Goal: Task Accomplishment & Management: Use online tool/utility

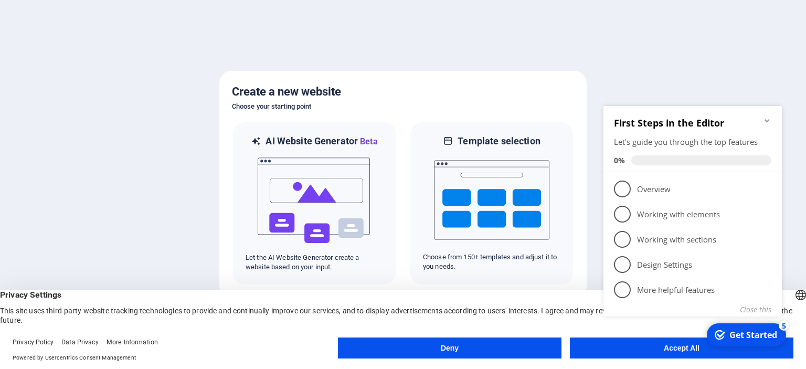
click at [670, 346] on div "checkmark Get Started 5 First Steps in the Editor Let's guide you through the t…" at bounding box center [694, 223] width 191 height 256
click at [628, 345] on div "checkmark Get Started 5 First Steps in the Editor Let's guide you through the t…" at bounding box center [694, 223] width 191 height 256
click at [480, 360] on div "Deny Accept All" at bounding box center [566, 350] width 456 height 25
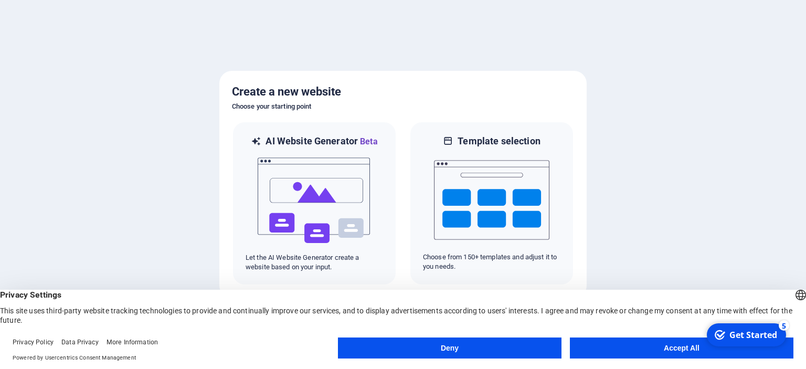
click at [475, 346] on button "Deny" at bounding box center [450, 348] width 224 height 21
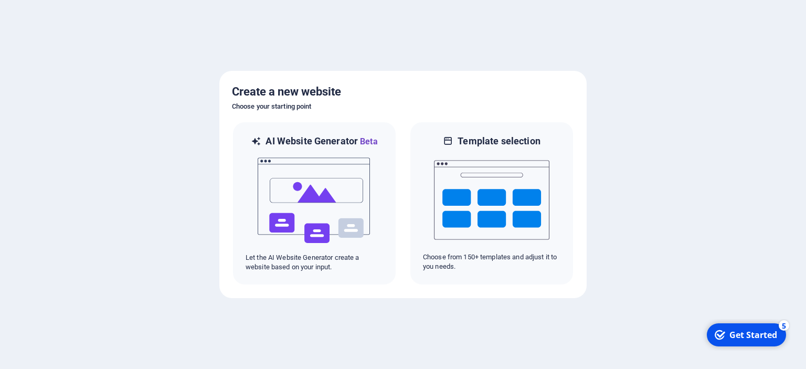
click at [731, 325] on div "checkmark Get Started 5" at bounding box center [746, 334] width 79 height 23
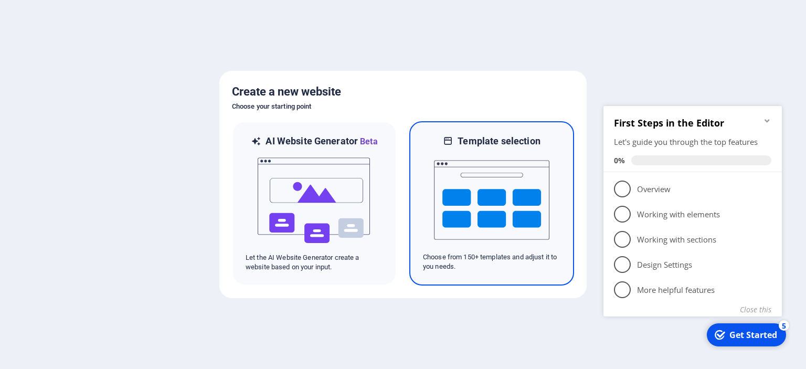
click at [522, 180] on img at bounding box center [491, 199] width 115 height 105
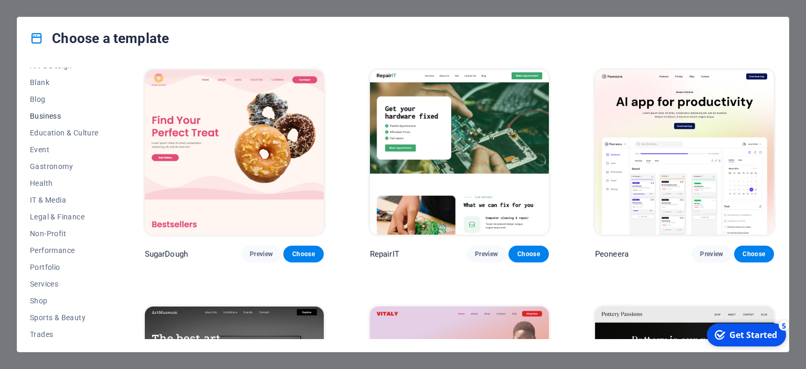
scroll to position [165, 0]
click at [44, 314] on span "Travel" at bounding box center [64, 314] width 69 height 8
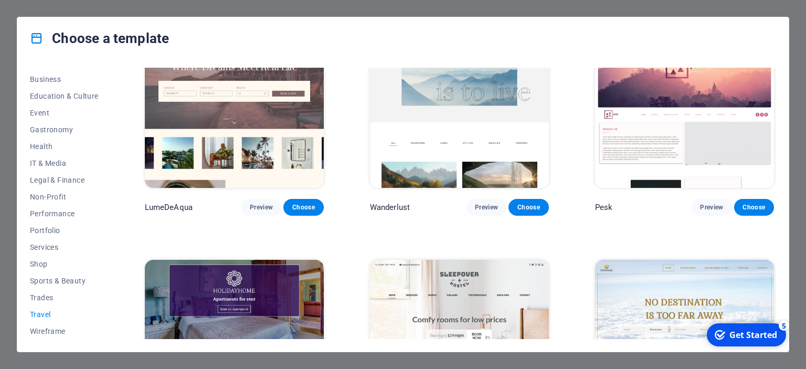
scroll to position [0, 0]
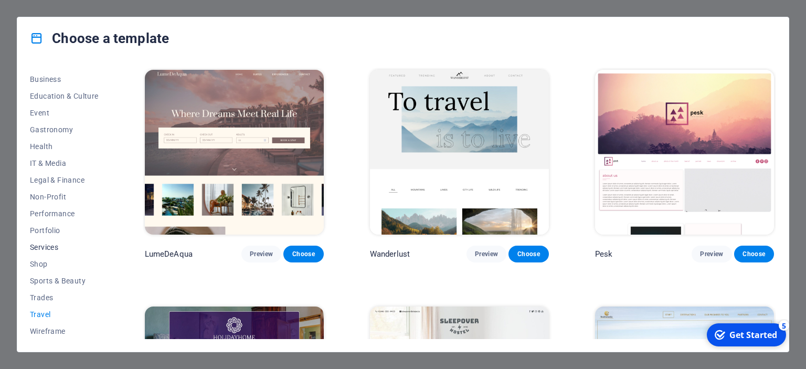
click at [54, 248] on span "Services" at bounding box center [64, 247] width 69 height 8
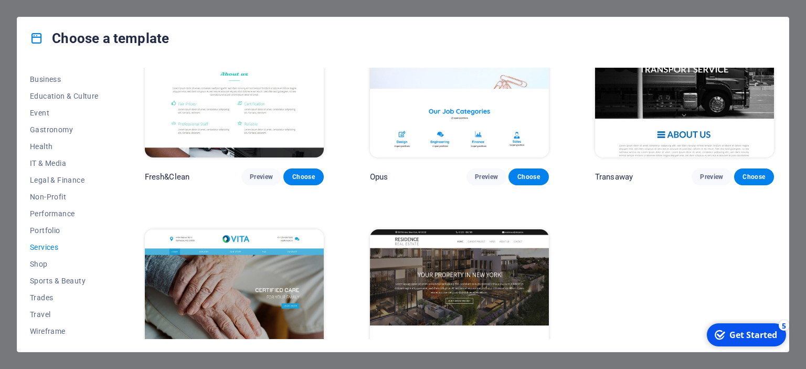
scroll to position [1346, 0]
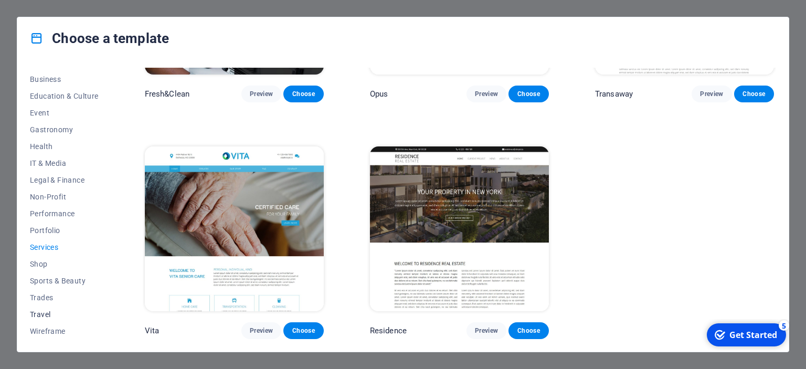
click at [48, 310] on span "Travel" at bounding box center [64, 314] width 69 height 8
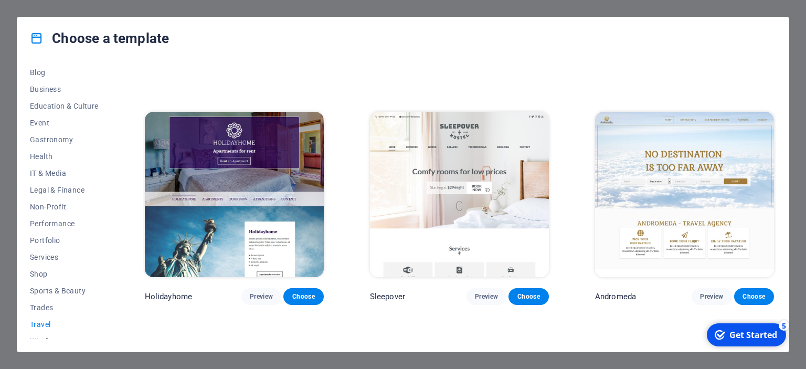
scroll to position [165, 0]
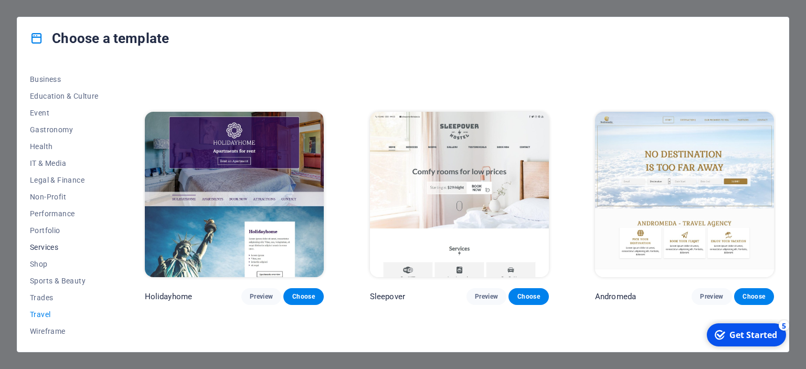
click at [55, 249] on span "Services" at bounding box center [64, 247] width 69 height 8
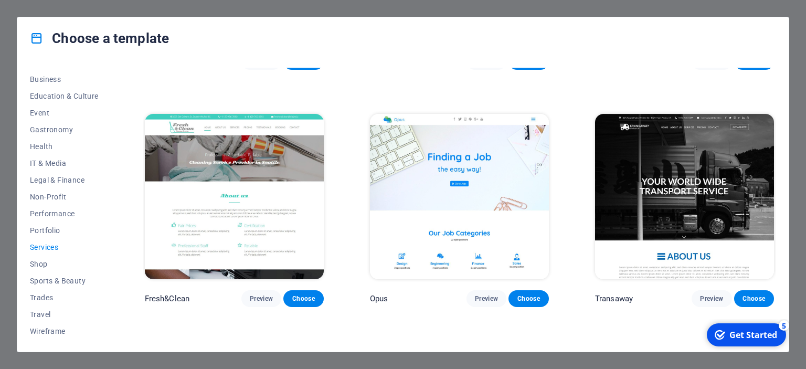
scroll to position [1155, 0]
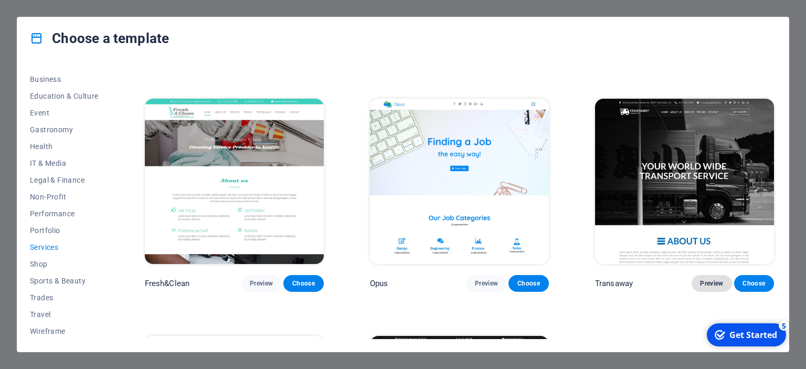
click at [709, 283] on span "Preview" at bounding box center [711, 283] width 23 height 8
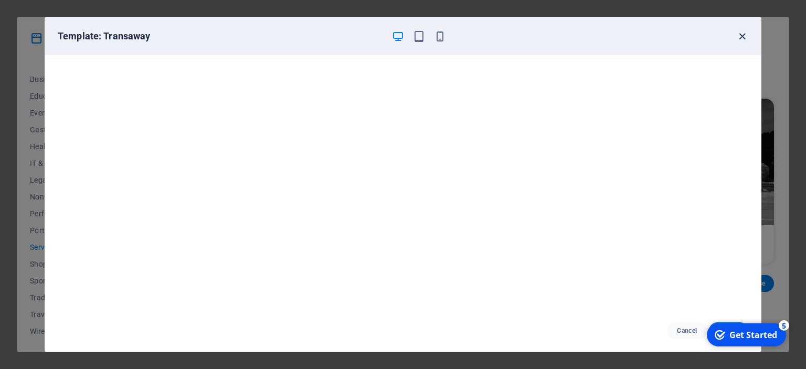
click at [744, 35] on icon "button" at bounding box center [742, 36] width 12 height 12
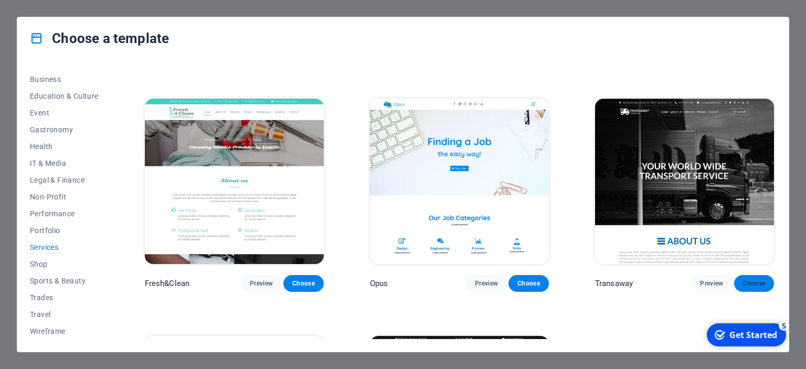
click at [753, 284] on span "Choose" at bounding box center [754, 283] width 23 height 8
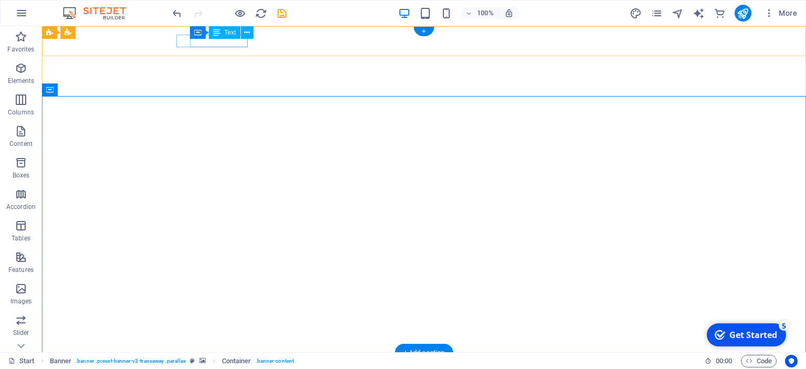
click at [244, 368] on div "[PHONE_NUMBER]" at bounding box center [419, 376] width 487 height 13
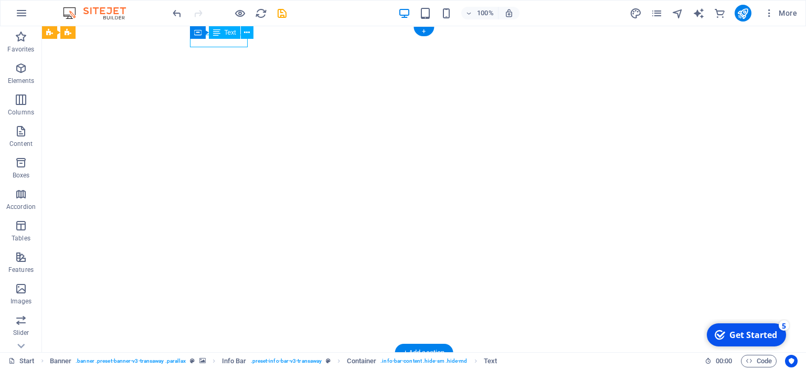
click at [240, 368] on div "[PHONE_NUMBER]" at bounding box center [419, 376] width 487 height 13
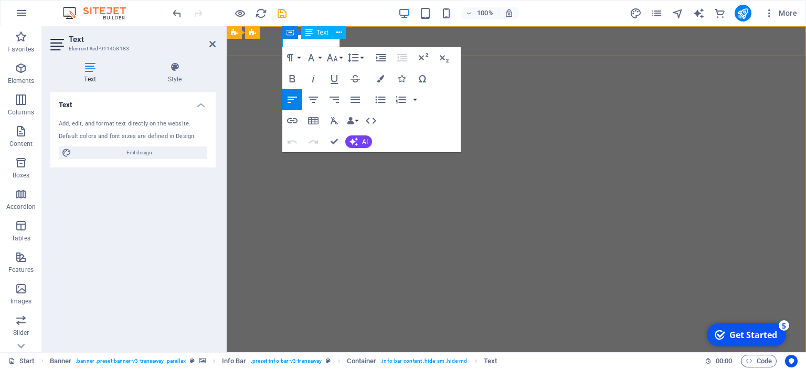
click at [305, 368] on span "[PHONE_NUMBER]" at bounding box center [305, 376] width 72 height 12
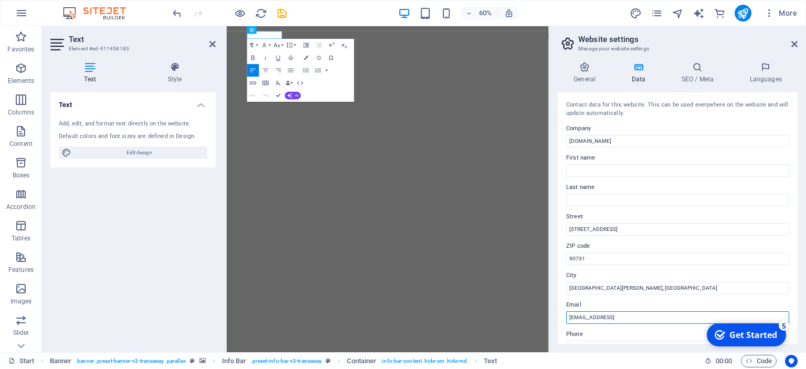
click at [698, 315] on input "[EMAIL_ADDRESS]" at bounding box center [677, 317] width 223 height 13
type input "5"
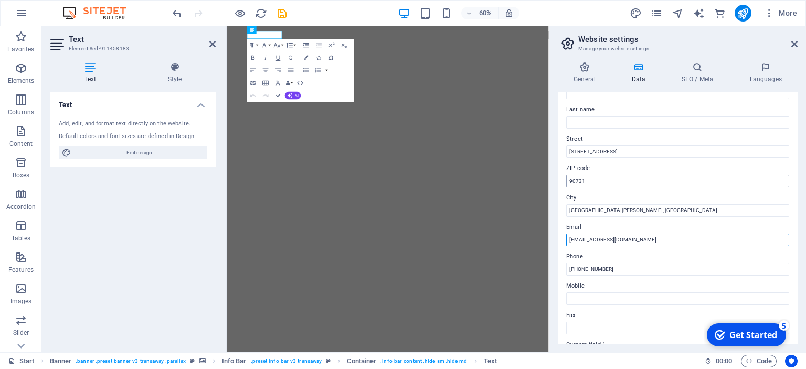
scroll to position [85, 0]
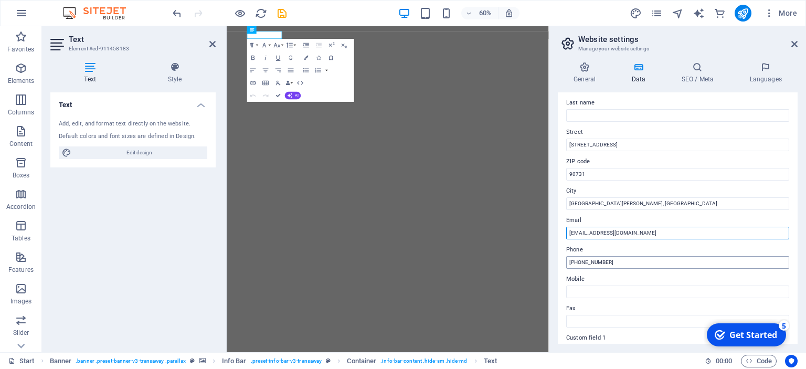
type input "[EMAIL_ADDRESS][DOMAIN_NAME]"
click at [632, 264] on input "[PHONE_NUMBER]" at bounding box center [677, 262] width 223 height 13
type input "[PHONE_NUMBER]"
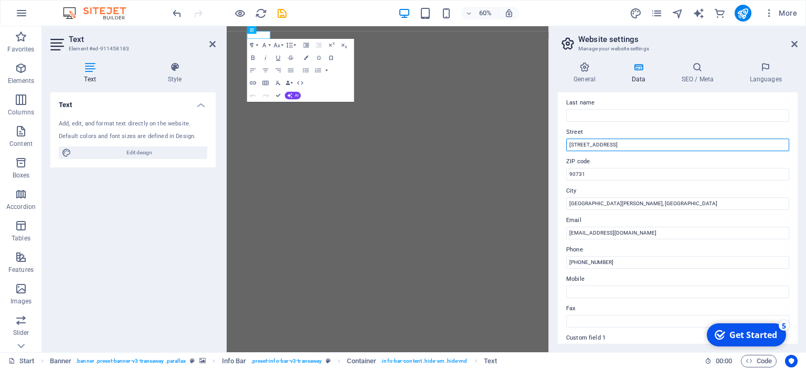
click at [658, 141] on input "[STREET_ADDRESS]" at bounding box center [677, 145] width 223 height 13
type input "4"
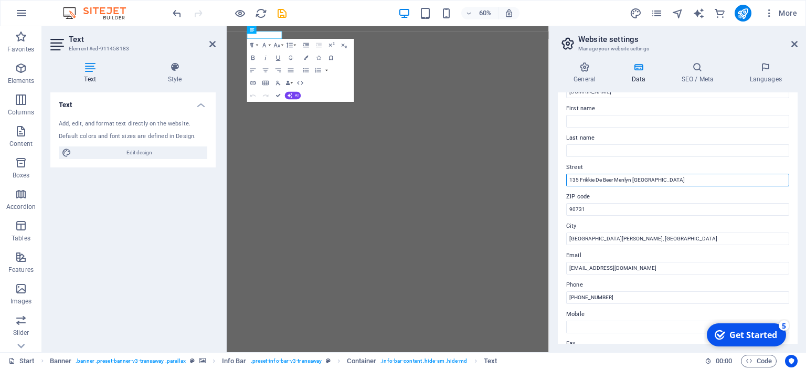
scroll to position [50, 0]
type input "135 Frikkie De Beer Menlyn [GEOGRAPHIC_DATA]"
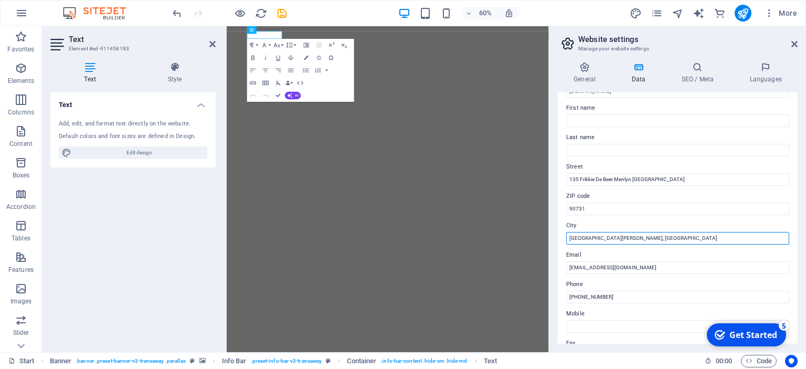
click at [624, 237] on input "[GEOGRAPHIC_DATA][PERSON_NAME], [GEOGRAPHIC_DATA]" at bounding box center [677, 238] width 223 height 13
type input "S"
type input "[GEOGRAPHIC_DATA]"
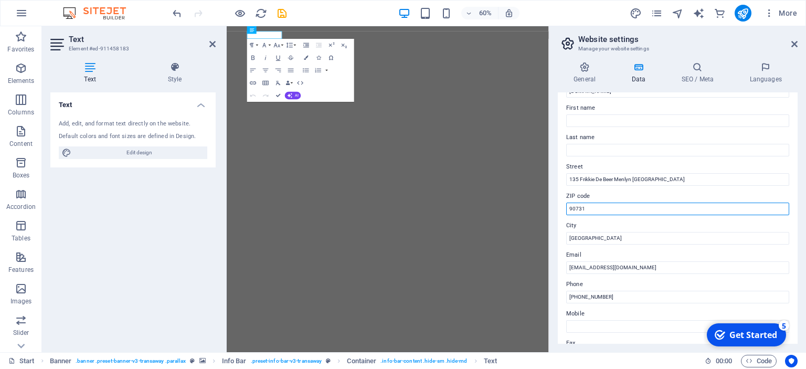
click at [646, 207] on input "90731" at bounding box center [677, 209] width 223 height 13
type input "9"
type input "0063"
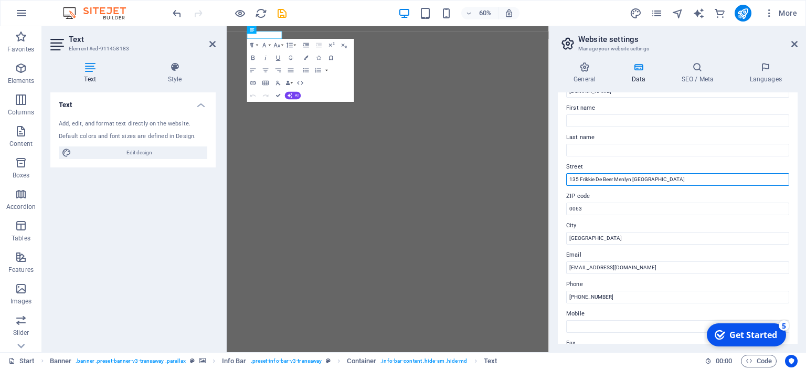
click at [657, 183] on input "135 Frikkie De Beer Menlyn [GEOGRAPHIC_DATA]" at bounding box center [677, 179] width 223 height 13
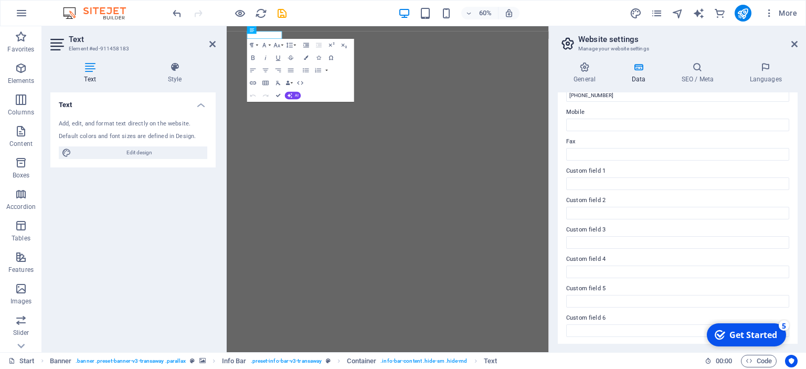
scroll to position [252, 0]
type input "135 Frikkie De Beer Menlyn"
click at [797, 44] on icon at bounding box center [795, 44] width 6 height 8
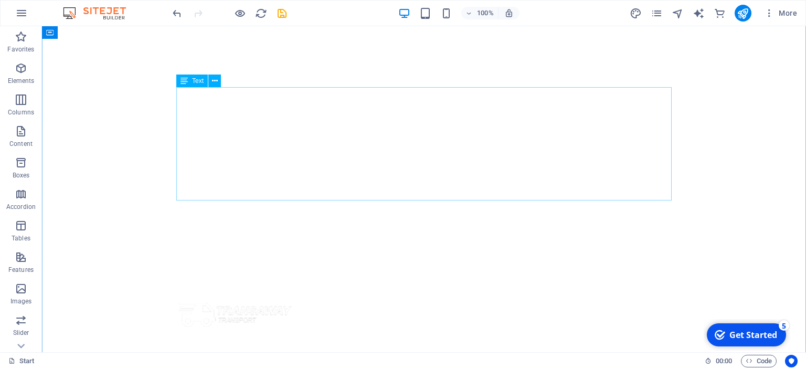
scroll to position [0, 0]
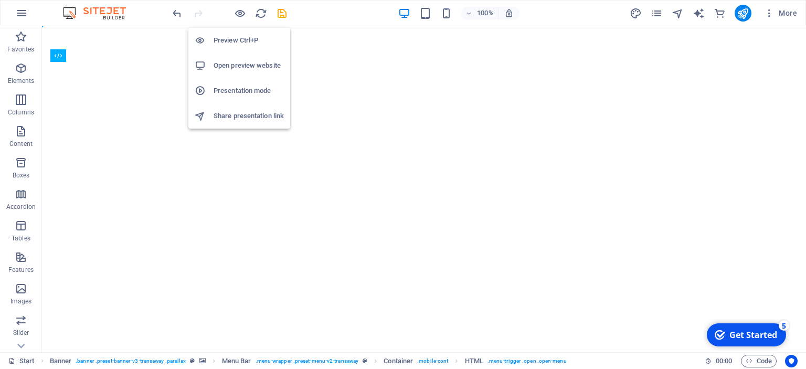
click at [244, 41] on h6 "Preview Ctrl+P" at bounding box center [249, 40] width 70 height 13
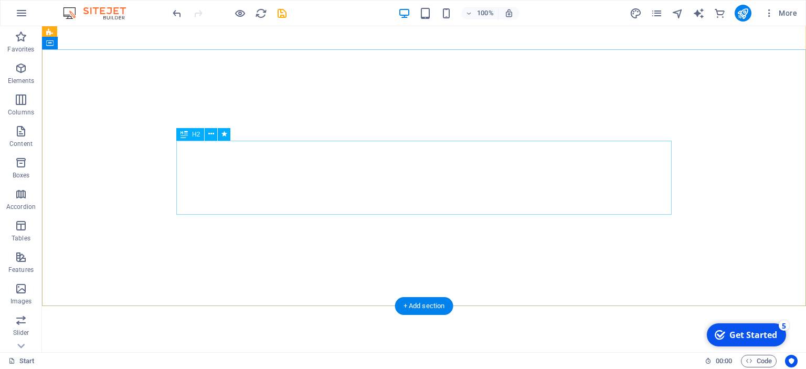
scroll to position [55, 0]
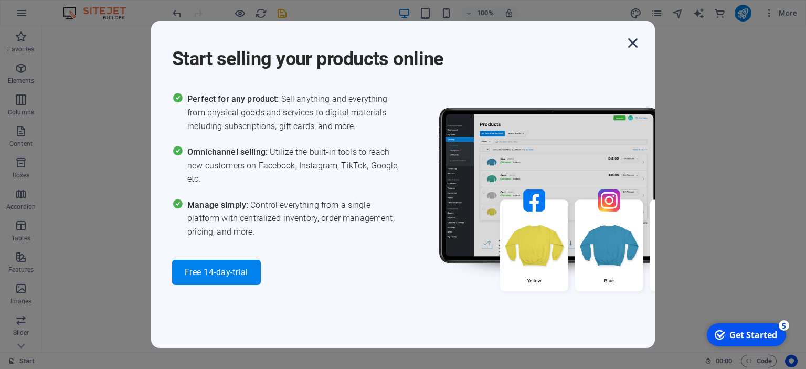
click at [637, 37] on icon "button" at bounding box center [633, 43] width 19 height 19
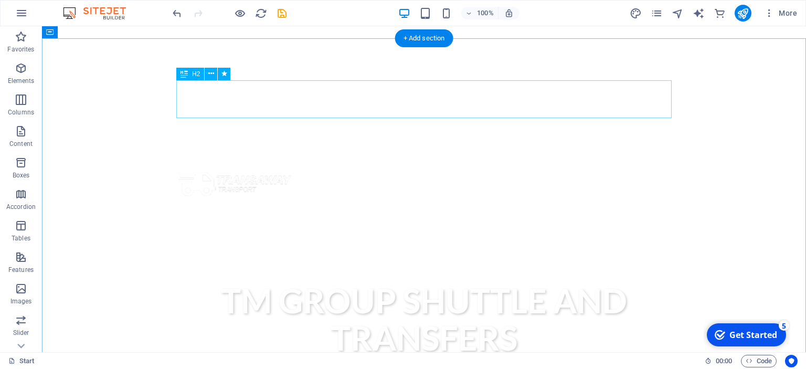
scroll to position [318, 0]
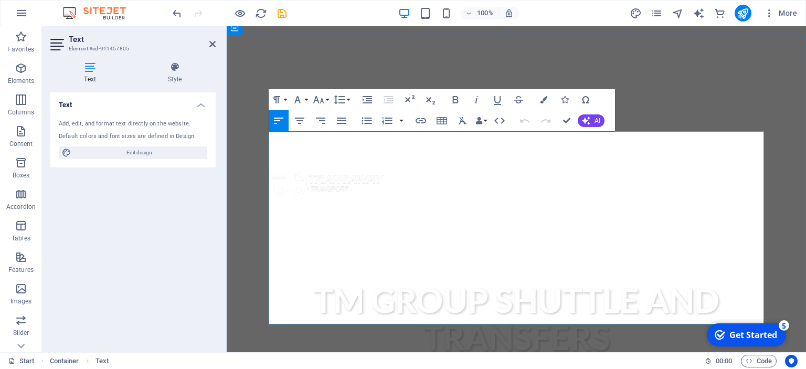
drag, startPoint x: 404, startPoint y: 149, endPoint x: 287, endPoint y: 154, distance: 117.2
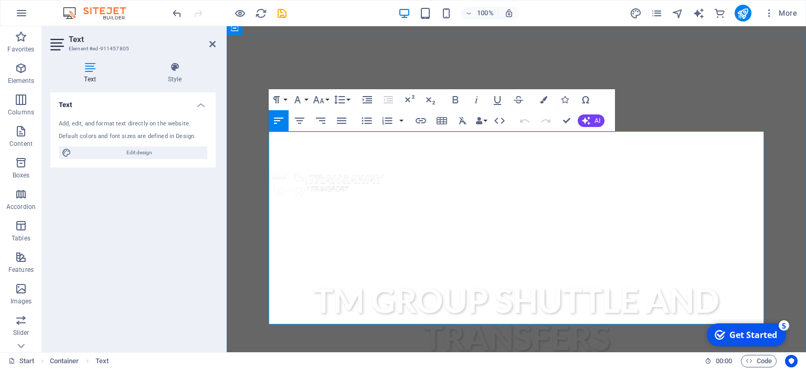
drag, startPoint x: 406, startPoint y: 149, endPoint x: 270, endPoint y: 131, distance: 137.6
click at [301, 115] on icon "button" at bounding box center [299, 120] width 13 height 13
click at [480, 99] on icon "button" at bounding box center [476, 99] width 13 height 13
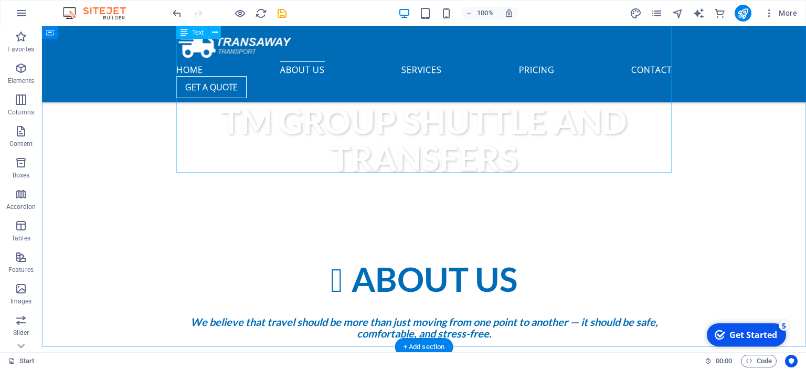
scroll to position [450, 0]
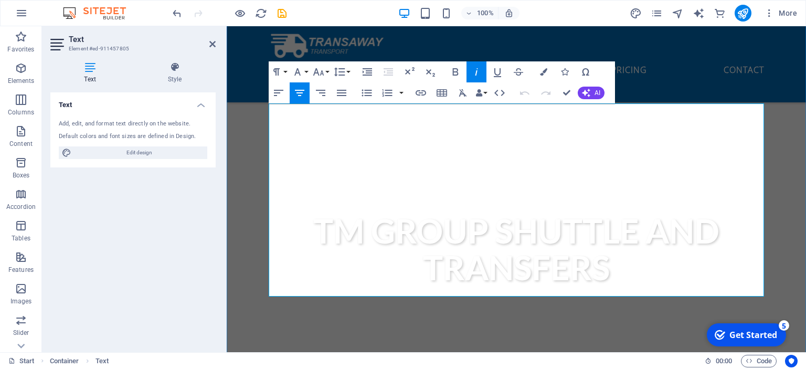
scroll to position [356, 0]
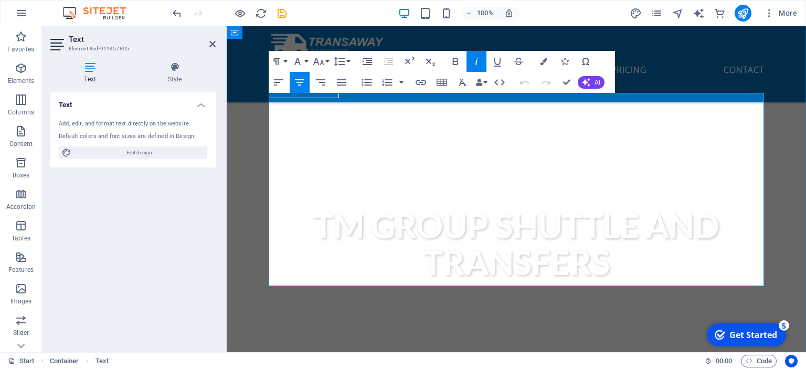
click at [298, 80] on icon "button" at bounding box center [299, 82] width 9 height 6
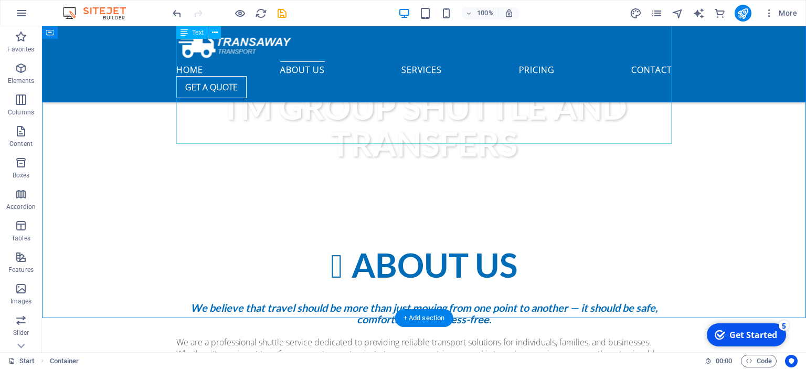
scroll to position [466, 0]
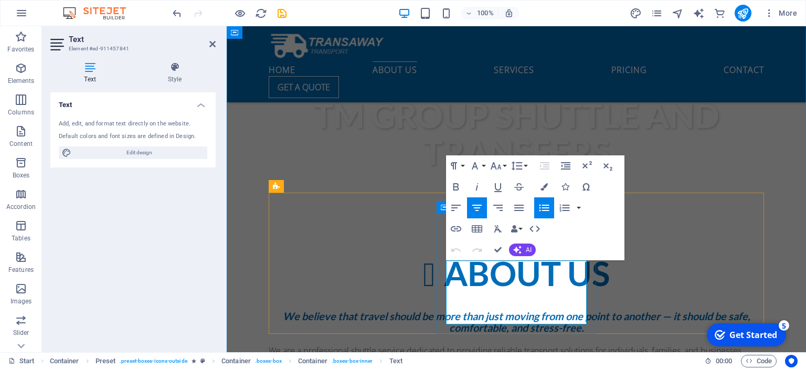
click at [458, 208] on icon "button" at bounding box center [455, 208] width 9 height 6
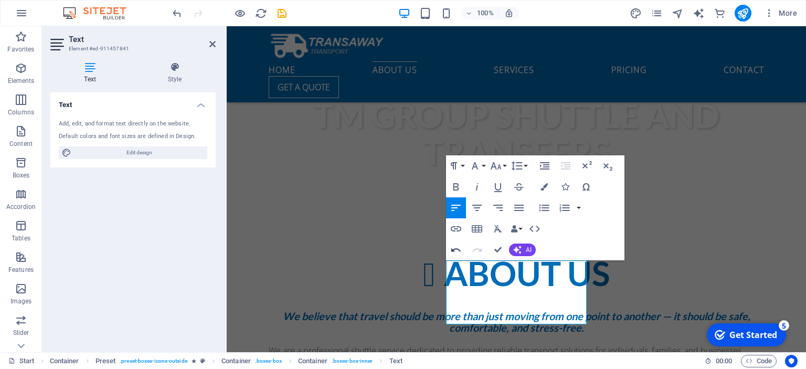
click at [457, 254] on icon "button" at bounding box center [456, 250] width 13 height 13
click at [519, 204] on icon "button" at bounding box center [519, 208] width 13 height 13
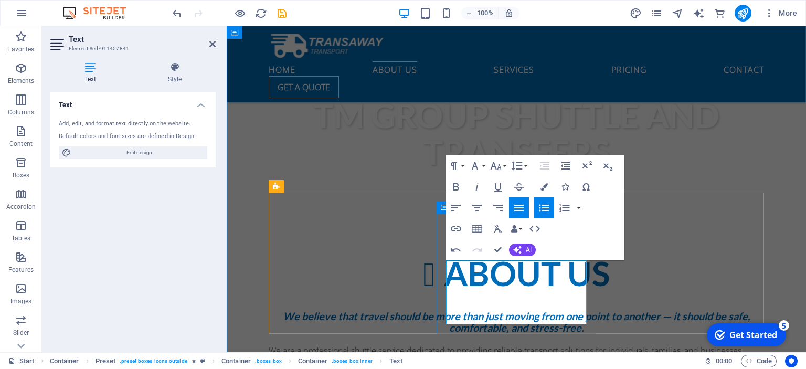
drag, startPoint x: 549, startPoint y: 319, endPoint x: 436, endPoint y: 259, distance: 127.7
click at [518, 209] on icon "button" at bounding box center [518, 208] width 9 height 6
drag, startPoint x: 455, startPoint y: 268, endPoint x: 520, endPoint y: 320, distance: 83.6
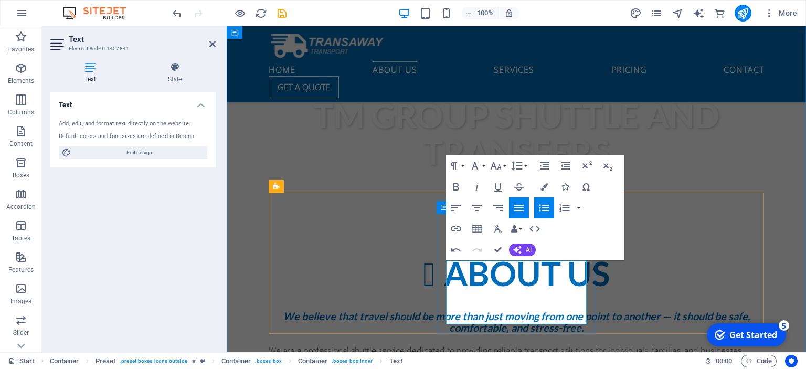
click at [481, 209] on icon "button" at bounding box center [477, 208] width 13 height 13
click at [515, 207] on icon "button" at bounding box center [519, 208] width 13 height 13
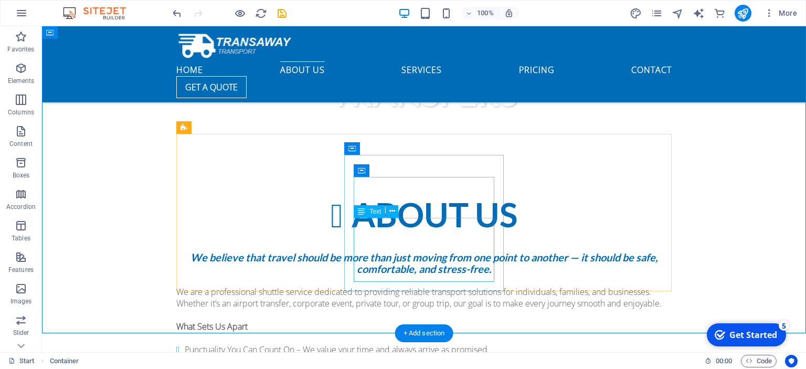
scroll to position [525, 0]
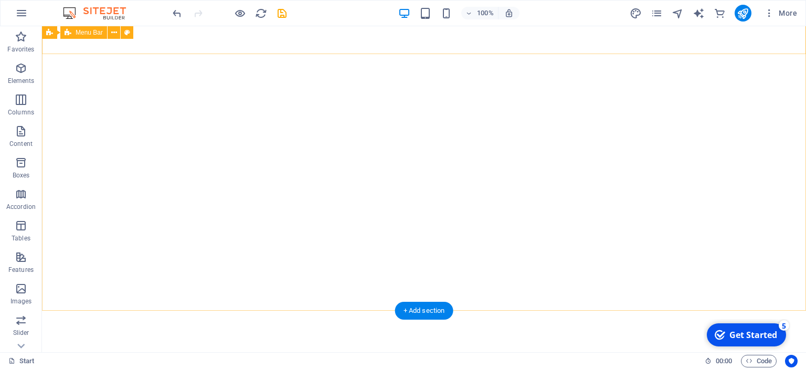
scroll to position [0, 0]
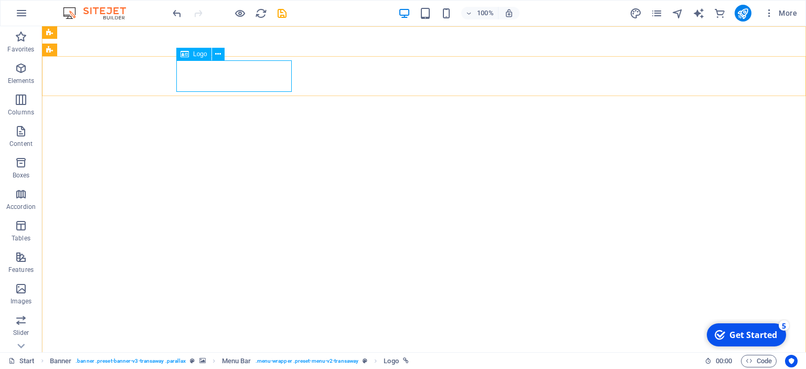
click at [198, 56] on span "Logo" at bounding box center [200, 54] width 14 height 6
click at [217, 57] on icon at bounding box center [218, 54] width 6 height 11
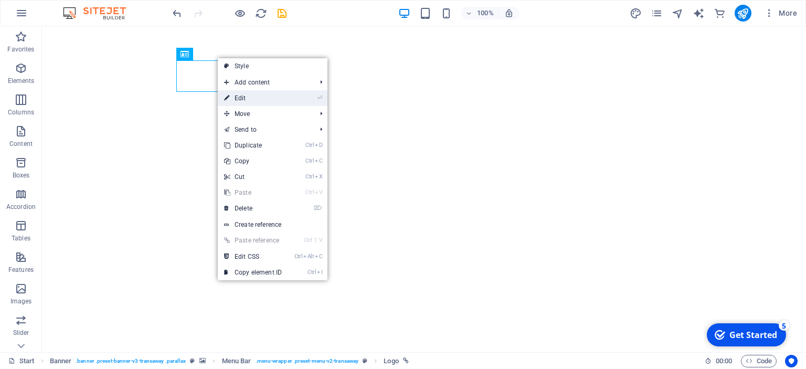
click at [240, 100] on link "⏎ Edit" at bounding box center [253, 98] width 70 height 16
select select "px"
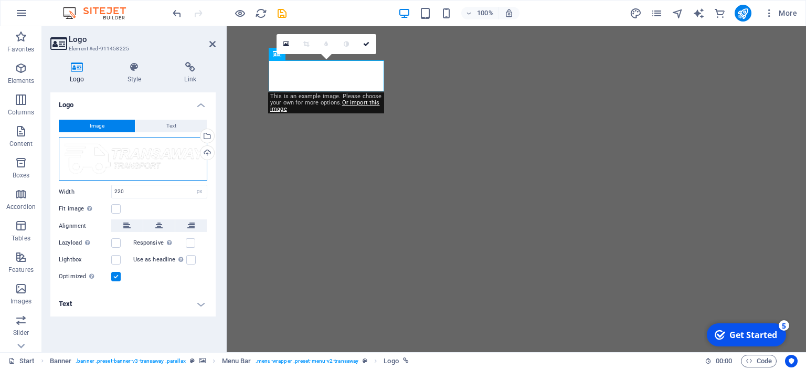
click at [110, 155] on div "Drag files here, click to choose files or select files from Files or our free s…" at bounding box center [133, 159] width 149 height 44
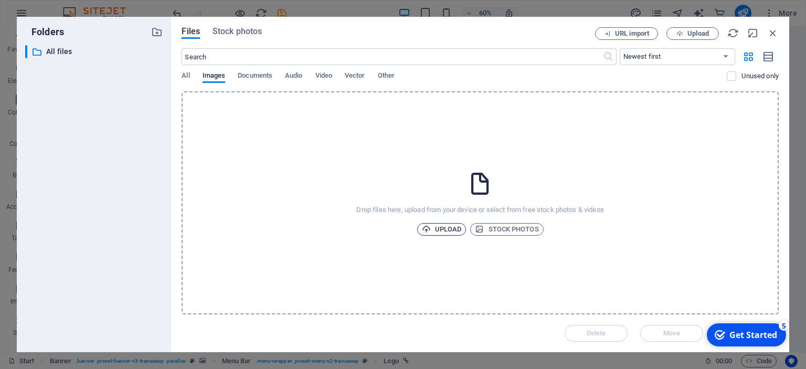
click at [434, 226] on span "Upload" at bounding box center [442, 229] width 40 height 13
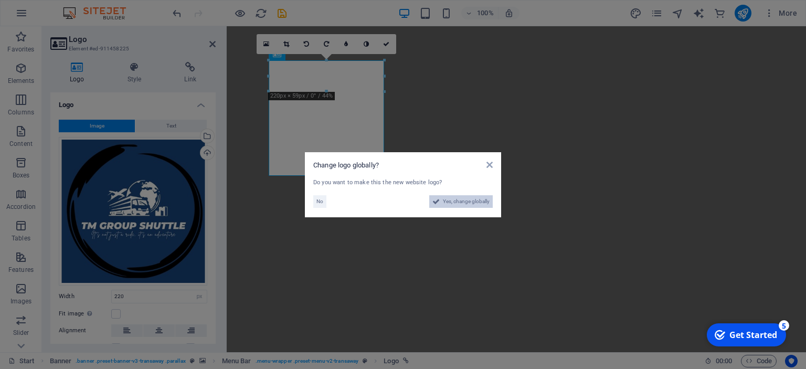
click at [452, 199] on span "Yes, change globally" at bounding box center [466, 201] width 47 height 13
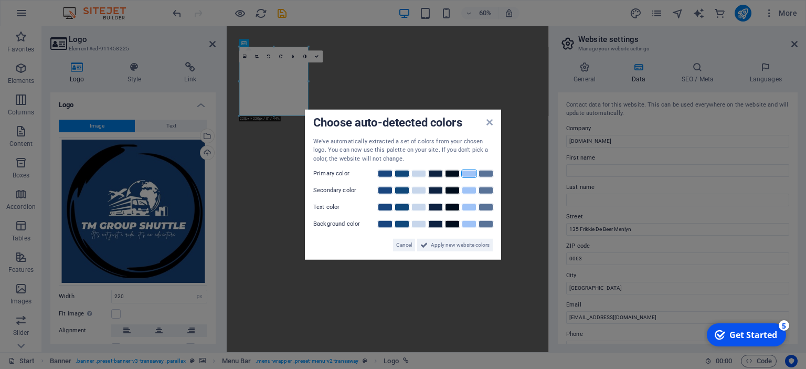
click at [467, 173] on link at bounding box center [469, 174] width 16 height 8
click at [458, 247] on span "Apply new website colors" at bounding box center [460, 245] width 59 height 13
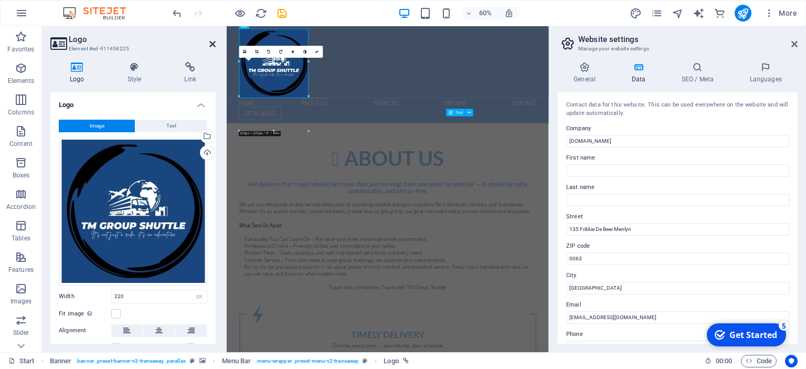
click at [215, 40] on icon at bounding box center [212, 44] width 6 height 8
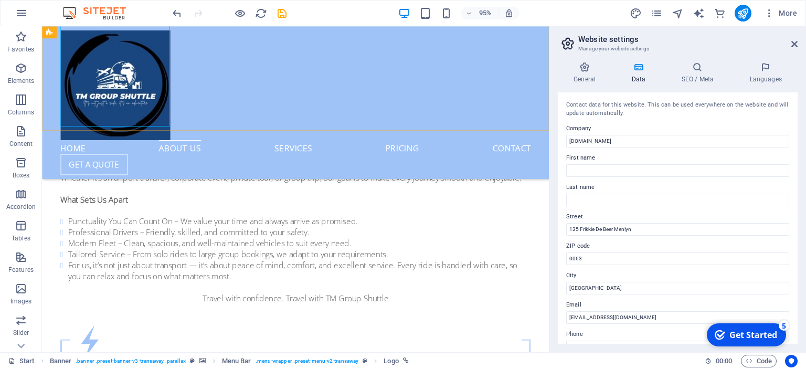
scroll to position [746, 0]
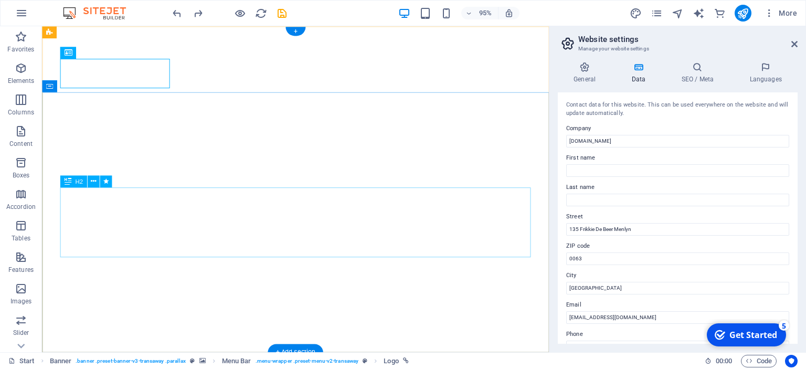
scroll to position [26, 0]
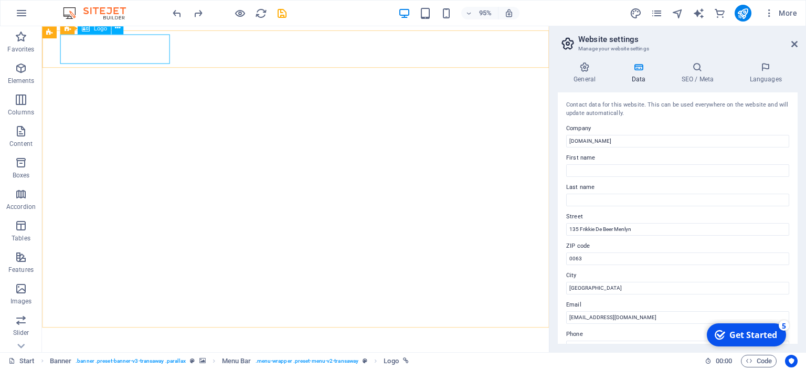
click at [94, 30] on span "Logo" at bounding box center [99, 28] width 13 height 6
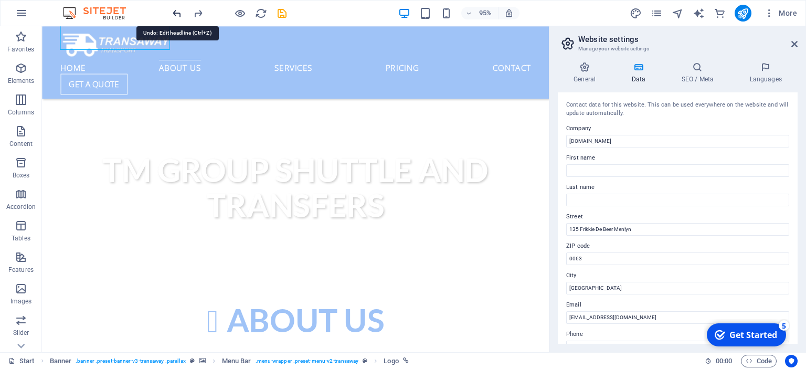
scroll to position [586, 0]
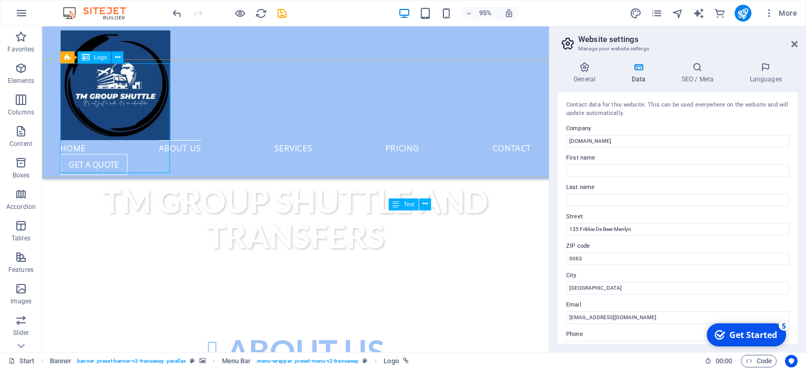
scroll to position [469, 0]
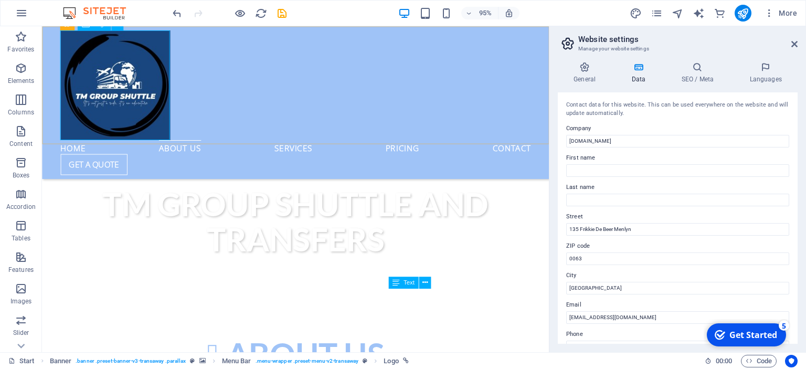
click at [96, 29] on div "Logo" at bounding box center [94, 24] width 33 height 12
click at [798, 41] on aside "Website settings Manage your website settings General Data SEO / Meta Languages…" at bounding box center [677, 189] width 257 height 326
click at [795, 44] on icon at bounding box center [795, 44] width 6 height 8
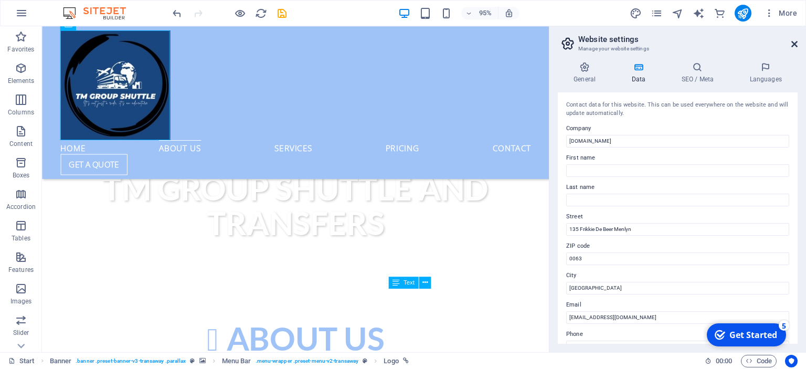
scroll to position [452, 0]
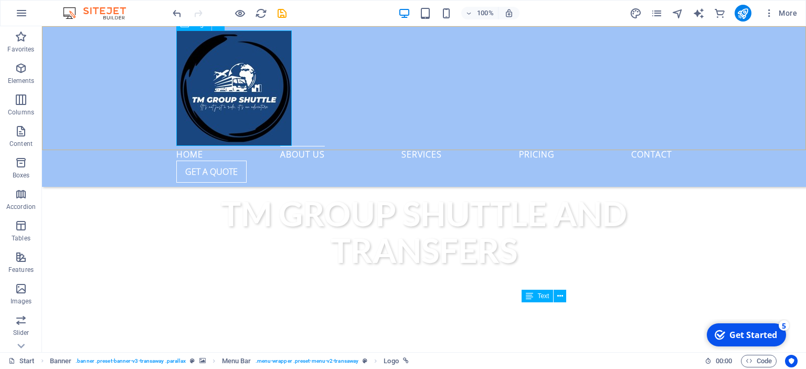
click at [186, 28] on icon at bounding box center [185, 24] width 8 height 13
click at [219, 62] on div at bounding box center [423, 87] width 495 height 115
select select "px"
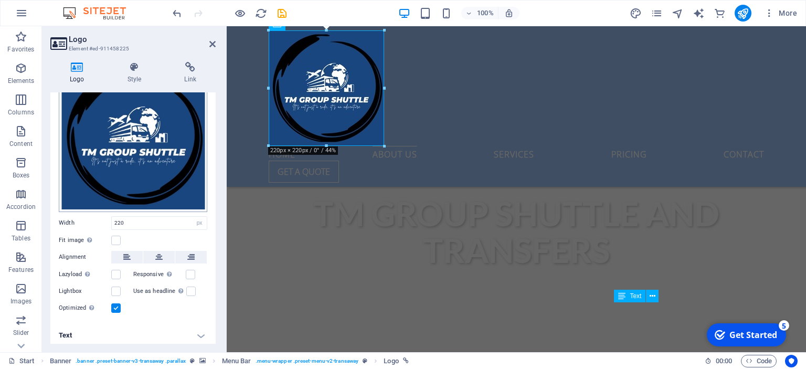
scroll to position [77, 0]
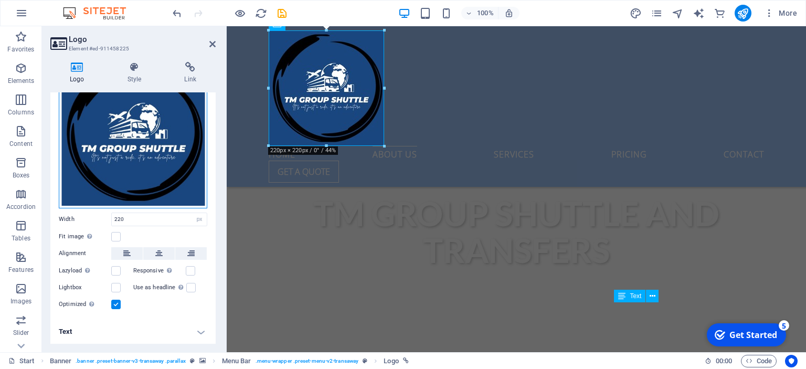
click at [164, 175] on div "Drag files here, click to choose files or select files from Files or our free s…" at bounding box center [133, 134] width 149 height 149
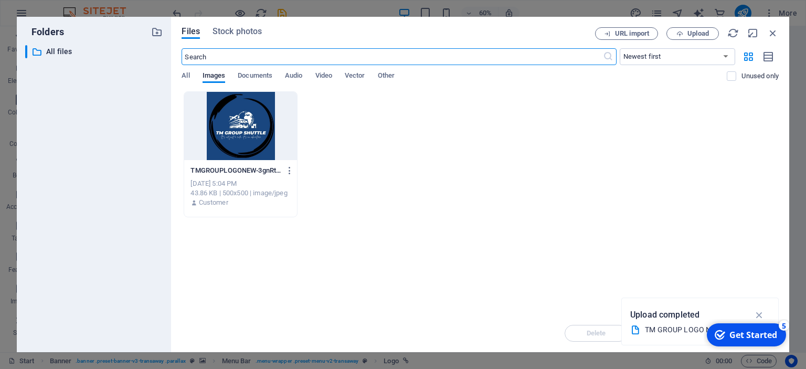
click at [247, 154] on div at bounding box center [240, 126] width 112 height 68
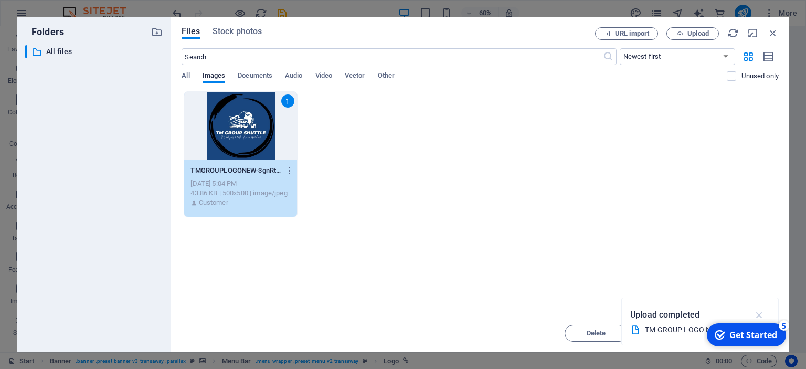
click at [755, 312] on icon "button" at bounding box center [760, 315] width 12 height 12
drag, startPoint x: 746, startPoint y: 329, endPoint x: 750, endPoint y: 304, distance: 25.5
click at [750, 319] on html "checkmark Get Started 5 First Steps in the Editor Let's guide you through the t…" at bounding box center [747, 334] width 87 height 31
click at [785, 328] on div "5" at bounding box center [784, 325] width 10 height 10
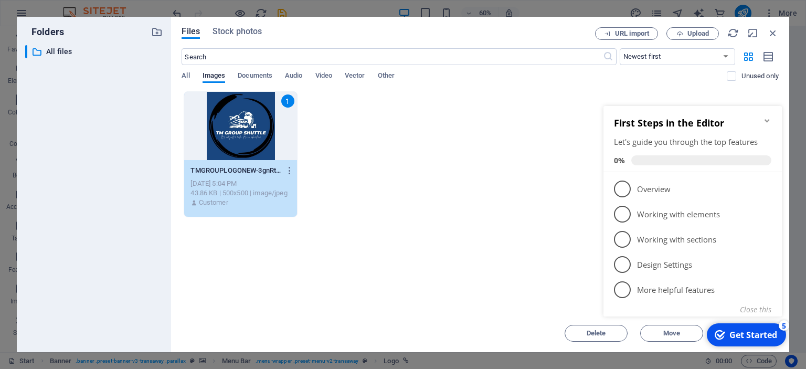
click at [749, 316] on div "First Steps in the Editor Let's guide you through the top features 0% 1 Overvie…" at bounding box center [693, 211] width 178 height 210
click at [748, 313] on button "Close this" at bounding box center [755, 309] width 31 height 10
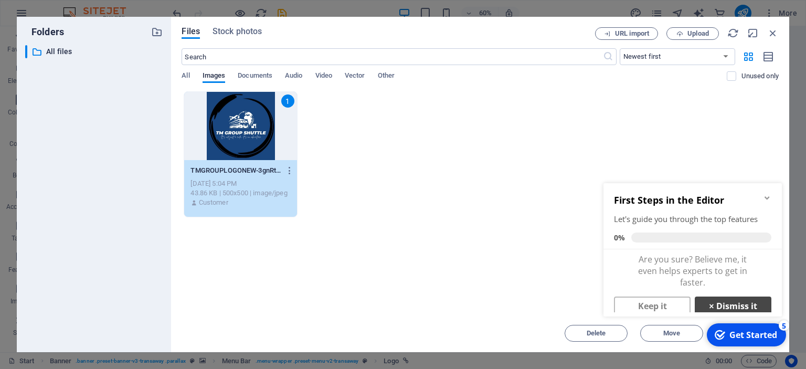
click at [740, 301] on link "× Dismiss it" at bounding box center [733, 306] width 77 height 19
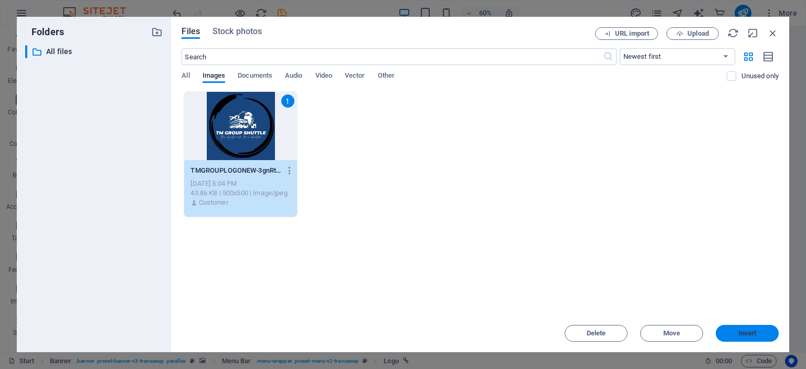
click at [750, 333] on span "Insert" at bounding box center [748, 333] width 18 height 6
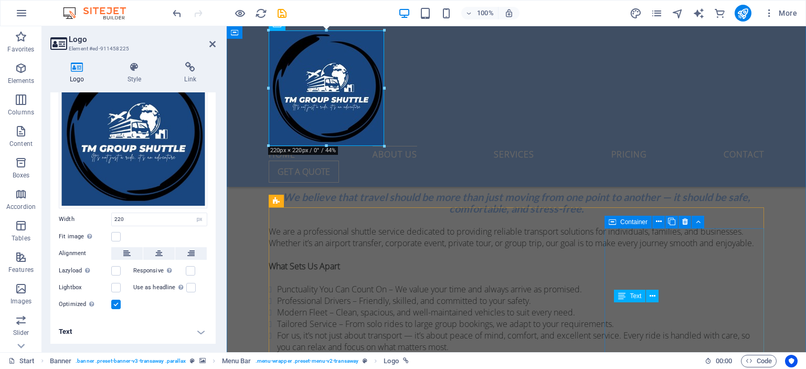
scroll to position [452, 0]
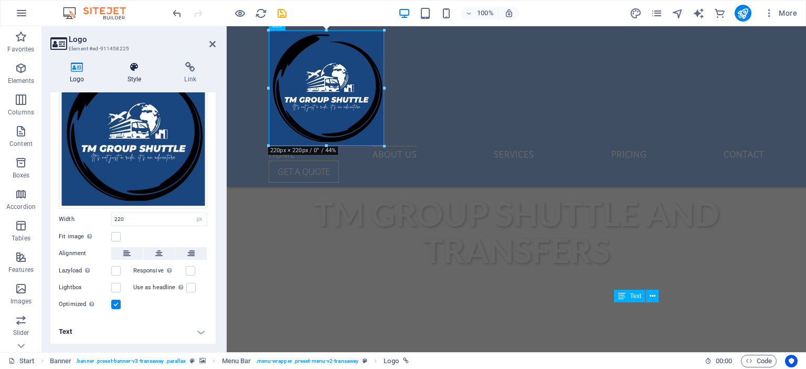
click at [133, 75] on h4 "Style" at bounding box center [136, 73] width 57 height 22
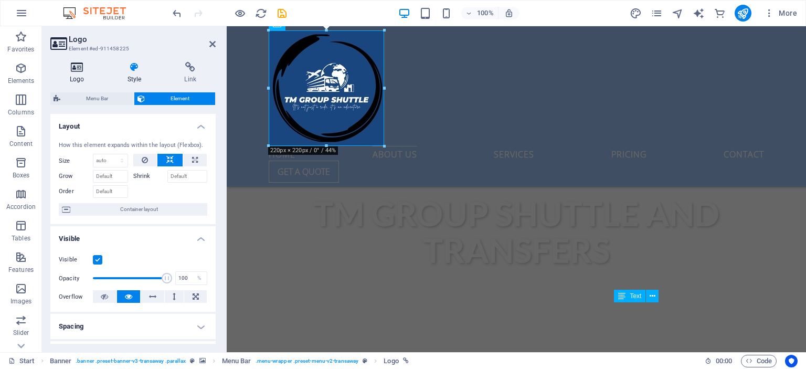
click at [72, 75] on h4 "Logo" at bounding box center [79, 73] width 58 height 22
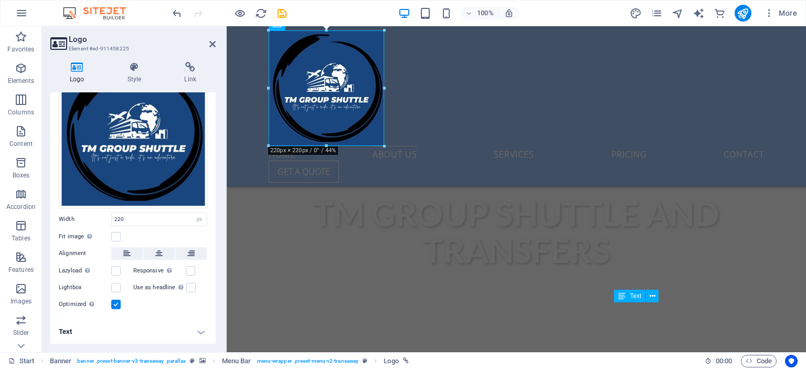
scroll to position [77, 0]
click at [138, 251] on button at bounding box center [126, 253] width 31 height 13
click at [167, 195] on div "Drag files here, click to choose files or select files from Files or our free s…" at bounding box center [133, 134] width 149 height 149
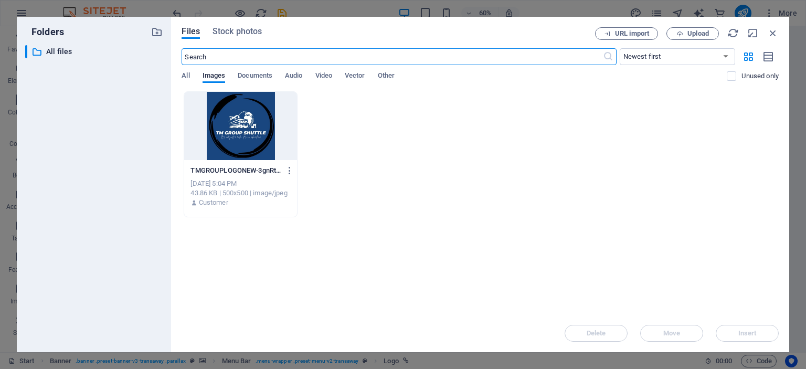
scroll to position [669, 0]
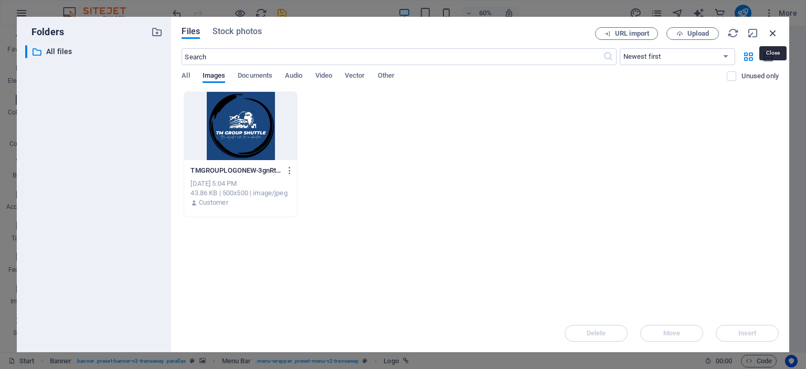
click at [776, 30] on icon "button" at bounding box center [773, 33] width 12 height 12
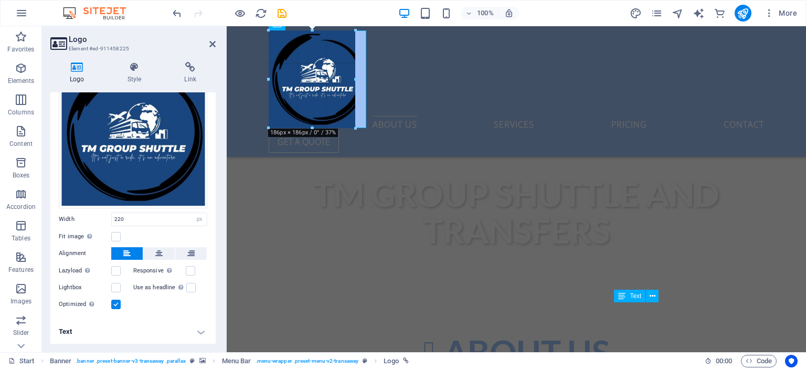
drag, startPoint x: 331, startPoint y: 146, endPoint x: 336, endPoint y: 111, distance: 36.2
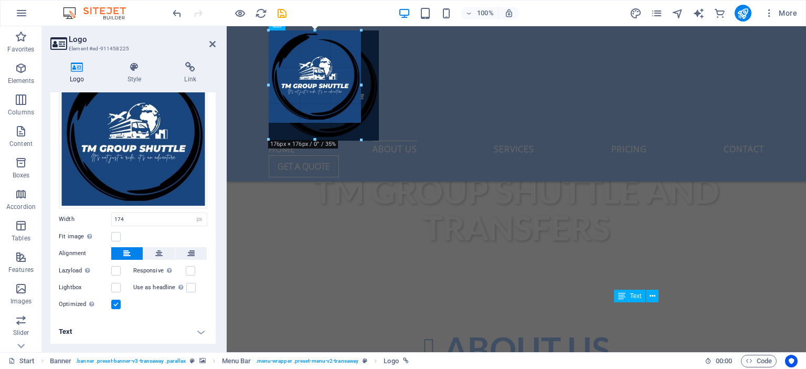
drag, startPoint x: 361, startPoint y: 73, endPoint x: 381, endPoint y: 69, distance: 20.4
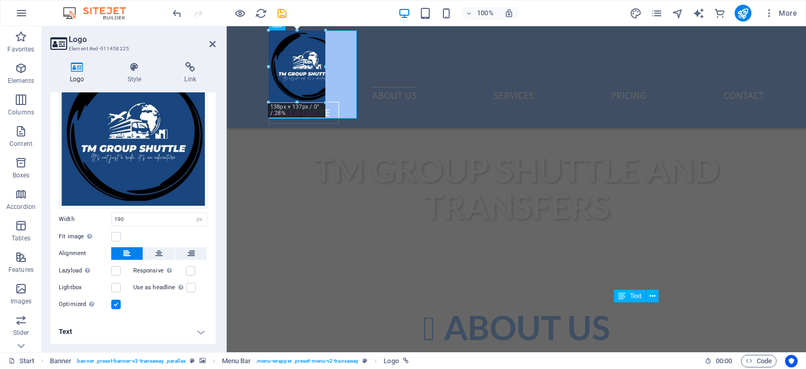
drag, startPoint x: 319, startPoint y: 130, endPoint x: 326, endPoint y: 87, distance: 43.7
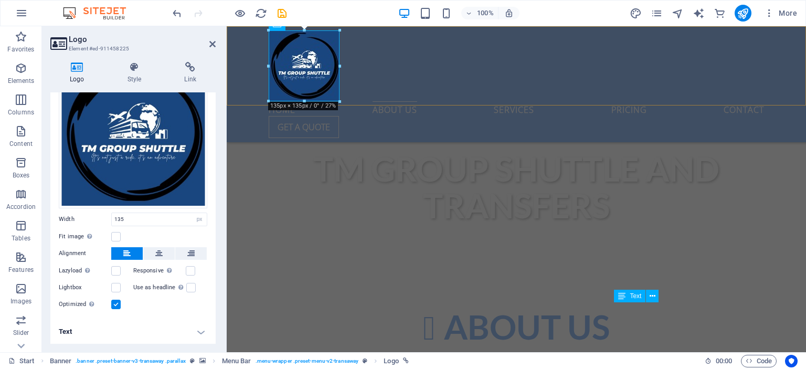
drag, startPoint x: 494, startPoint y: 90, endPoint x: 250, endPoint y: 67, distance: 245.7
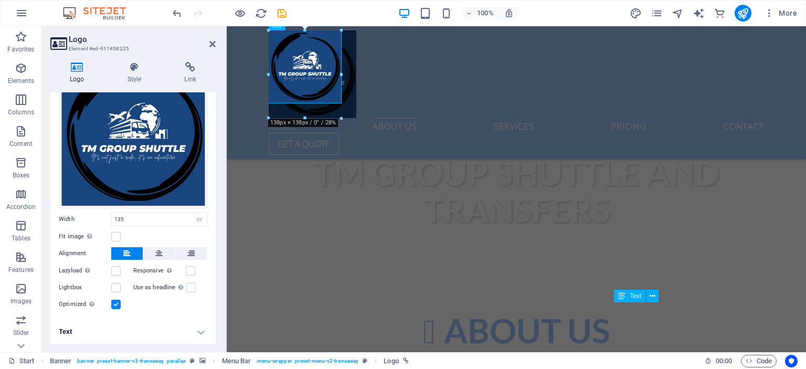
drag, startPoint x: 269, startPoint y: 67, endPoint x: 250, endPoint y: 67, distance: 18.9
type input "155"
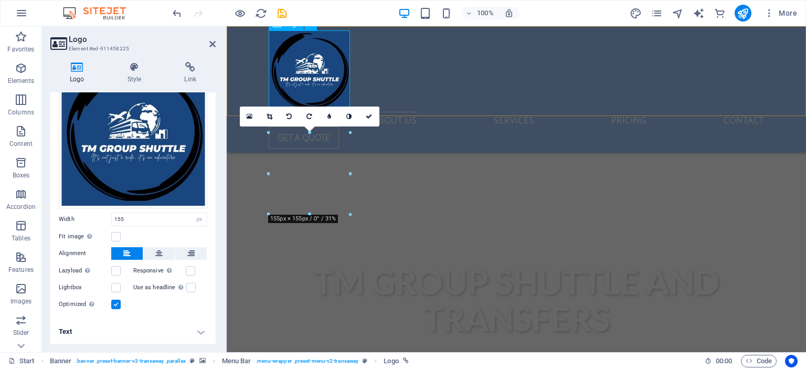
scroll to position [350, 0]
click at [271, 114] on icon at bounding box center [270, 116] width 6 height 6
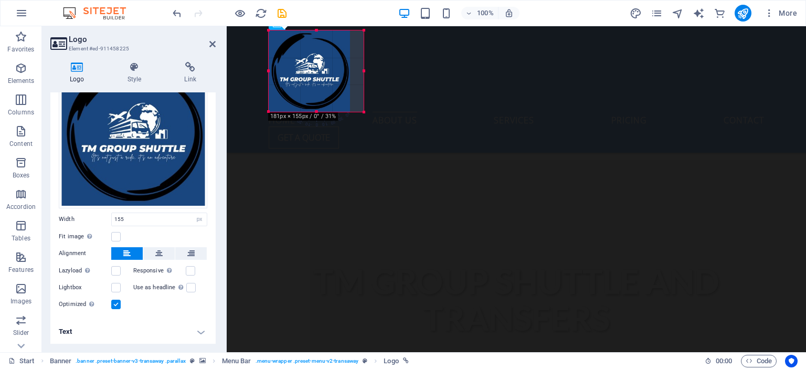
drag, startPoint x: 349, startPoint y: 71, endPoint x: 363, endPoint y: 71, distance: 14.2
click at [363, 71] on div at bounding box center [364, 70] width 4 height 81
click at [310, 112] on div at bounding box center [309, 112] width 81 height 4
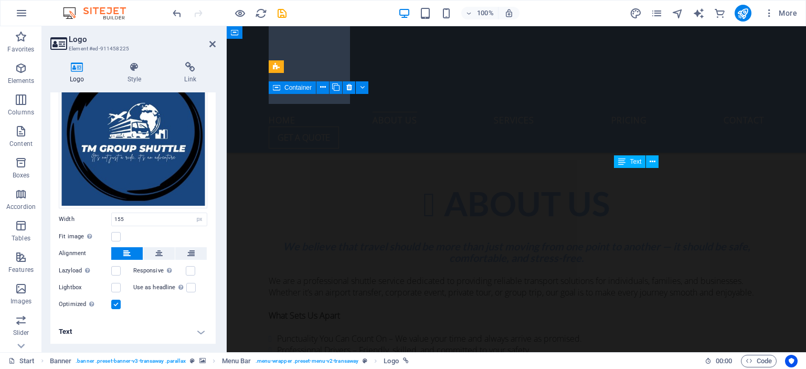
scroll to position [587, 0]
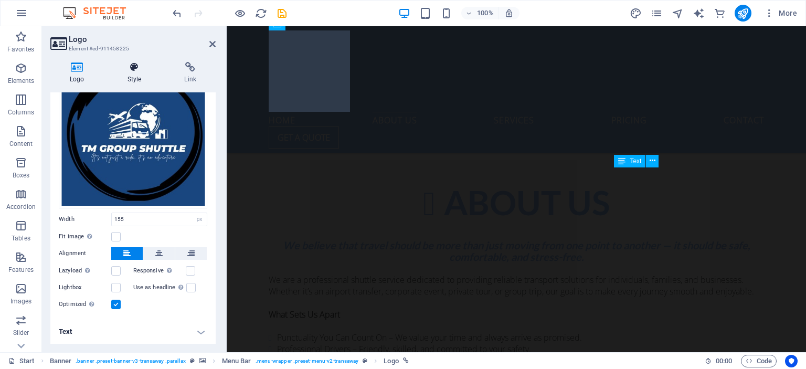
click at [133, 79] on h4 "Style" at bounding box center [136, 73] width 57 height 22
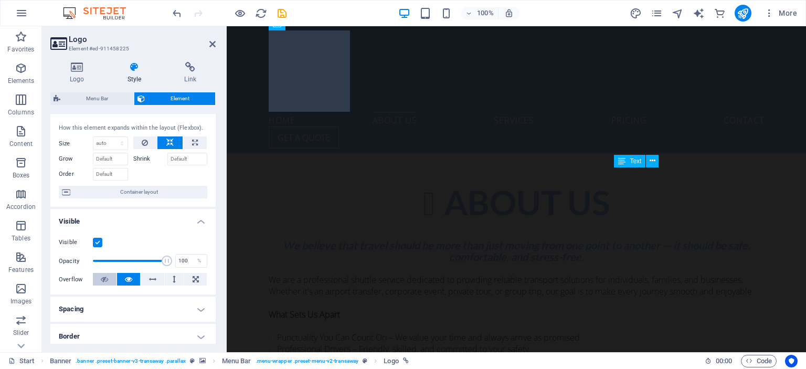
scroll to position [0, 0]
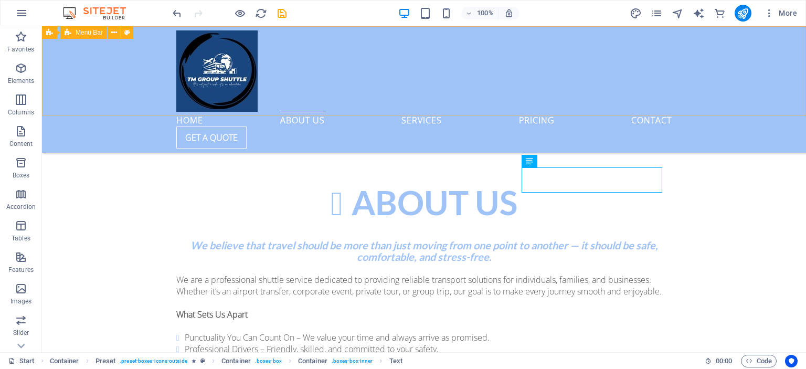
click at [109, 88] on div "Home About us Services Pricing Contact Get a quote" at bounding box center [424, 89] width 764 height 126
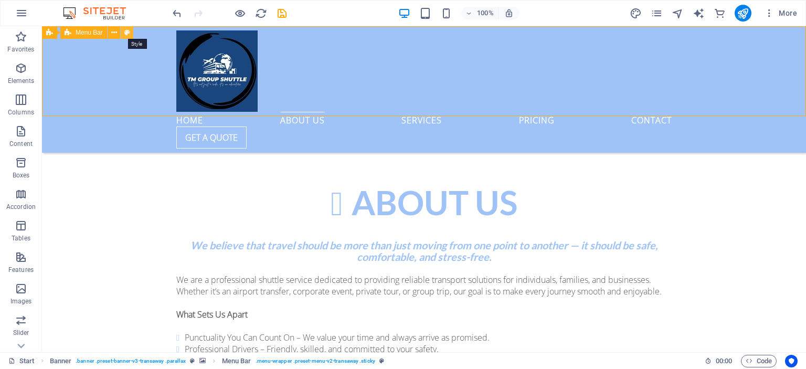
click at [126, 35] on icon at bounding box center [127, 32] width 6 height 11
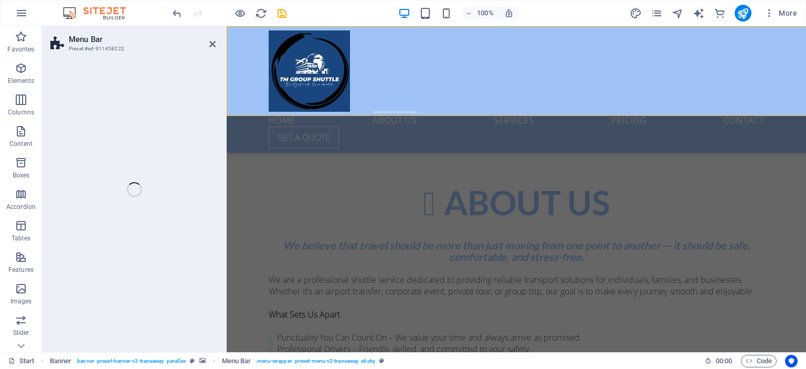
select select "rem"
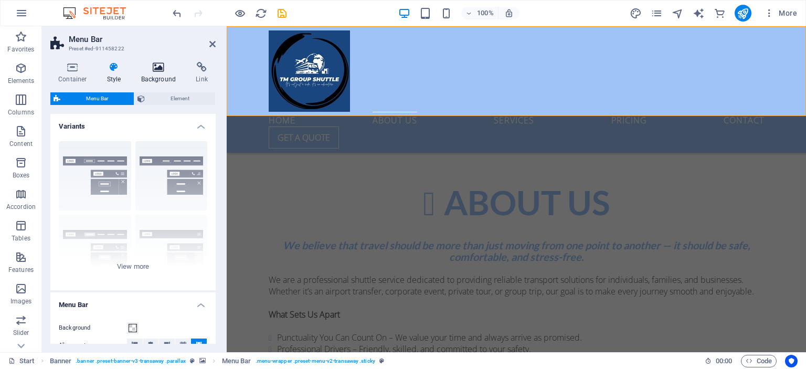
click at [152, 71] on icon at bounding box center [158, 67] width 51 height 10
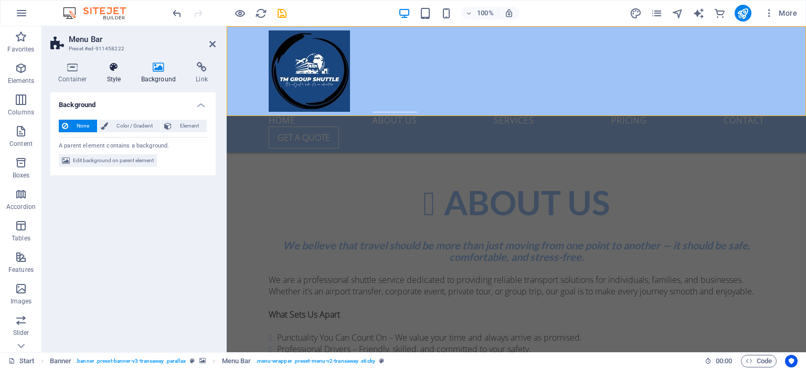
click at [112, 68] on icon at bounding box center [114, 67] width 30 height 10
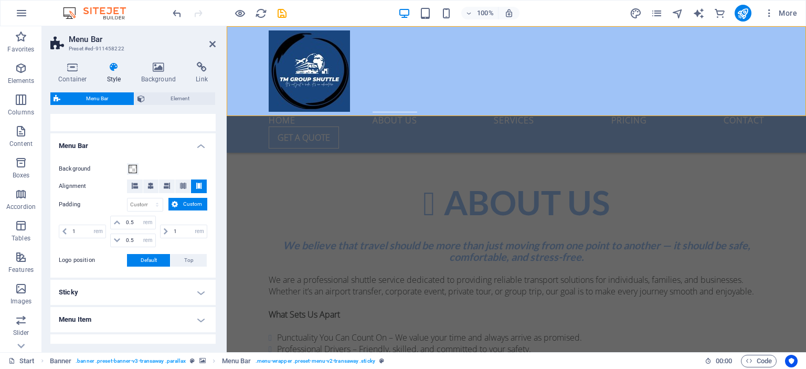
scroll to position [164, 0]
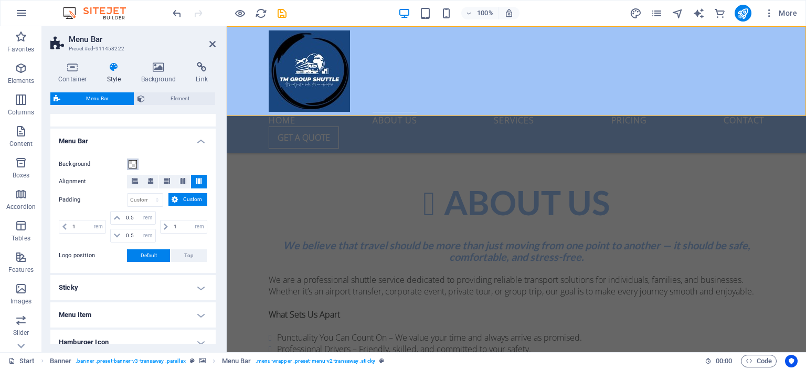
click at [131, 165] on span at bounding box center [133, 164] width 8 height 8
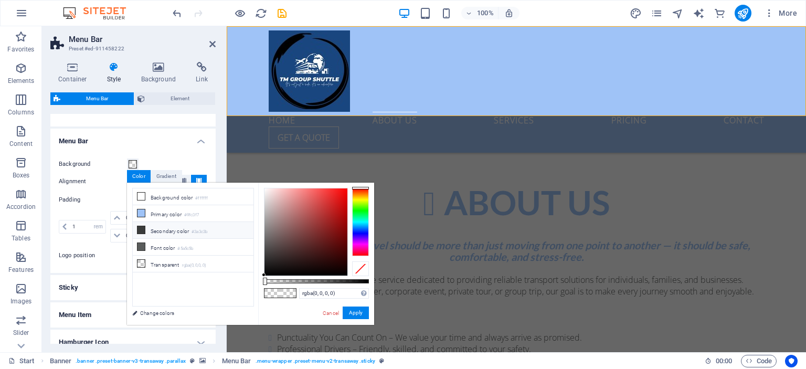
click at [173, 230] on li "Secondary color #3a3c3b" at bounding box center [193, 230] width 121 height 17
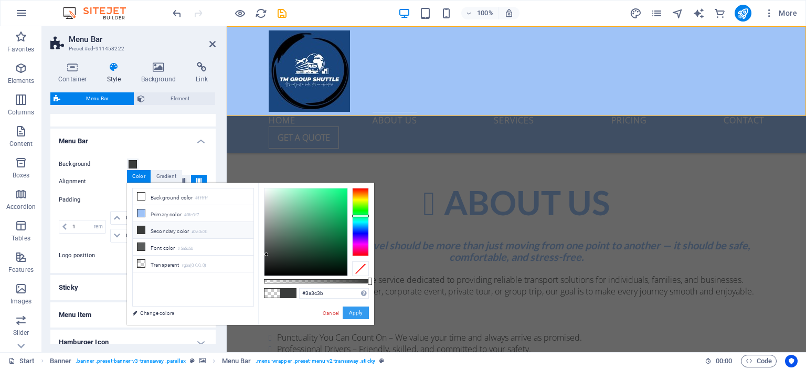
click at [350, 316] on button "Apply" at bounding box center [356, 313] width 26 height 13
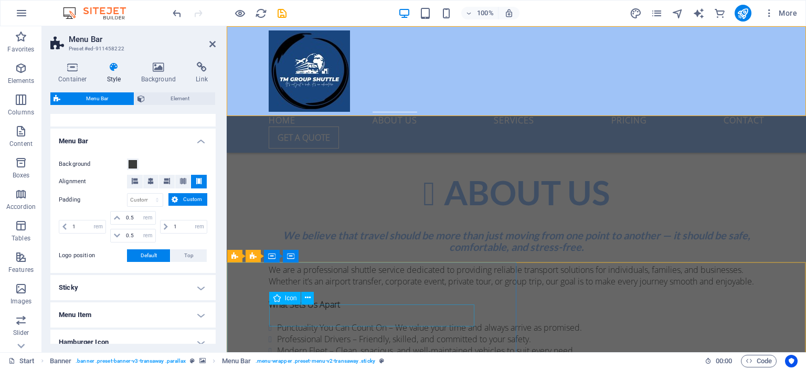
scroll to position [608, 0]
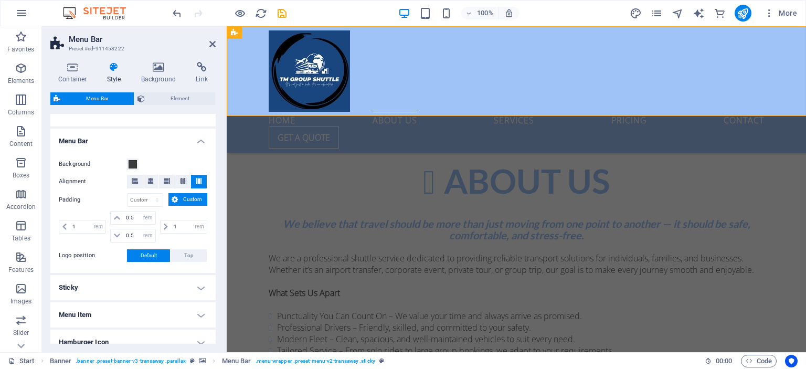
click at [244, 78] on div "Home About us Services Pricing Contact Get a quote" at bounding box center [516, 89] width 579 height 126
click at [231, 77] on div "Home About us Services Pricing Contact Get a quote" at bounding box center [516, 89] width 579 height 126
click at [131, 165] on span at bounding box center [133, 164] width 8 height 8
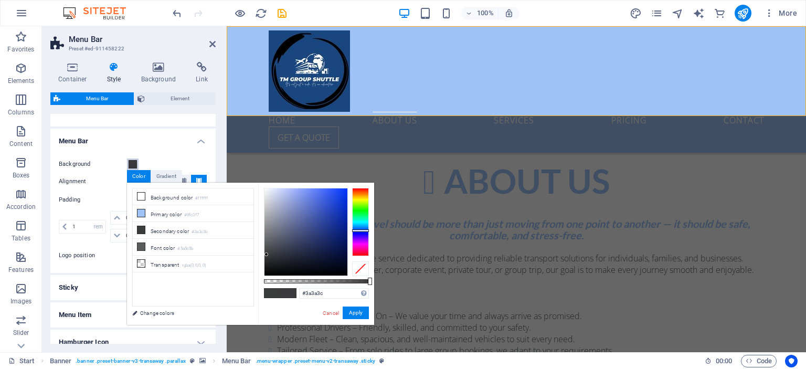
click at [362, 230] on div at bounding box center [360, 222] width 17 height 68
type input "#2d3b6e"
drag, startPoint x: 266, startPoint y: 253, endPoint x: 313, endPoint y: 237, distance: 49.3
click at [313, 237] on div at bounding box center [313, 237] width 4 height 4
click at [354, 311] on button "Apply" at bounding box center [356, 313] width 26 height 13
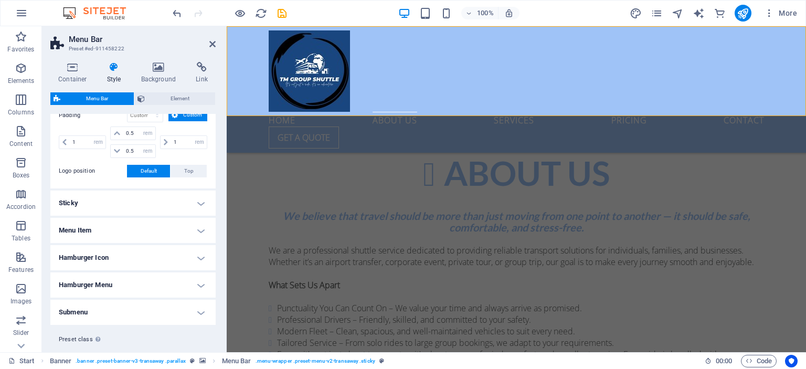
scroll to position [270, 0]
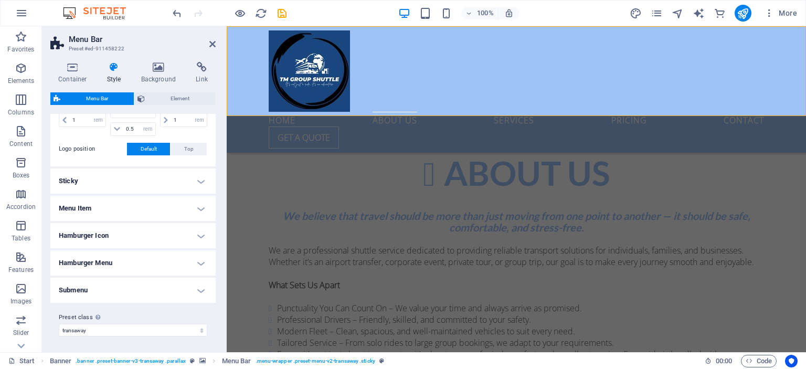
click at [125, 208] on h4 "Menu Item" at bounding box center [132, 208] width 165 height 25
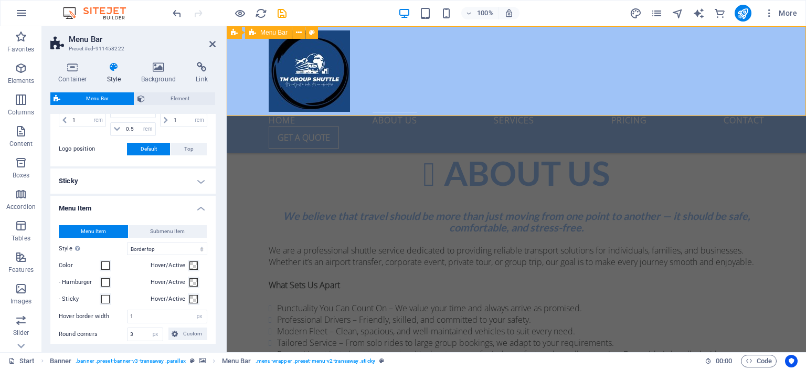
click at [246, 56] on div "Home About us Services Pricing Contact Get a quote" at bounding box center [516, 89] width 579 height 126
click at [159, 71] on icon at bounding box center [158, 67] width 51 height 10
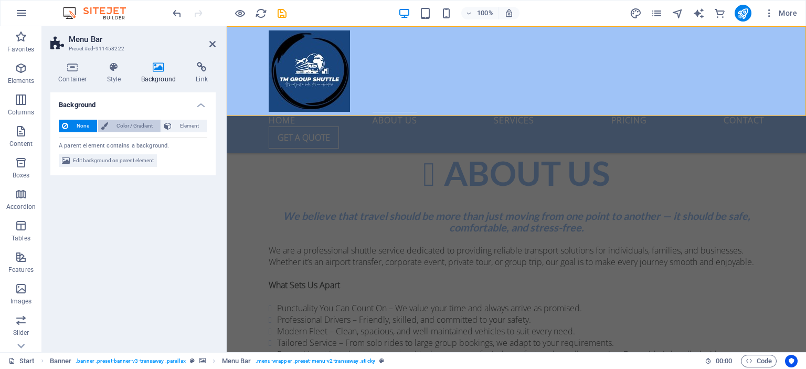
click at [142, 123] on span "Color / Gradient" at bounding box center [134, 126] width 46 height 13
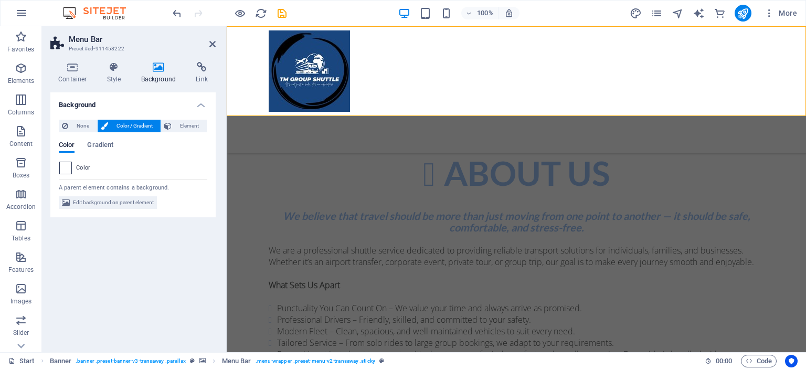
click at [65, 168] on span at bounding box center [66, 168] width 12 height 12
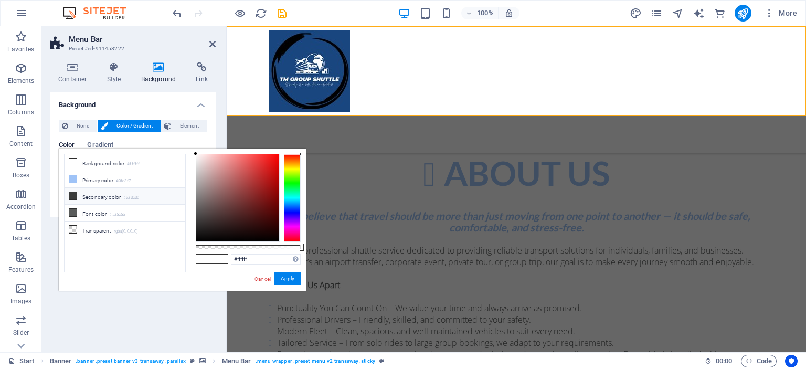
click at [72, 196] on icon at bounding box center [72, 195] width 7 height 7
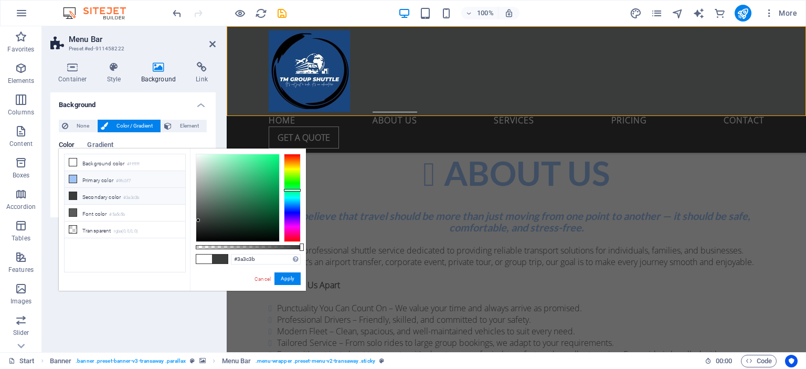
drag, startPoint x: 72, startPoint y: 196, endPoint x: 73, endPoint y: 175, distance: 21.5
click at [73, 175] on ul "Background color #ffffff Primary color #9fc3f7 Secondary color #3a3c3b Font col…" at bounding box center [125, 213] width 122 height 119
click at [285, 277] on button "Apply" at bounding box center [288, 278] width 26 height 13
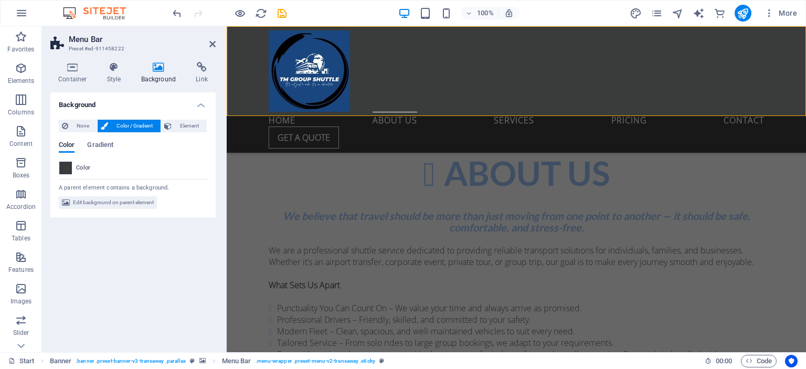
click at [69, 171] on span at bounding box center [66, 168] width 12 height 12
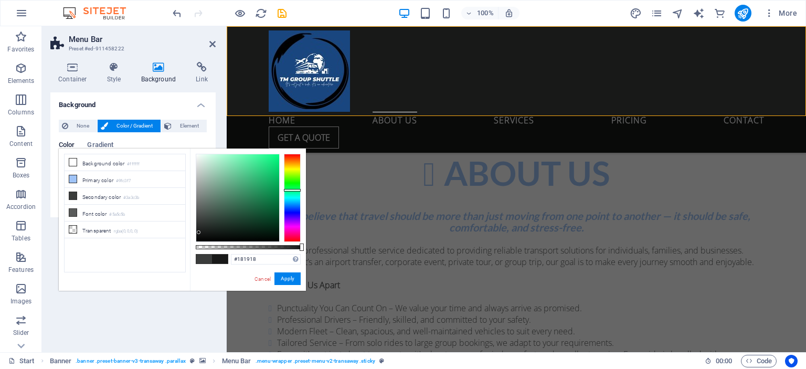
click at [199, 233] on div at bounding box center [237, 197] width 83 height 87
click at [226, 237] on div at bounding box center [237, 197] width 83 height 87
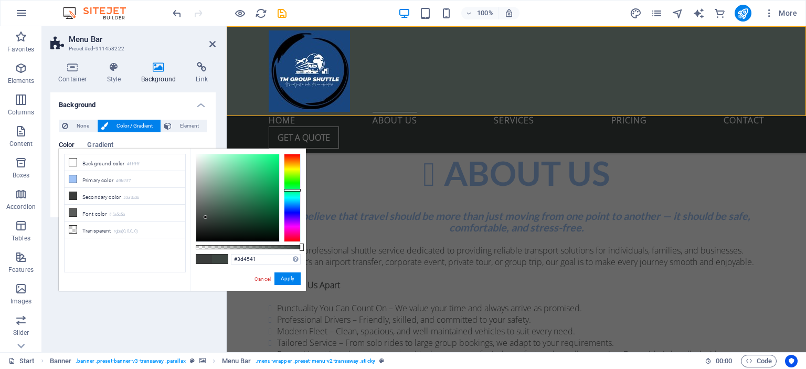
click at [206, 217] on div at bounding box center [237, 197] width 83 height 87
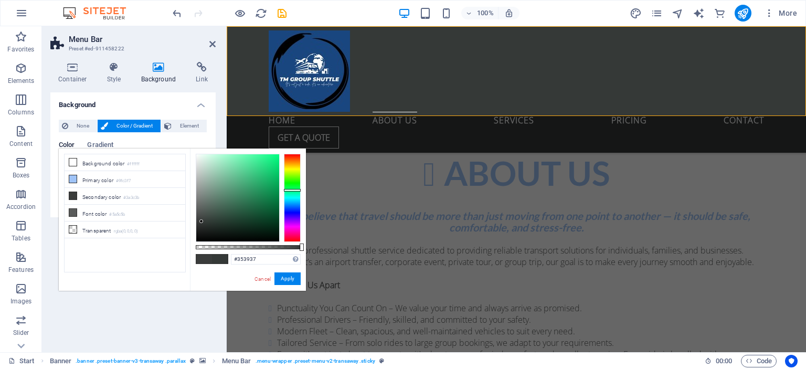
click at [202, 222] on div at bounding box center [237, 197] width 83 height 87
type input "#131413"
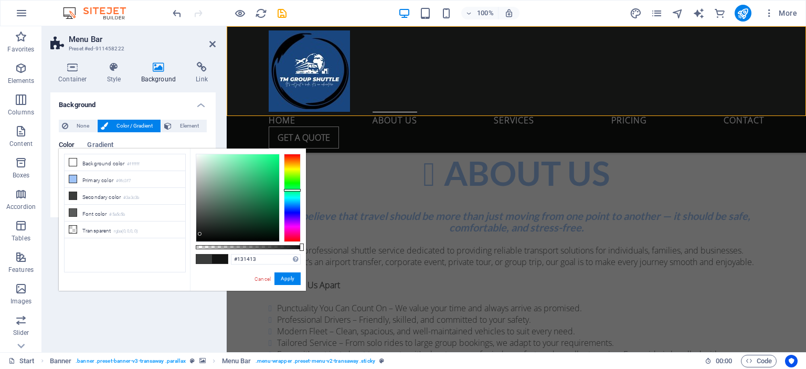
click at [200, 234] on div at bounding box center [237, 197] width 83 height 87
click at [287, 278] on button "Apply" at bounding box center [288, 278] width 26 height 13
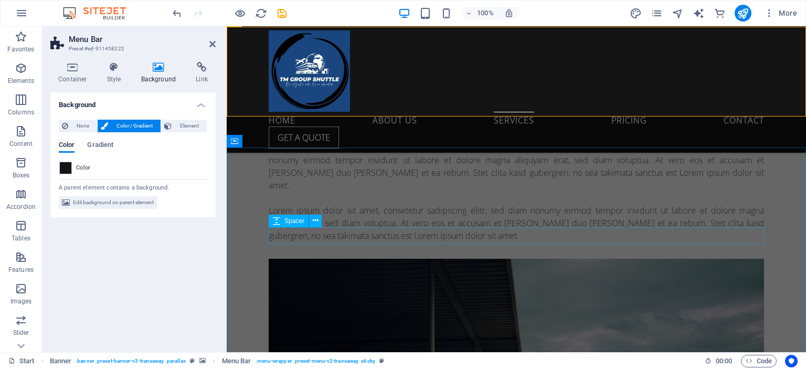
scroll to position [4014, 0]
click at [173, 6] on div at bounding box center [230, 13] width 118 height 17
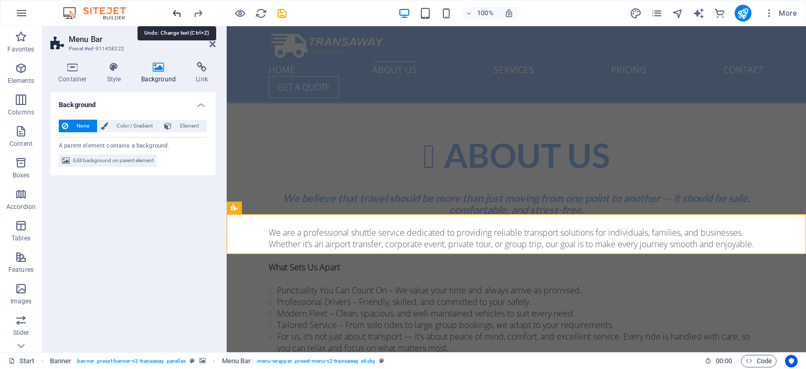
scroll to position [569, 0]
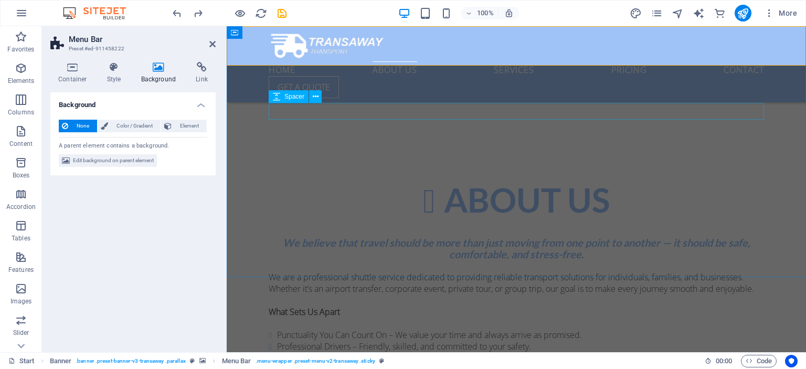
scroll to position [540, 0]
click at [189, 15] on div at bounding box center [230, 13] width 118 height 17
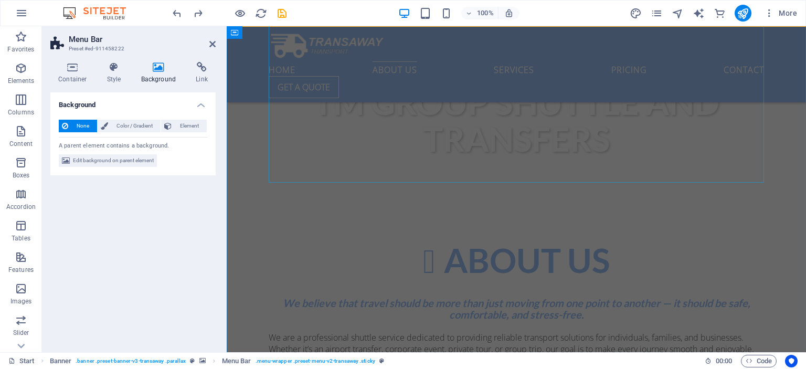
scroll to position [489, 0]
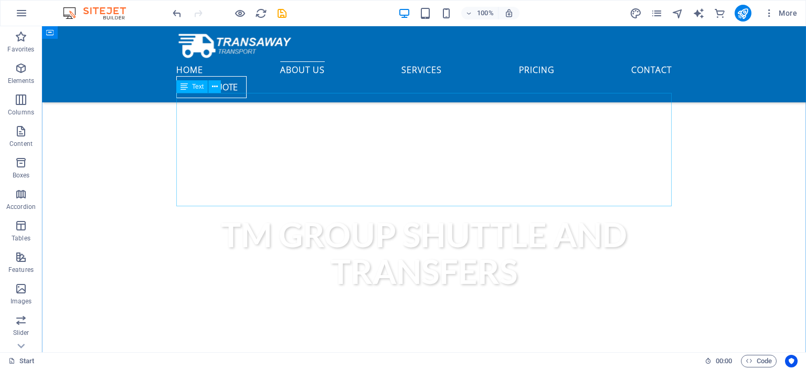
scroll to position [343, 0]
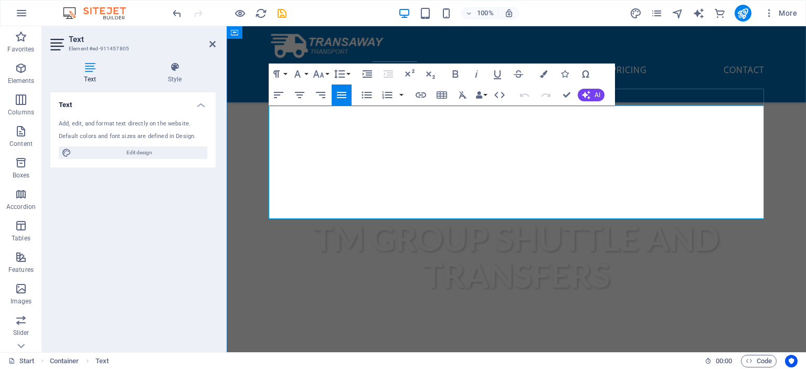
drag, startPoint x: 464, startPoint y: 213, endPoint x: 282, endPoint y: 106, distance: 210.8
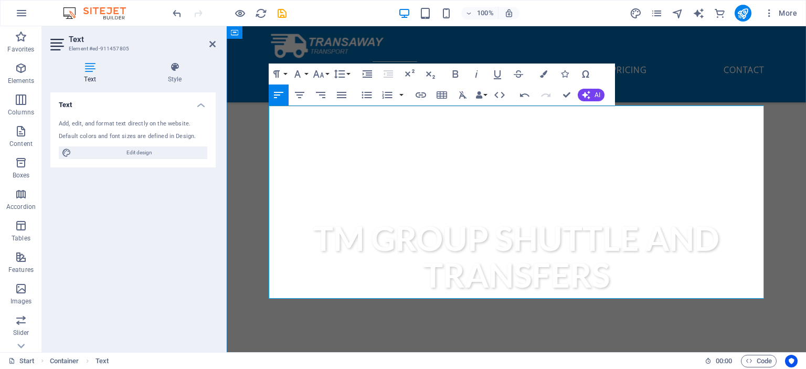
drag, startPoint x: 409, startPoint y: 125, endPoint x: 308, endPoint y: 109, distance: 102.0
drag, startPoint x: 269, startPoint y: 112, endPoint x: 420, endPoint y: 124, distance: 151.7
click at [300, 96] on icon "button" at bounding box center [299, 95] width 9 height 6
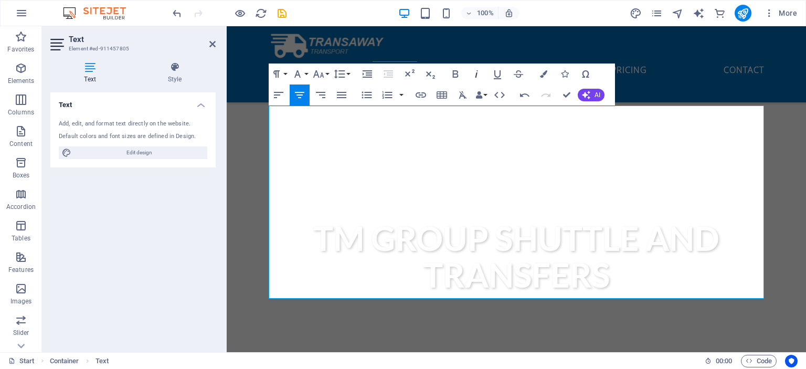
click at [477, 76] on icon "button" at bounding box center [477, 73] width 3 height 7
click at [454, 75] on icon "button" at bounding box center [455, 74] width 13 height 13
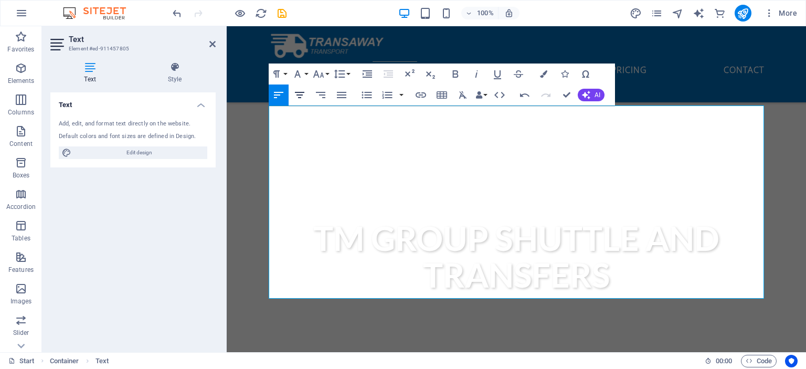
click at [298, 93] on icon "button" at bounding box center [299, 95] width 13 height 13
drag, startPoint x: 620, startPoint y: 292, endPoint x: 415, endPoint y: 288, distance: 204.7
click at [479, 76] on icon "button" at bounding box center [476, 74] width 13 height 13
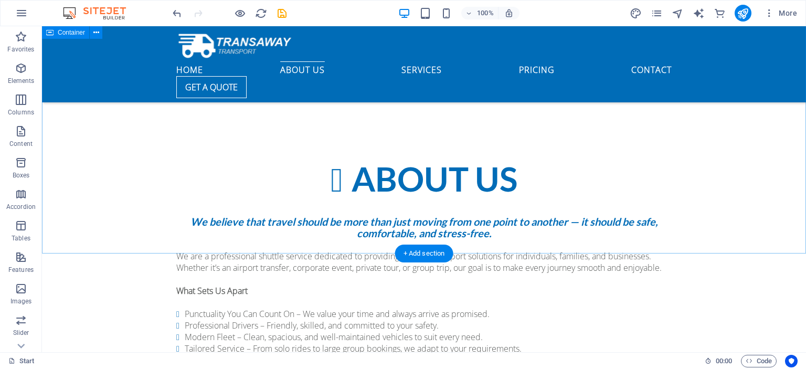
scroll to position [560, 0]
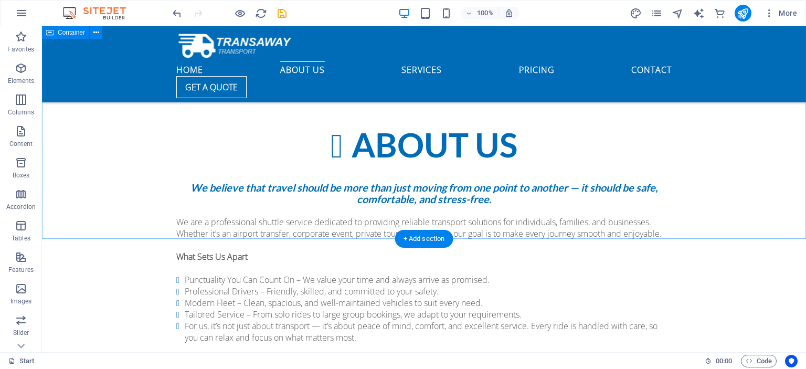
scroll to position [596, 0]
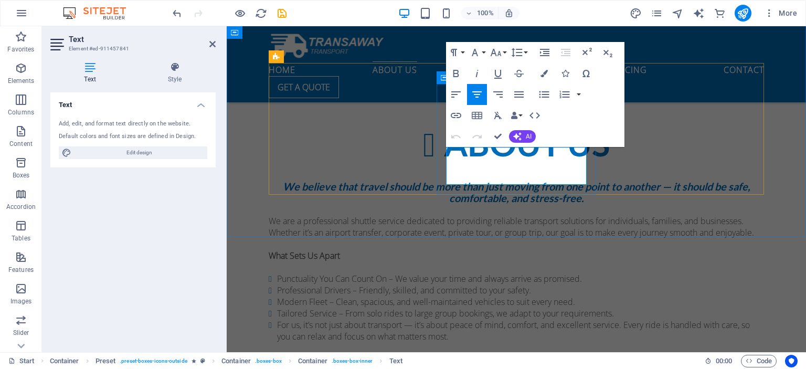
drag, startPoint x: 554, startPoint y: 180, endPoint x: 463, endPoint y: 152, distance: 94.8
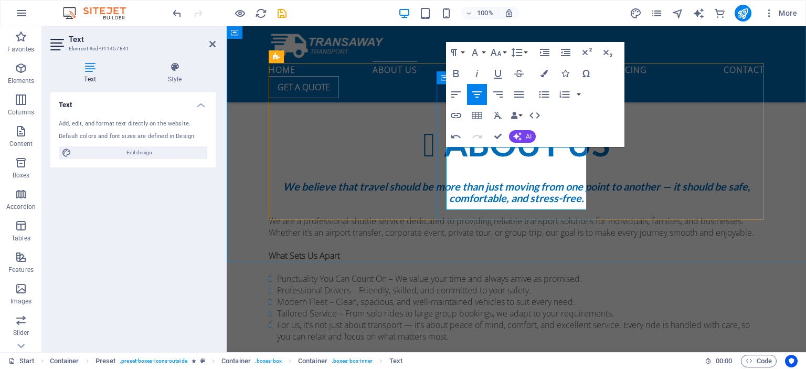
drag, startPoint x: 493, startPoint y: 155, endPoint x: 545, endPoint y: 208, distance: 74.6
click at [547, 87] on button "Unordered List" at bounding box center [544, 94] width 20 height 21
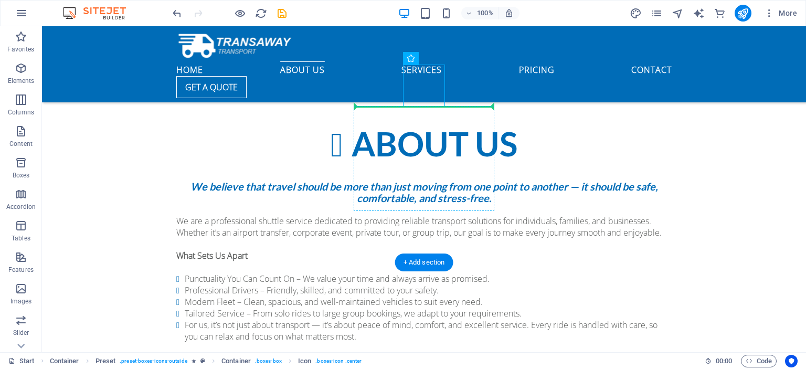
drag, startPoint x: 428, startPoint y: 89, endPoint x: 431, endPoint y: 110, distance: 20.8
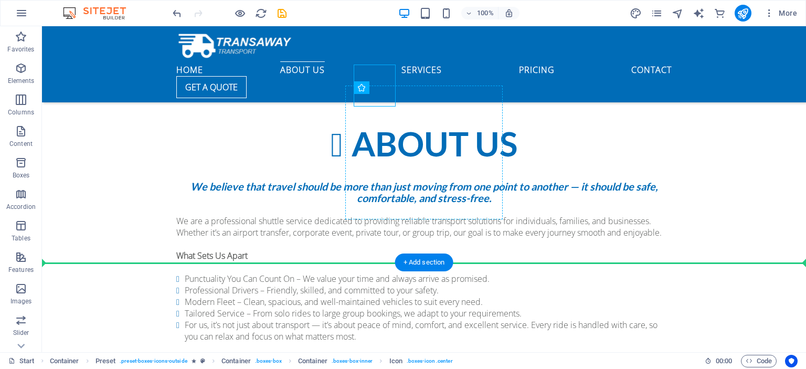
drag, startPoint x: 381, startPoint y: 98, endPoint x: 418, endPoint y: 102, distance: 38.0
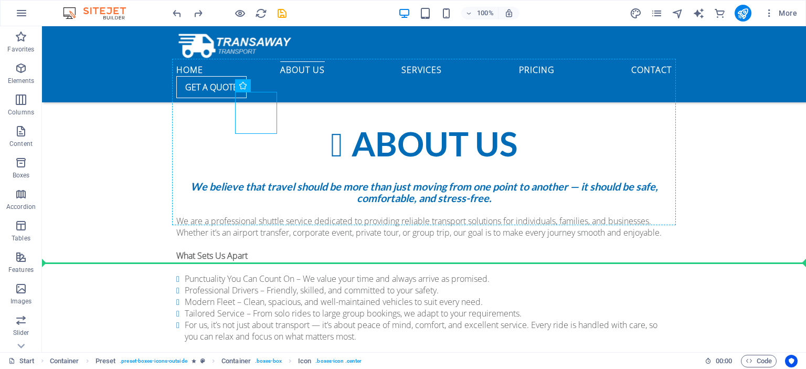
drag, startPoint x: 255, startPoint y: 103, endPoint x: 251, endPoint y: 78, distance: 24.9
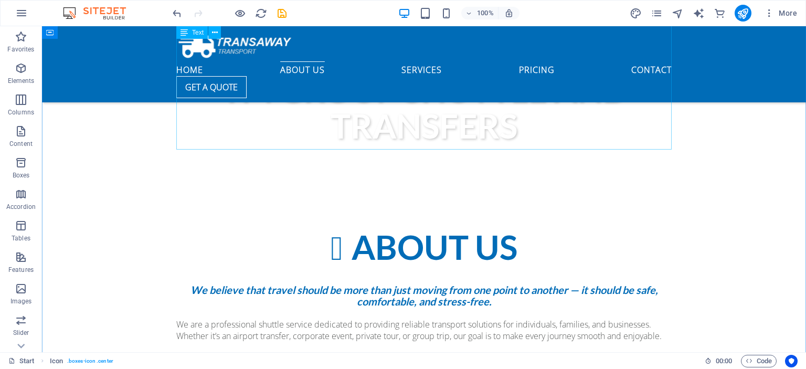
scroll to position [498, 0]
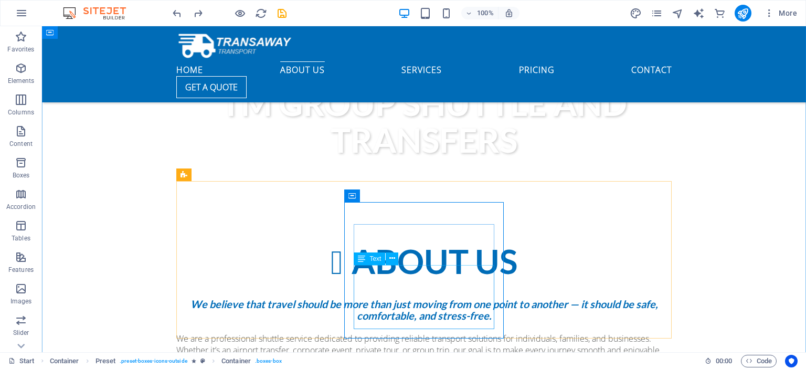
scroll to position [479, 0]
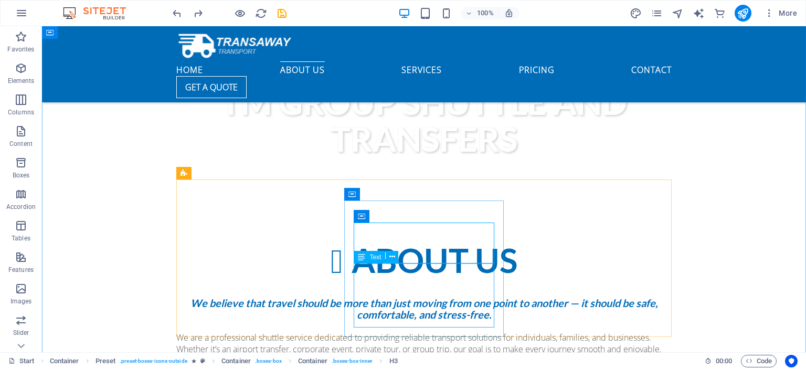
click at [392, 259] on icon at bounding box center [392, 256] width 6 height 11
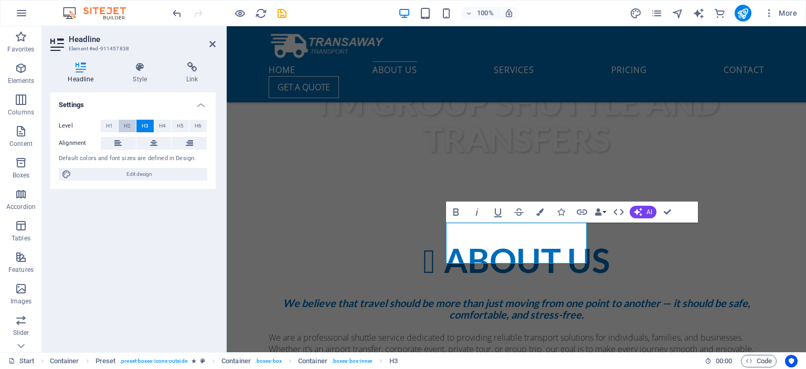
click at [129, 125] on span "H2" at bounding box center [127, 126] width 7 height 13
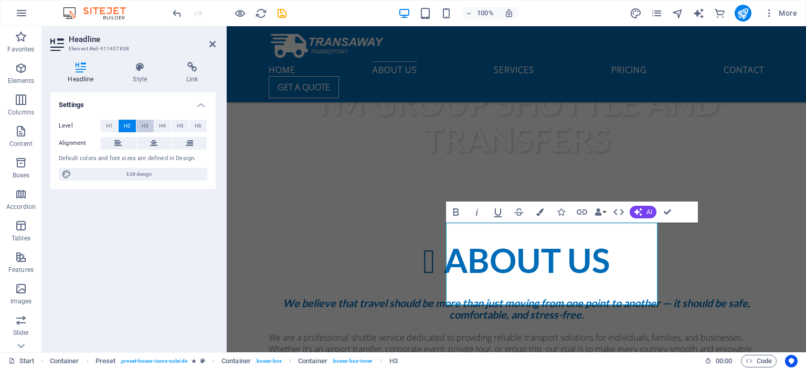
click at [145, 125] on span "H3" at bounding box center [145, 126] width 7 height 13
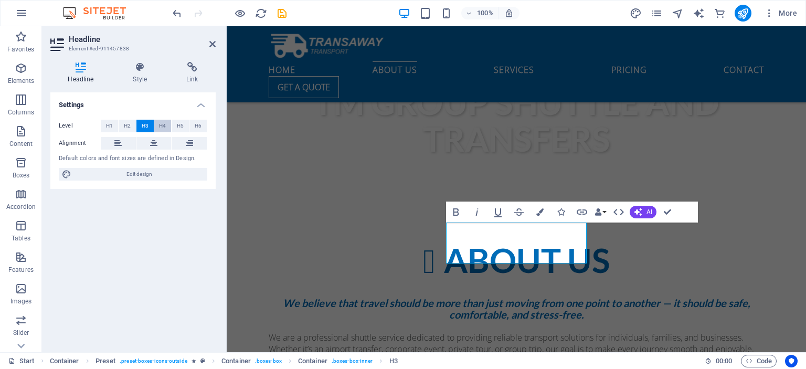
click at [166, 129] on span "H4" at bounding box center [162, 126] width 7 height 13
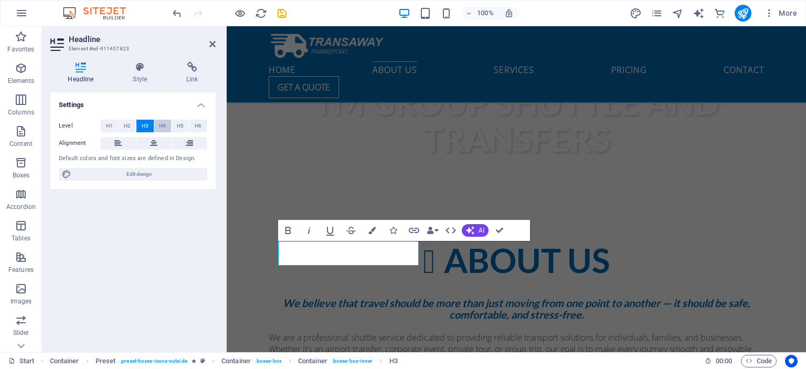
click at [166, 123] on button "H4" at bounding box center [162, 126] width 17 height 13
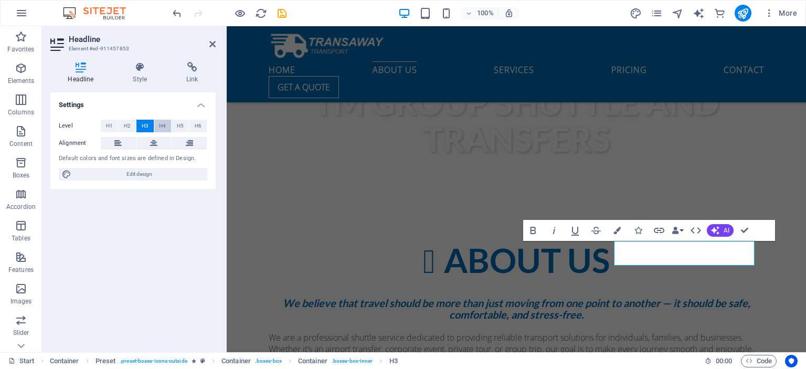
click at [159, 123] on button "H4" at bounding box center [162, 126] width 17 height 13
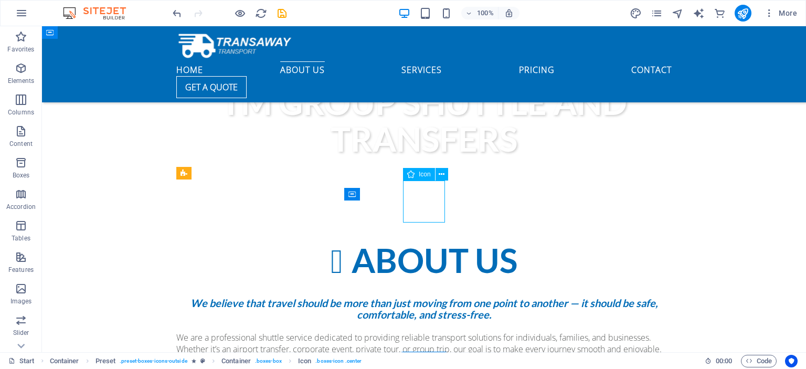
drag, startPoint x: 425, startPoint y: 201, endPoint x: 426, endPoint y: 207, distance: 5.8
click at [425, 178] on div "Icon" at bounding box center [419, 174] width 32 height 13
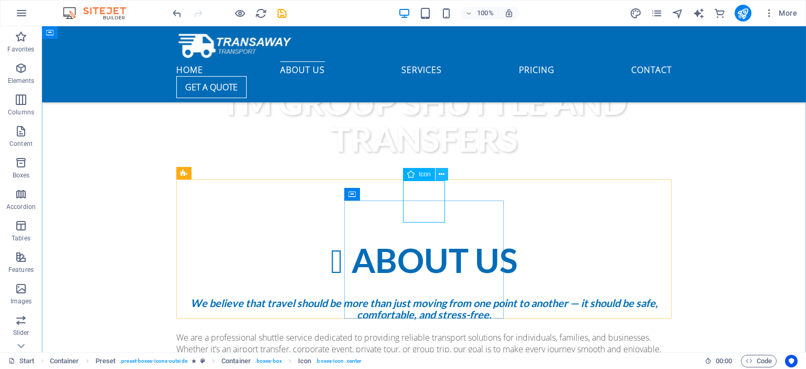
click at [440, 176] on icon at bounding box center [442, 174] width 6 height 11
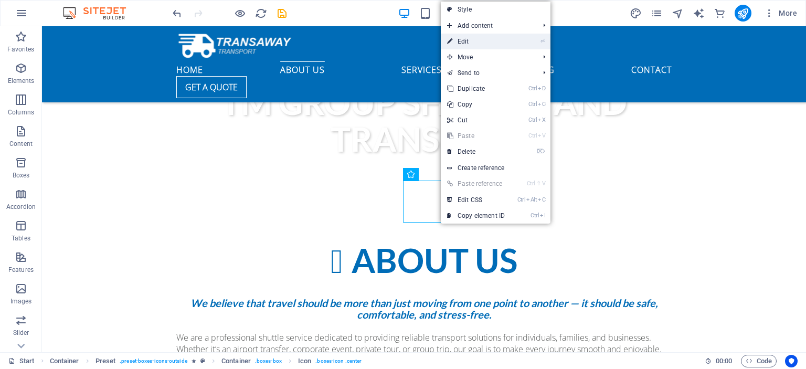
click at [489, 37] on link "⏎ Edit" at bounding box center [476, 42] width 70 height 16
select select "xMidYMid"
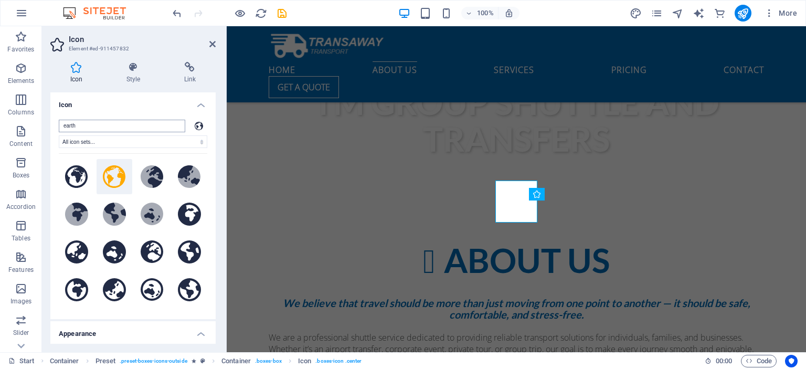
click at [165, 123] on input "earth" at bounding box center [122, 126] width 126 height 13
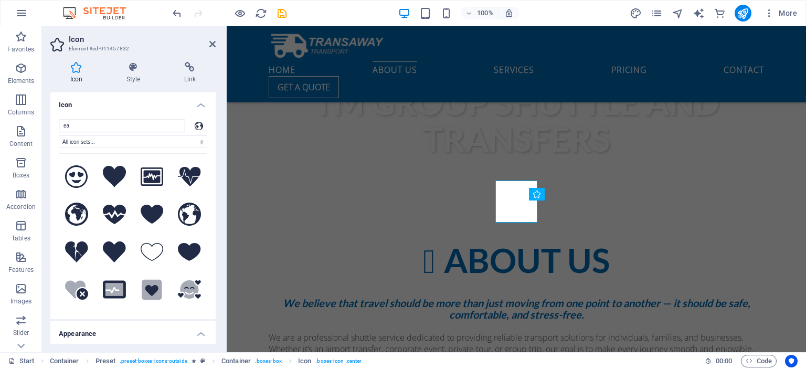
type input "e"
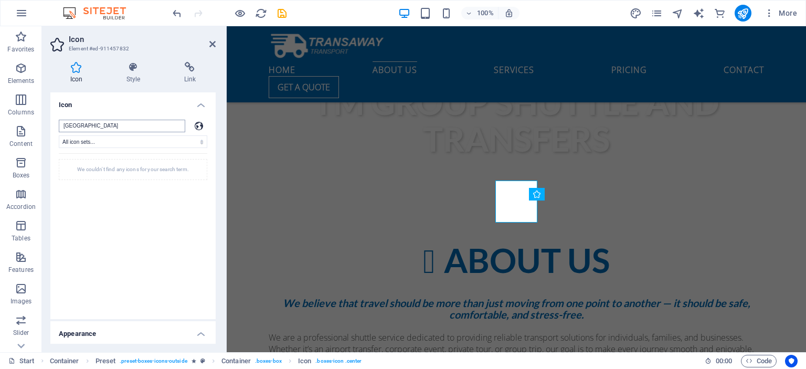
type input "south africa"
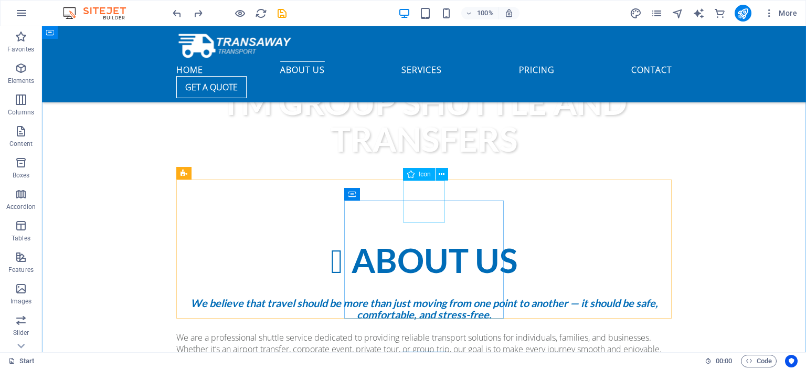
click at [442, 175] on icon at bounding box center [442, 174] width 6 height 11
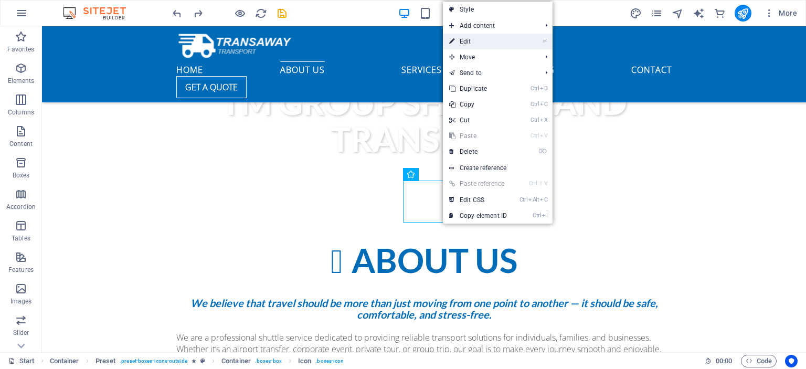
click at [474, 38] on link "⏎ Edit" at bounding box center [478, 42] width 70 height 16
select select "xMidYMid"
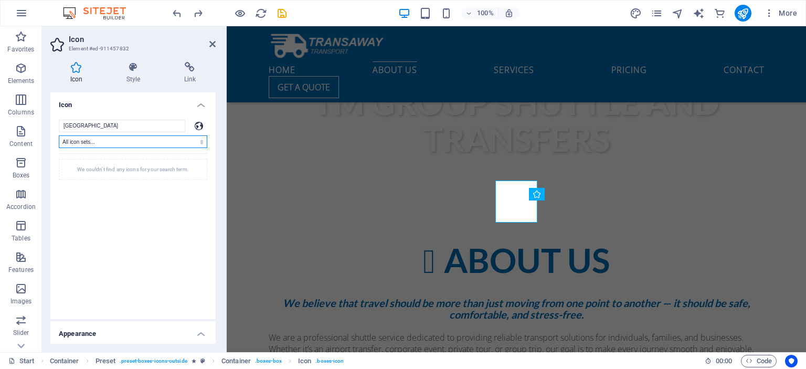
click at [59, 135] on select "All icon sets... IcoFont Ionicons FontAwesome Brands FontAwesome Duotone FontAw…" at bounding box center [133, 141] width 149 height 13
click at [160, 128] on input "south africa" at bounding box center [122, 126] width 126 height 13
type input "s"
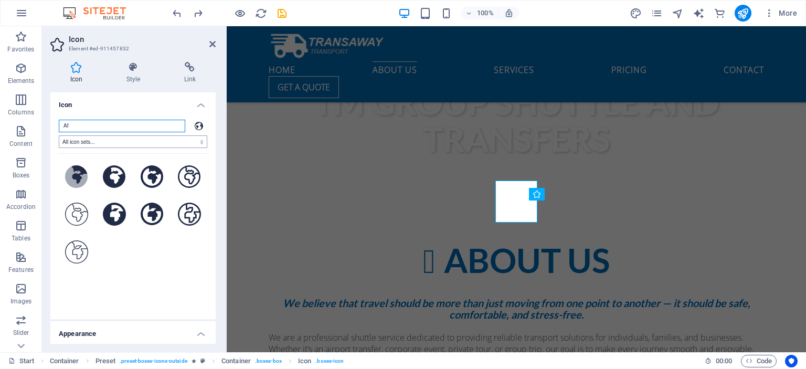
type input "A"
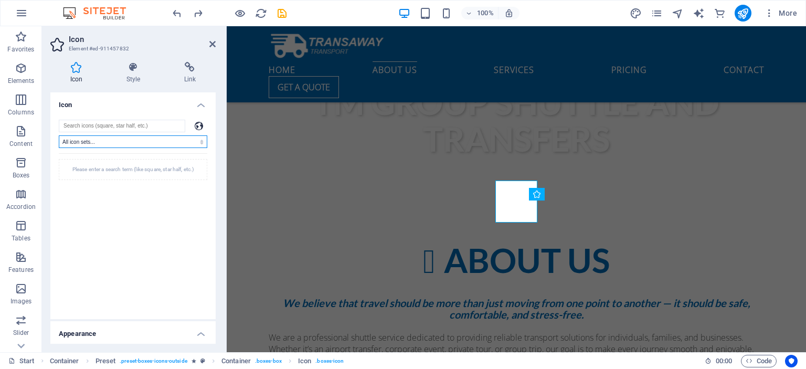
click at [59, 135] on select "All icon sets... IcoFont Ionicons FontAwesome Brands FontAwesome Duotone FontAw…" at bounding box center [133, 141] width 149 height 13
click at [116, 129] on input "search" at bounding box center [122, 126] width 126 height 13
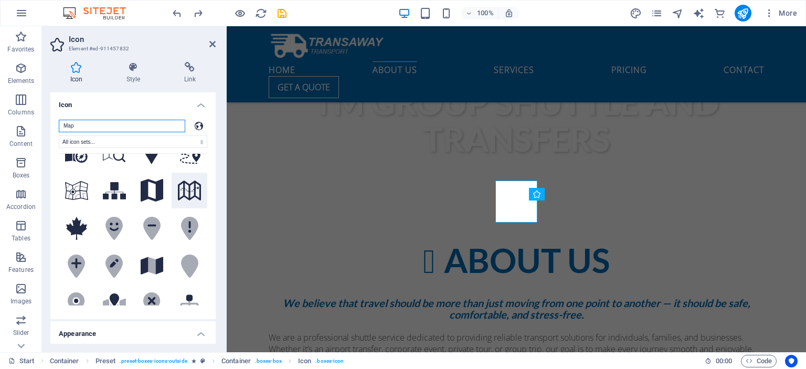
scroll to position [0, 0]
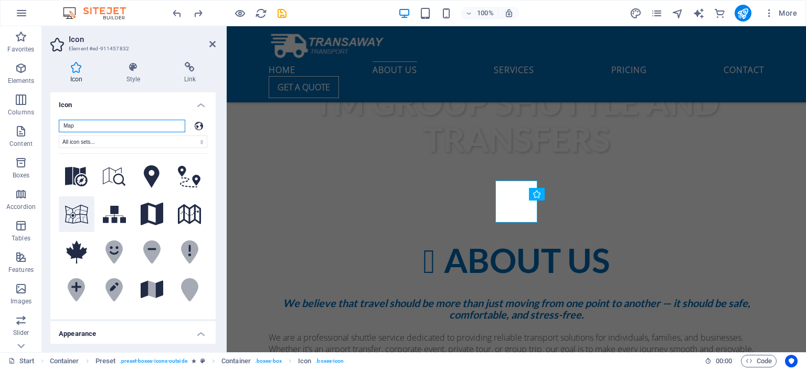
type input "Map"
click at [83, 218] on icon at bounding box center [76, 214] width 23 height 19
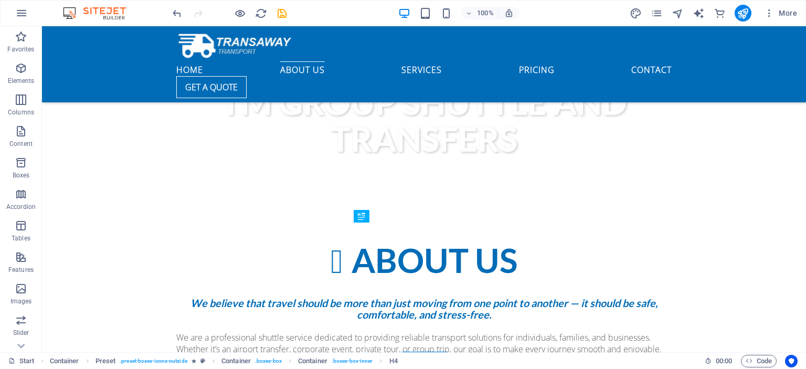
drag, startPoint x: 463, startPoint y: 228, endPoint x: 461, endPoint y: 245, distance: 16.9
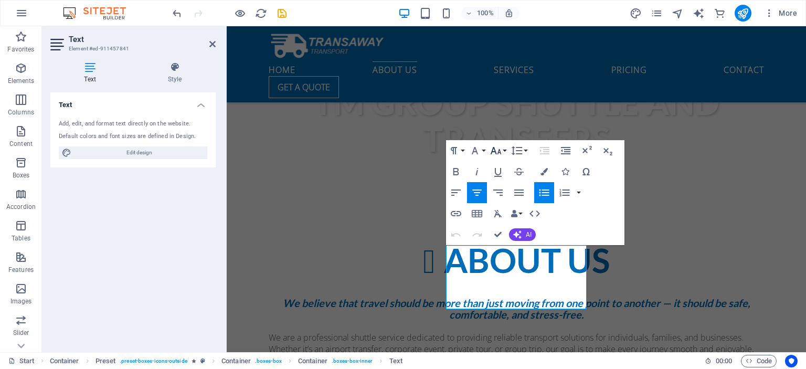
click at [496, 151] on icon "button" at bounding box center [496, 150] width 11 height 7
click at [515, 249] on link "14" at bounding box center [507, 250] width 38 height 16
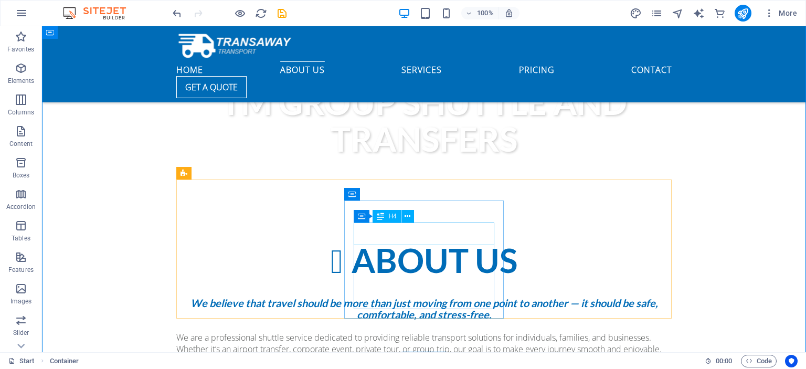
drag, startPoint x: 368, startPoint y: 234, endPoint x: 373, endPoint y: 237, distance: 5.4
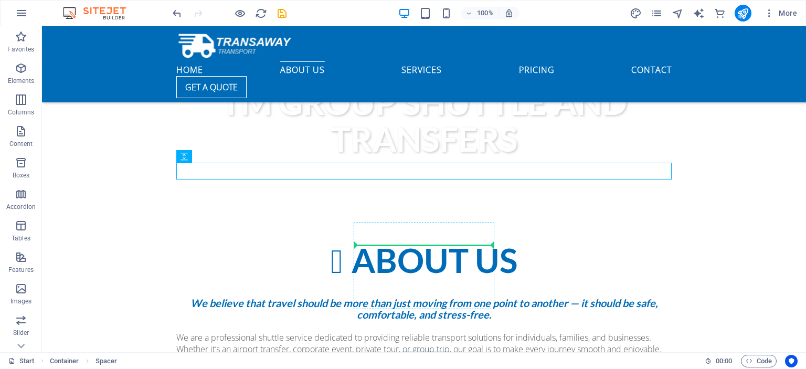
drag, startPoint x: 516, startPoint y: 171, endPoint x: 466, endPoint y: 268, distance: 109.2
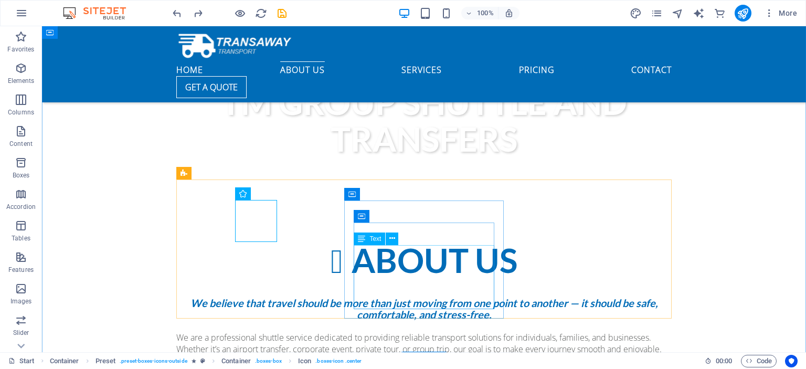
drag, startPoint x: 394, startPoint y: 270, endPoint x: 397, endPoint y: 279, distance: 10.0
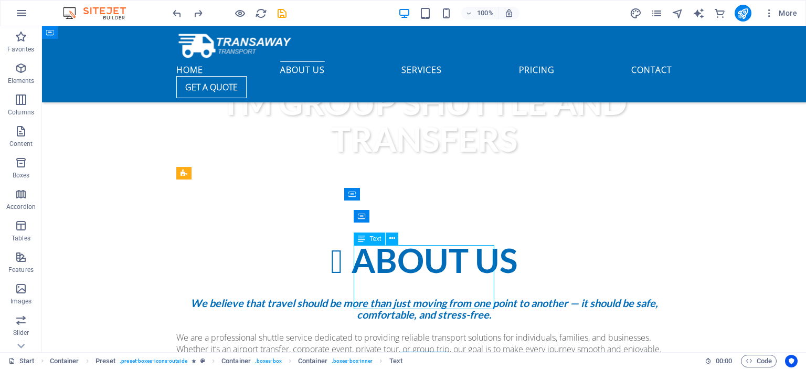
drag, startPoint x: 450, startPoint y: 247, endPoint x: 451, endPoint y: 266, distance: 19.4
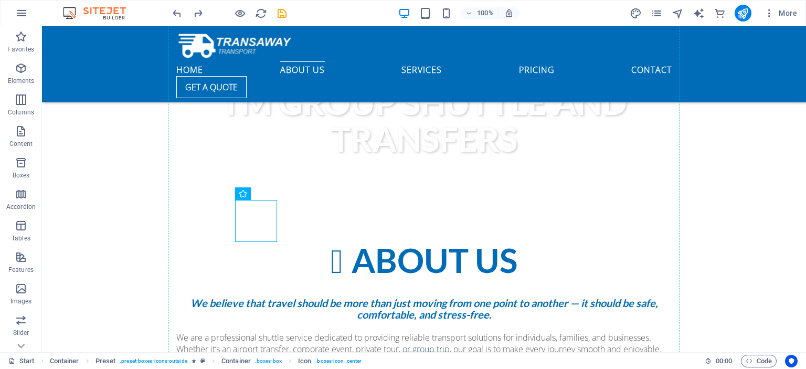
drag, startPoint x: 262, startPoint y: 217, endPoint x: 258, endPoint y: 198, distance: 19.4
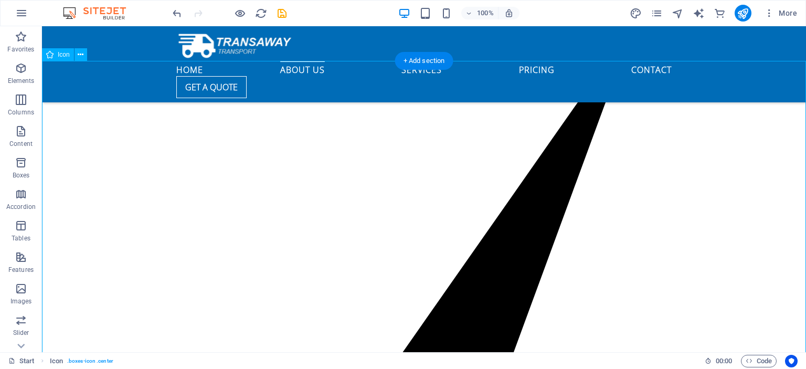
scroll to position [1347, 0]
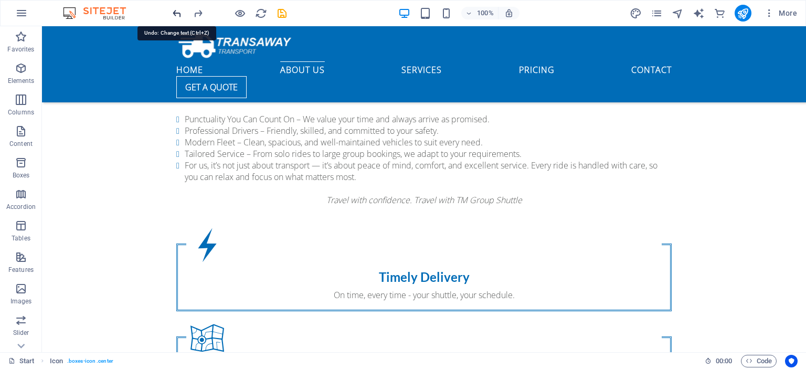
scroll to position [511, 0]
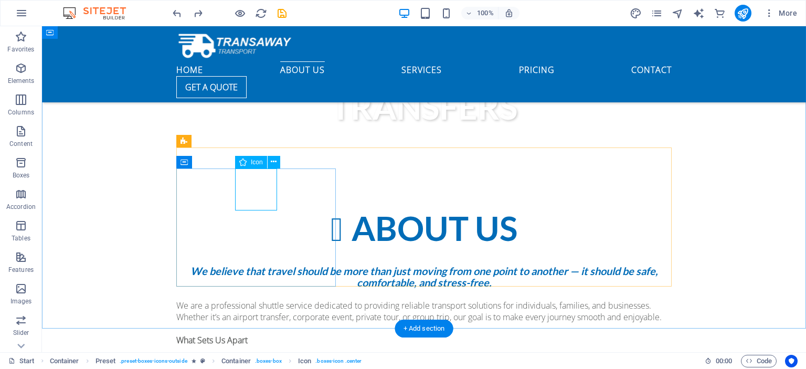
select select "xMidYMid"
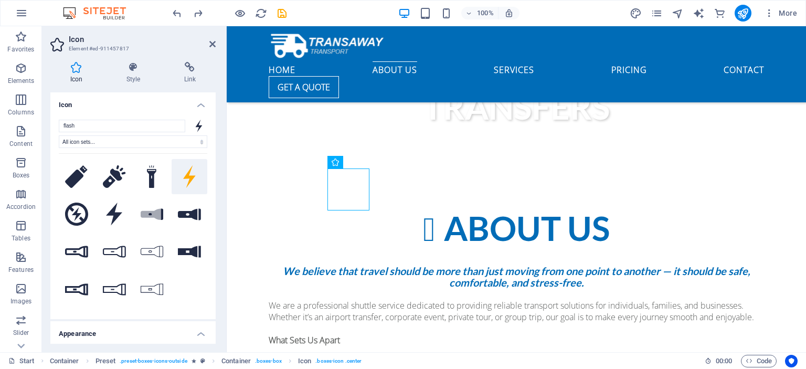
drag, startPoint x: 347, startPoint y: 180, endPoint x: 344, endPoint y: 165, distance: 14.9
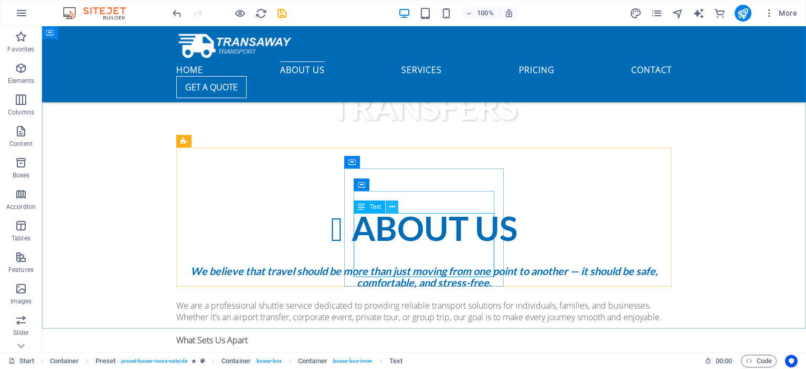
click at [393, 208] on icon at bounding box center [392, 207] width 6 height 11
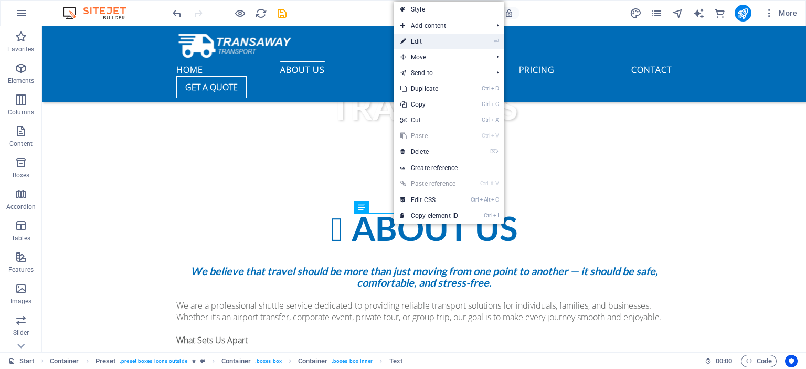
click at [427, 43] on link "⏎ Edit" at bounding box center [429, 42] width 70 height 16
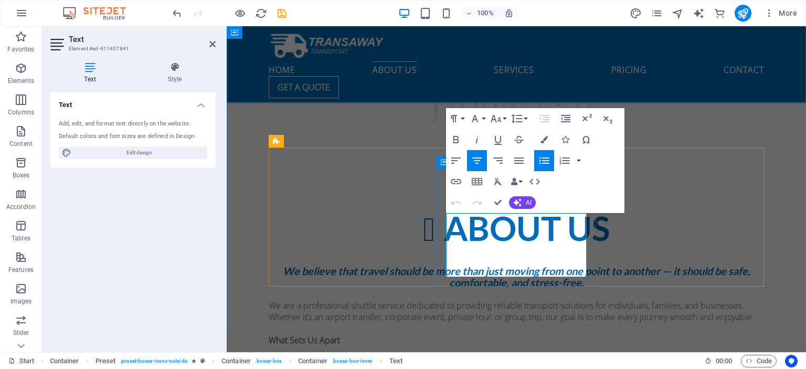
drag, startPoint x: 497, startPoint y: 220, endPoint x: 519, endPoint y: 239, distance: 29.0
drag, startPoint x: 547, startPoint y: 271, endPoint x: 488, endPoint y: 220, distance: 78.6
click at [479, 184] on icon "button" at bounding box center [477, 181] width 10 height 7
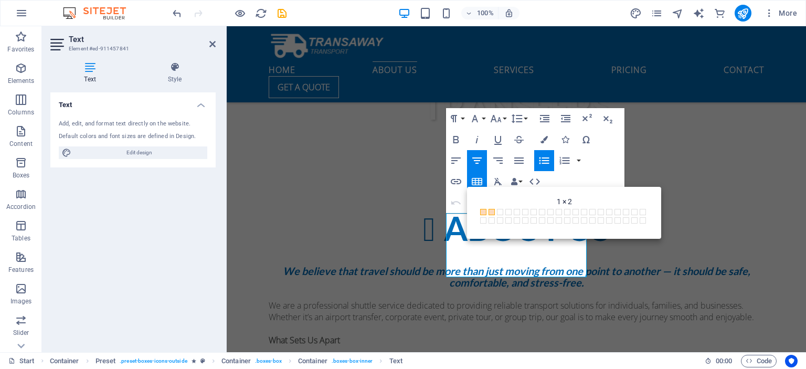
click at [493, 212] on span at bounding box center [492, 212] width 6 height 6
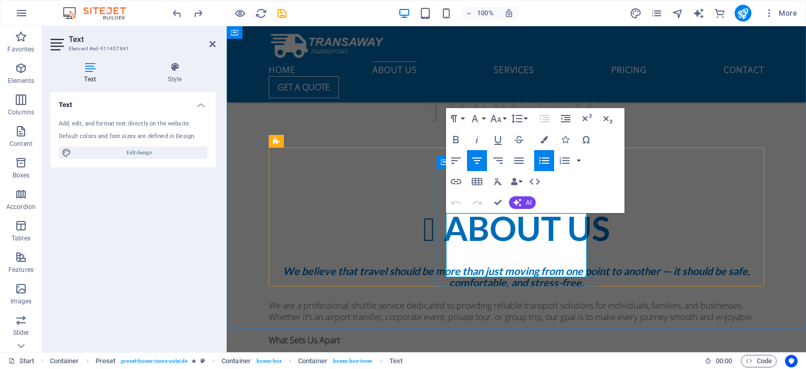
drag, startPoint x: 495, startPoint y: 222, endPoint x: 565, endPoint y: 271, distance: 85.2
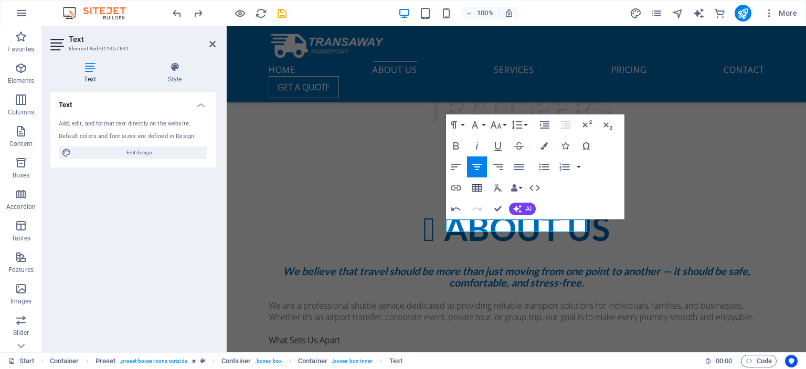
click at [480, 188] on icon "button" at bounding box center [477, 187] width 10 height 7
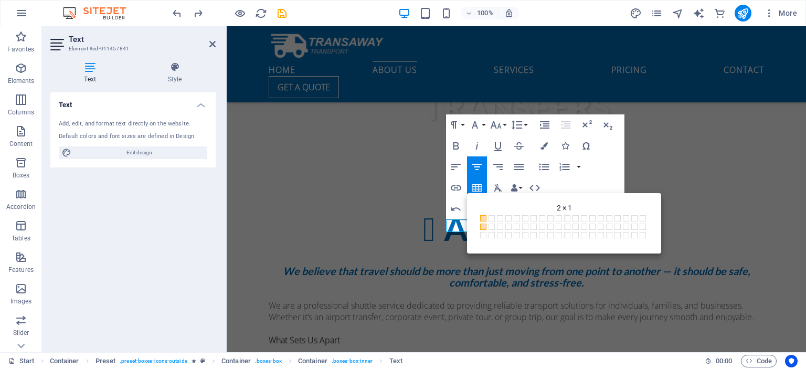
click at [482, 224] on span at bounding box center [483, 227] width 6 height 6
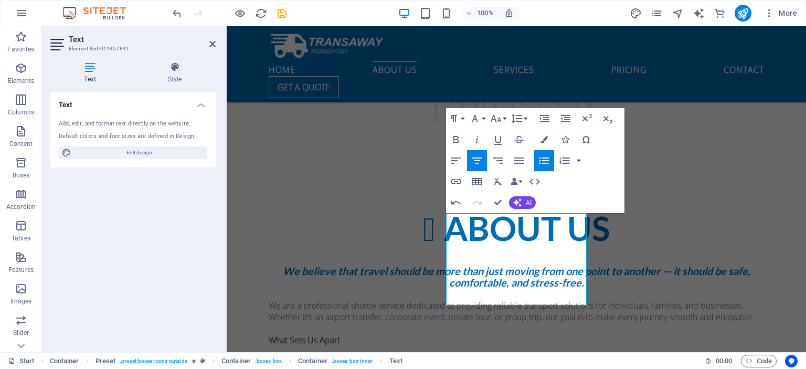
click at [482, 182] on icon "button" at bounding box center [477, 181] width 10 height 7
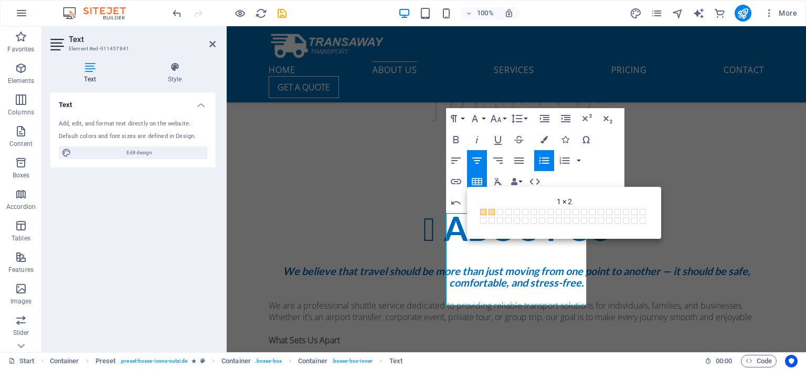
click at [494, 212] on span at bounding box center [492, 212] width 6 height 6
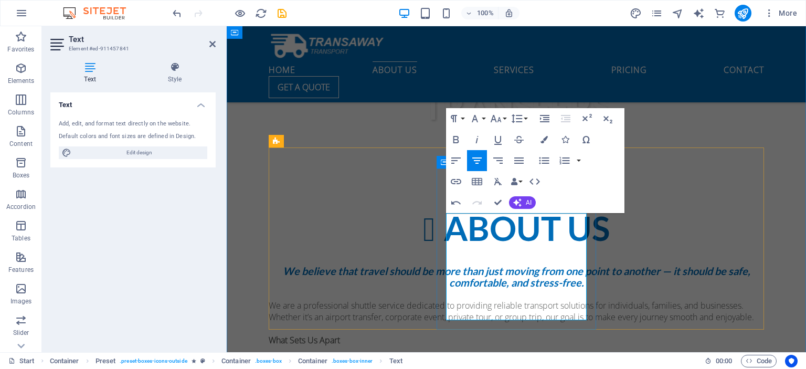
drag, startPoint x: 544, startPoint y: 248, endPoint x: 490, endPoint y: 223, distance: 60.1
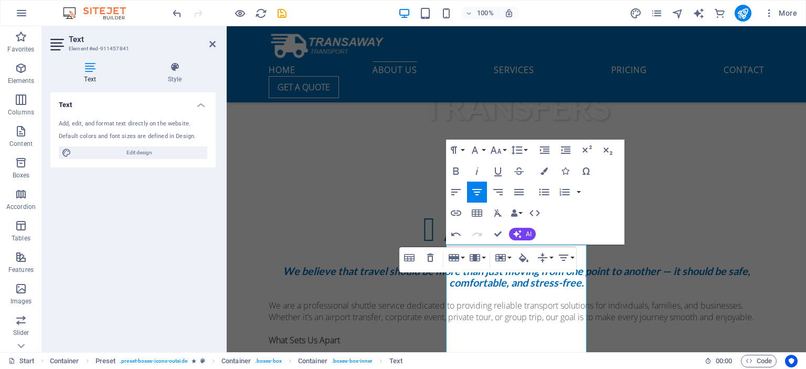
scroll to position [477, 0]
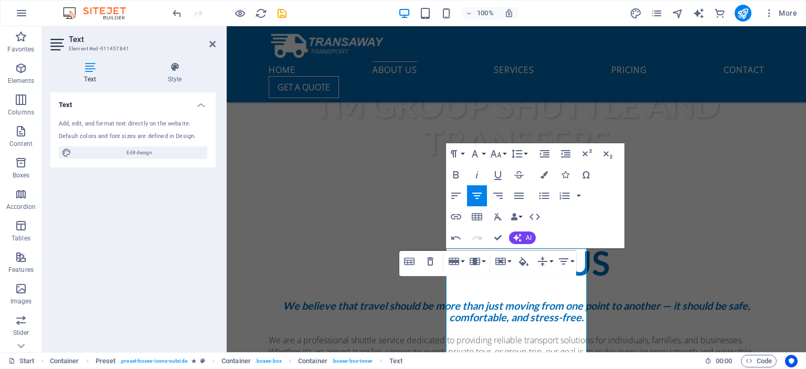
click at [547, 276] on div "Table Header Remove Table Row Insert row above Insert row below Delete row Colu…" at bounding box center [487, 263] width 177 height 25
click at [679, 224] on div "Icon" at bounding box center [679, 224] width 32 height 13
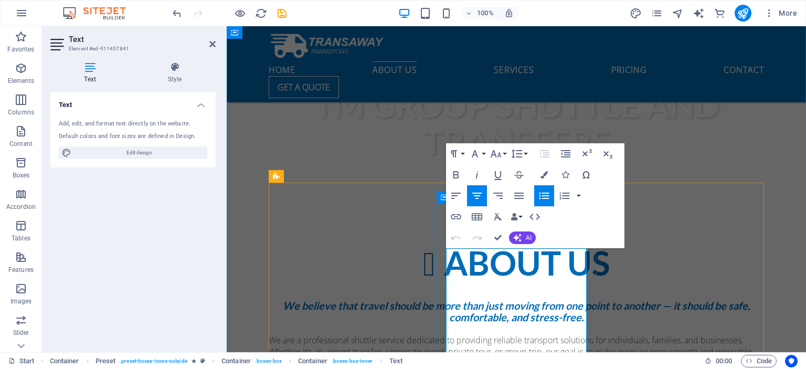
drag, startPoint x: 545, startPoint y: 278, endPoint x: 474, endPoint y: 259, distance: 73.3
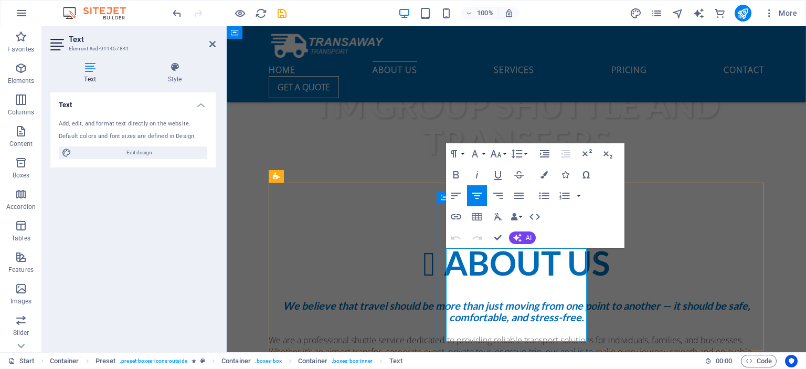
drag, startPoint x: 543, startPoint y: 255, endPoint x: 488, endPoint y: 252, distance: 54.7
drag, startPoint x: 471, startPoint y: 267, endPoint x: 515, endPoint y: 297, distance: 53.7
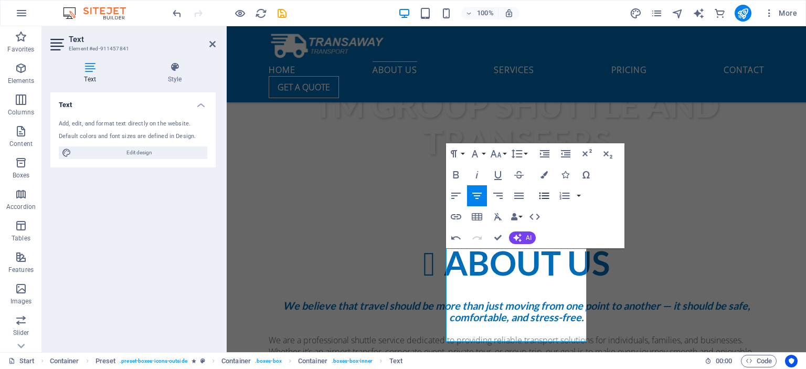
click at [548, 193] on icon "button" at bounding box center [545, 195] width 10 height 7
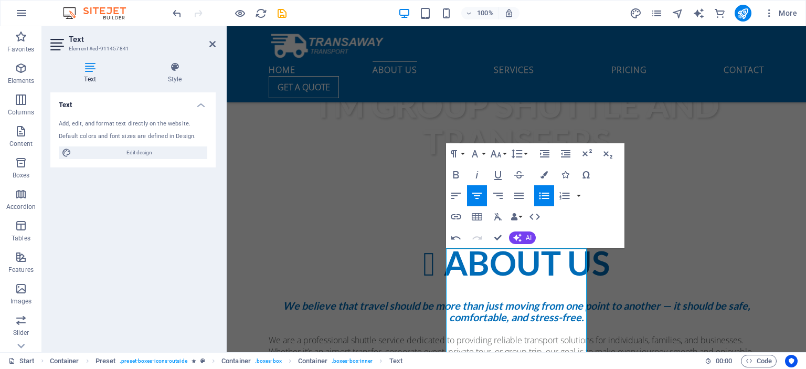
click at [547, 196] on icon "button" at bounding box center [545, 195] width 10 height 7
click at [581, 196] on button "button" at bounding box center [579, 195] width 8 height 21
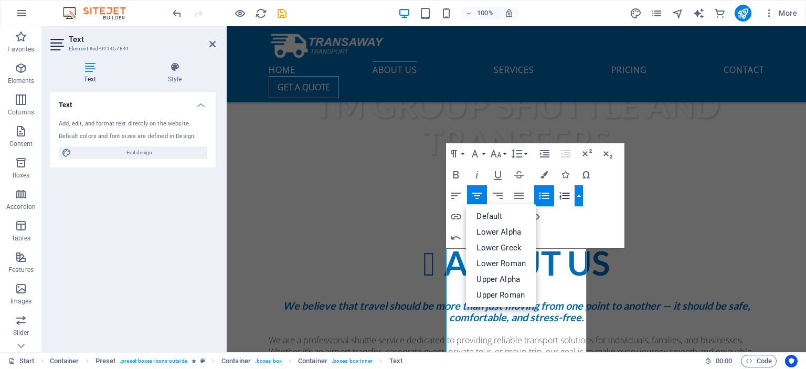
click at [551, 195] on icon "button" at bounding box center [544, 195] width 13 height 13
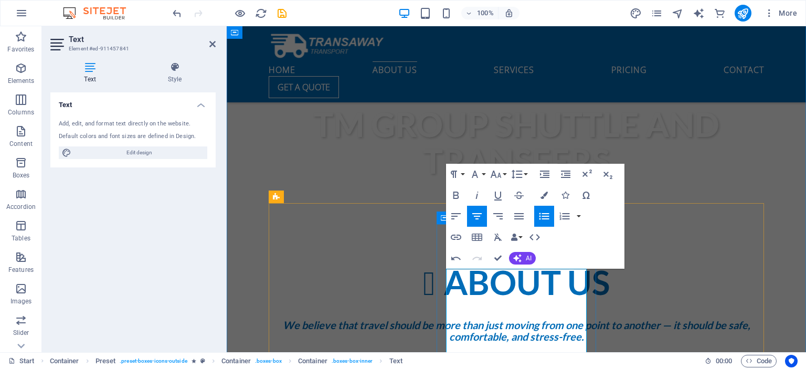
scroll to position [456, 0]
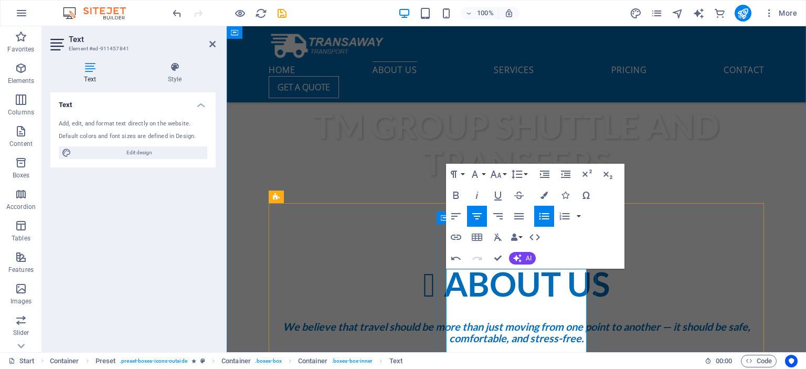
drag, startPoint x: 530, startPoint y: 305, endPoint x: 504, endPoint y: 284, distance: 33.2
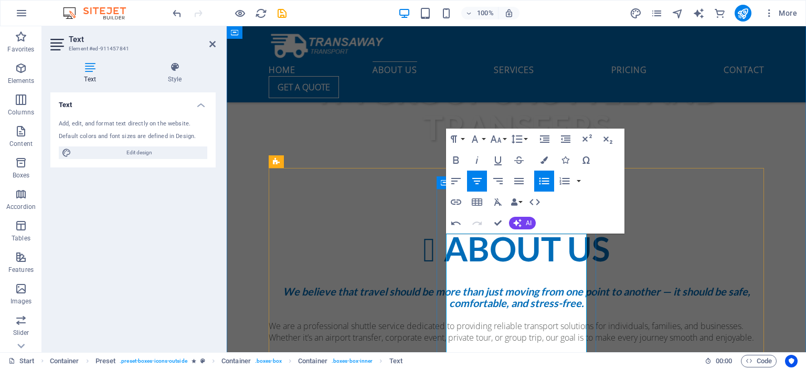
scroll to position [491, 0]
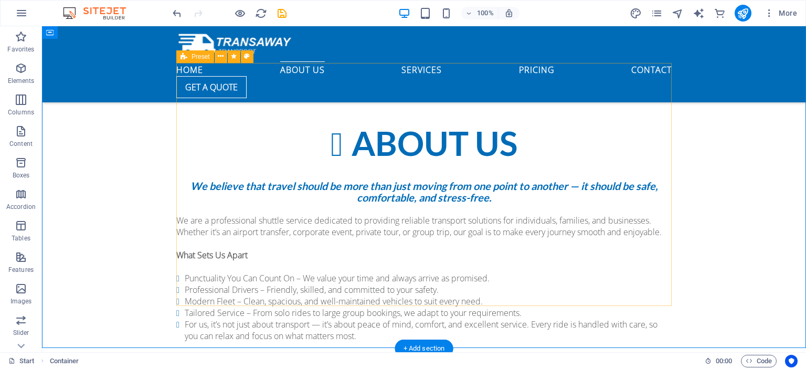
scroll to position [596, 0]
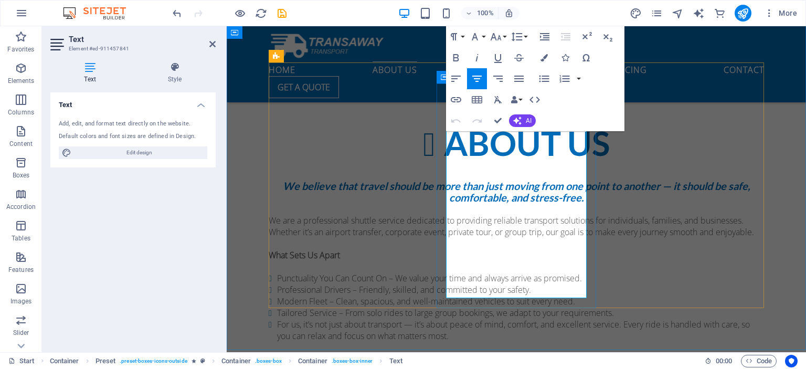
drag, startPoint x: 533, startPoint y: 175, endPoint x: 506, endPoint y: 155, distance: 33.4
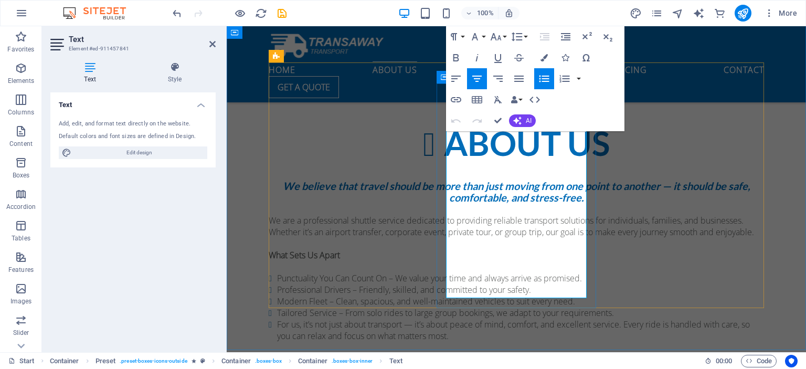
drag, startPoint x: 526, startPoint y: 173, endPoint x: 505, endPoint y: 134, distance: 44.4
drag, startPoint x: 554, startPoint y: 250, endPoint x: 483, endPoint y: 125, distance: 144.3
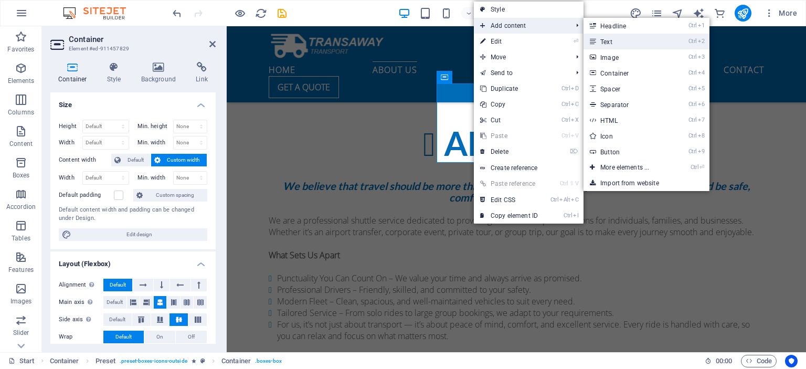
click at [618, 43] on link "Ctrl 2 Text" at bounding box center [627, 42] width 87 height 16
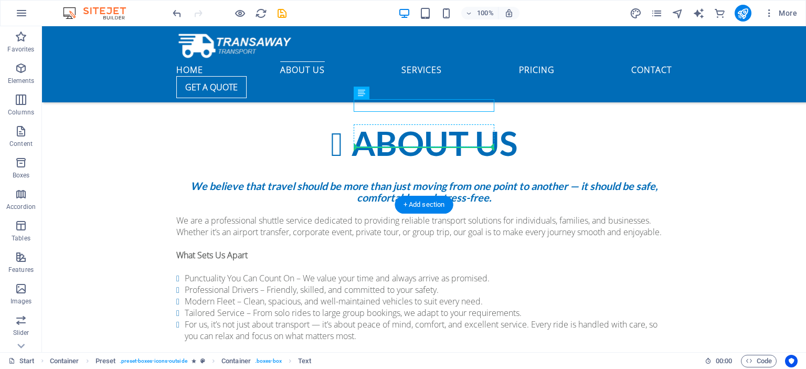
drag, startPoint x: 456, startPoint y: 109, endPoint x: 456, endPoint y: 141, distance: 31.5
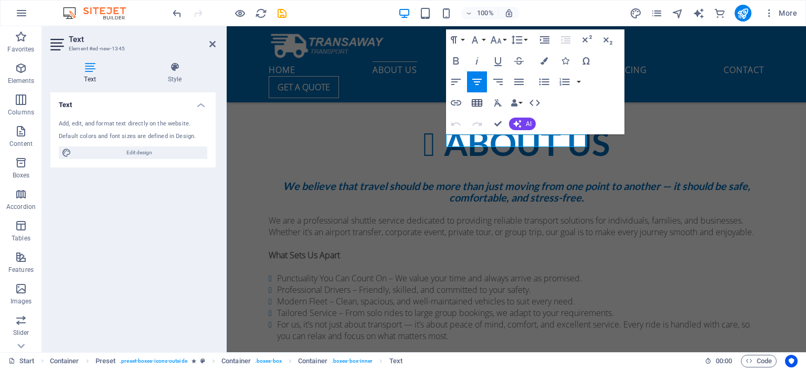
click at [476, 106] on icon "button" at bounding box center [477, 102] width 10 height 7
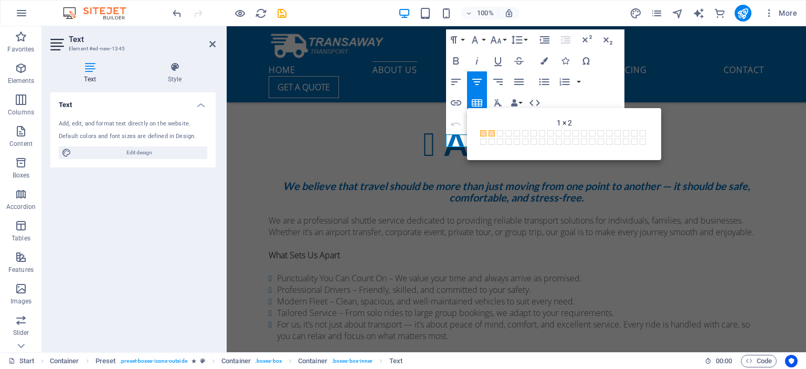
click at [494, 133] on span at bounding box center [492, 133] width 6 height 6
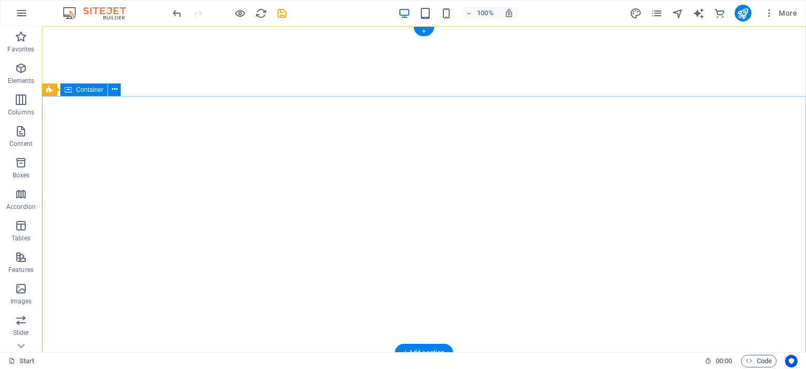
scroll to position [0, 0]
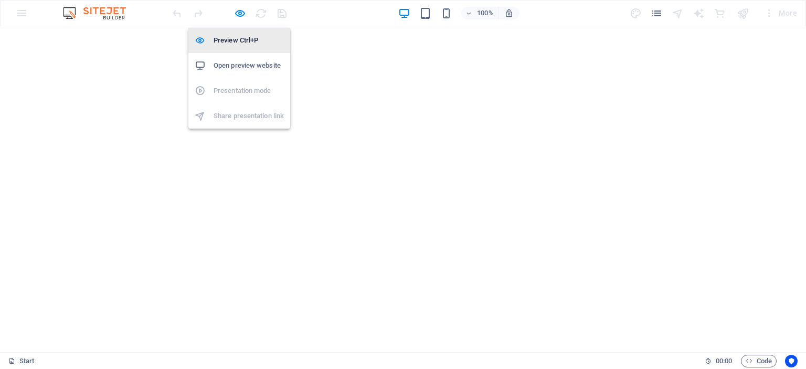
click at [223, 43] on h6 "Preview Ctrl+P" at bounding box center [249, 40] width 70 height 13
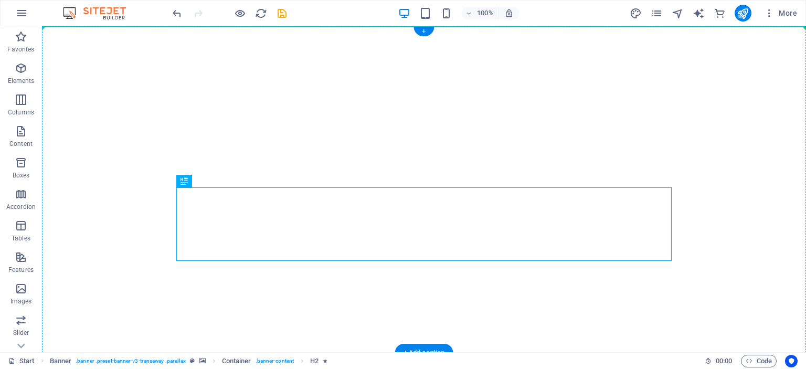
drag, startPoint x: 228, startPoint y: 207, endPoint x: 185, endPoint y: 143, distance: 77.2
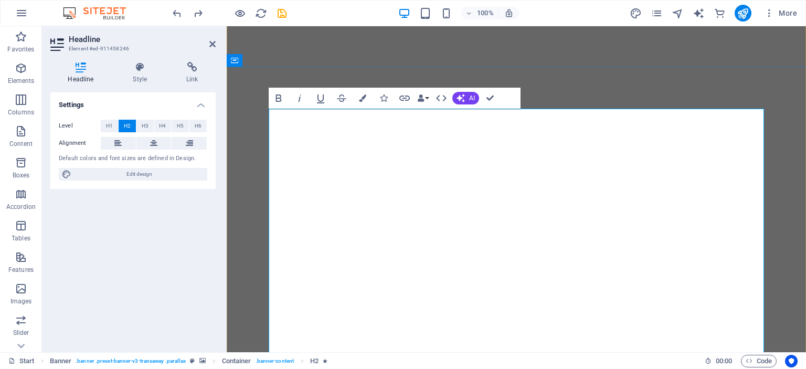
scroll to position [56, 0]
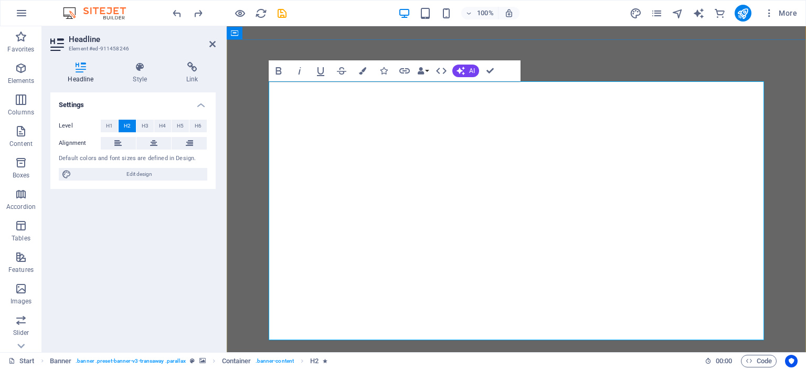
drag, startPoint x: 630, startPoint y: 320, endPoint x: 306, endPoint y: 211, distance: 342.3
click at [165, 126] on span "H4" at bounding box center [162, 126] width 7 height 13
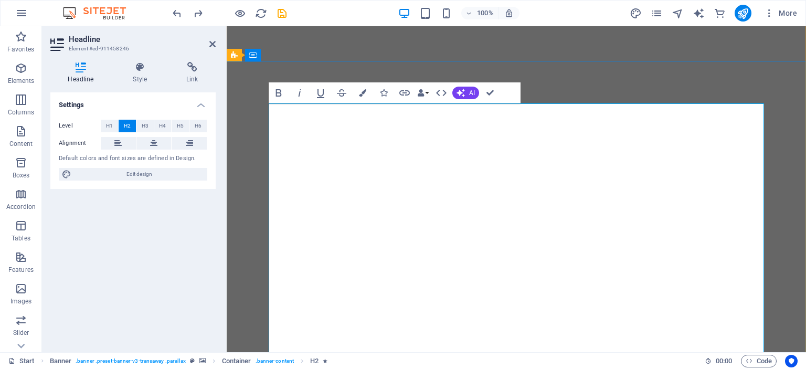
scroll to position [36, 0]
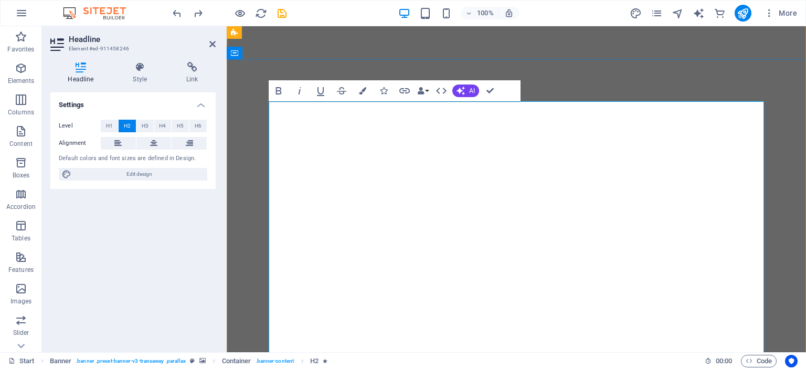
drag, startPoint x: 291, startPoint y: 223, endPoint x: 668, endPoint y: 340, distance: 395.1
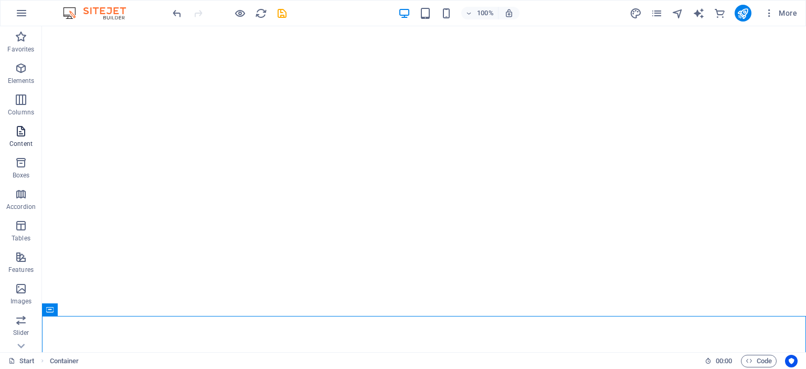
click at [28, 142] on p "Content" at bounding box center [20, 144] width 23 height 8
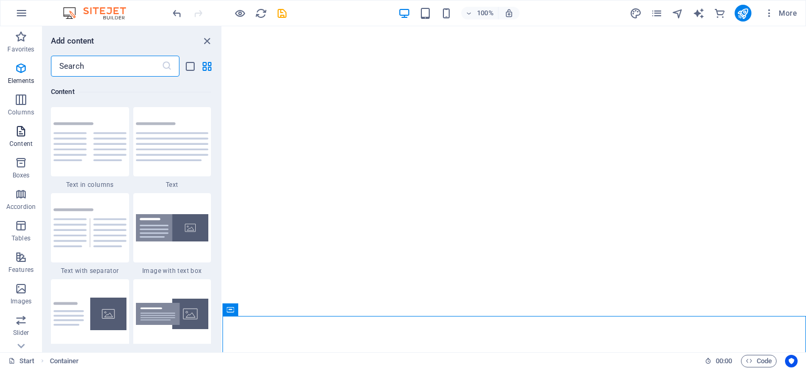
scroll to position [1837, 0]
click at [171, 156] on div at bounding box center [172, 141] width 78 height 69
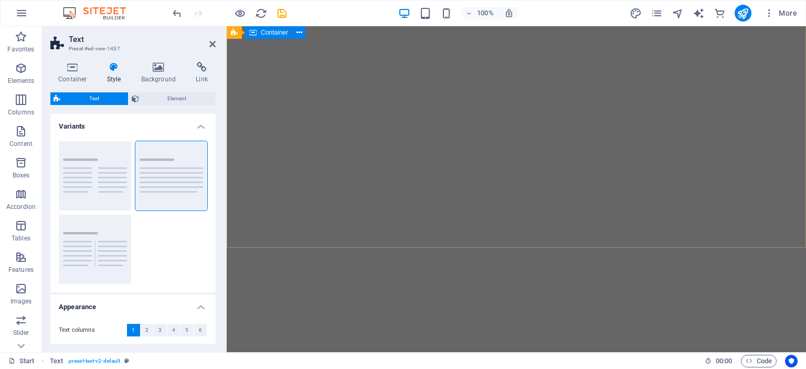
scroll to position [0, 0]
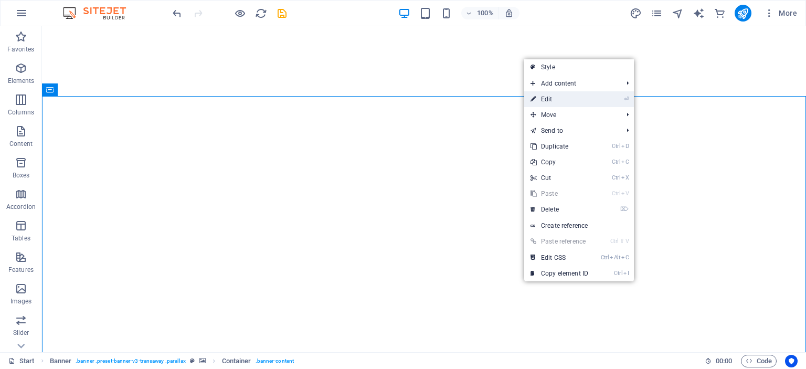
click at [557, 106] on link "⏎ Edit" at bounding box center [559, 99] width 70 height 16
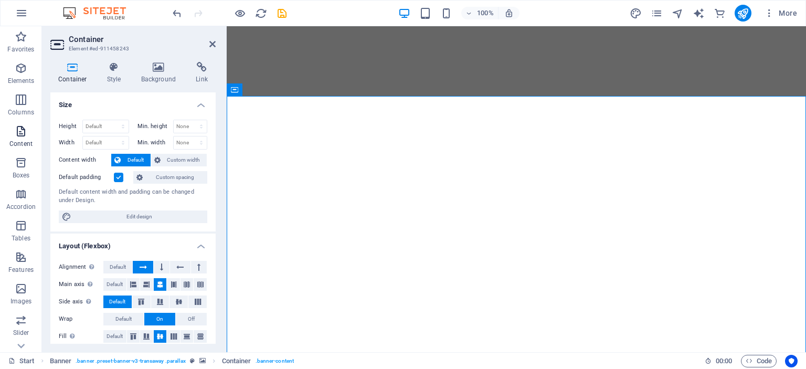
click at [30, 135] on span "Content" at bounding box center [21, 137] width 42 height 25
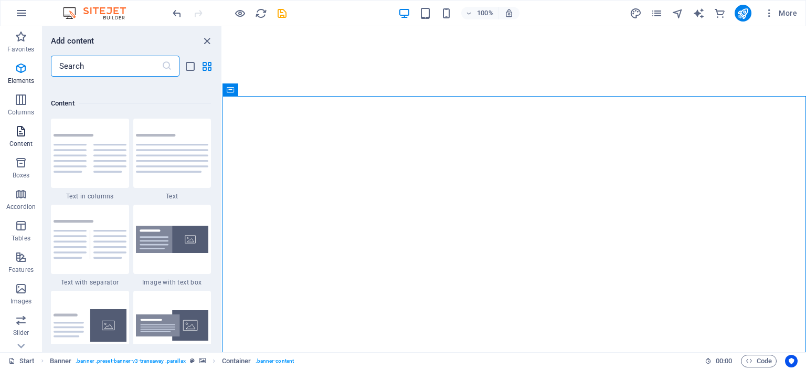
scroll to position [1837, 0]
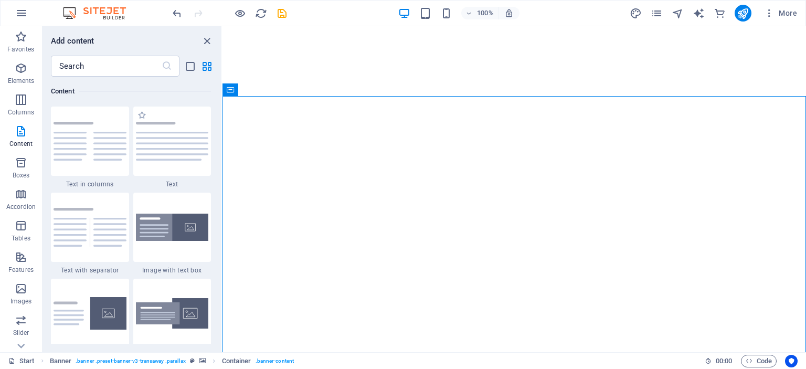
click at [182, 186] on div "1 Star Text" at bounding box center [172, 148] width 78 height 82
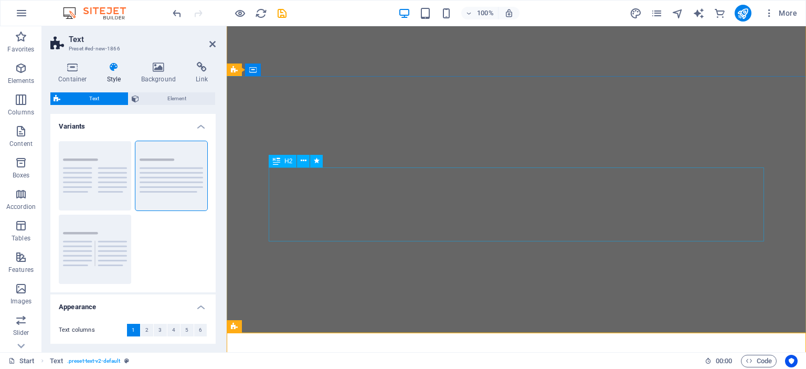
scroll to position [0, 0]
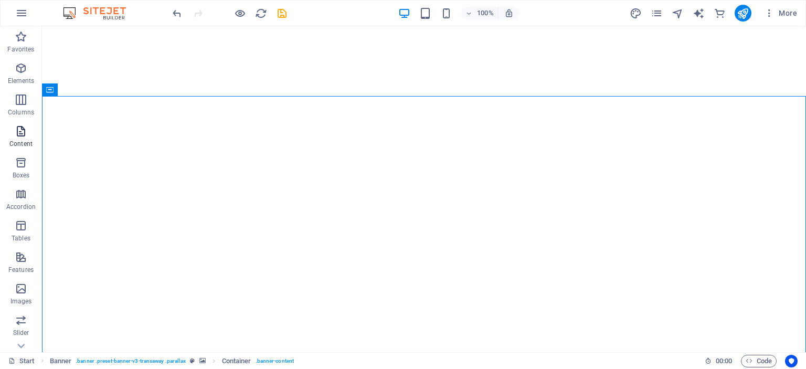
click at [25, 139] on span "Content" at bounding box center [21, 137] width 42 height 25
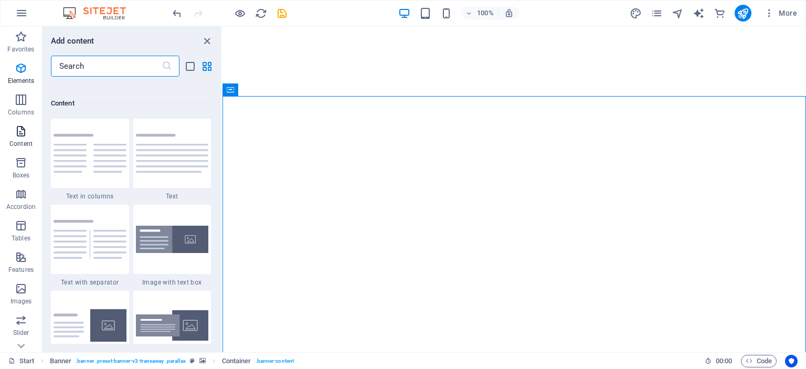
scroll to position [1837, 0]
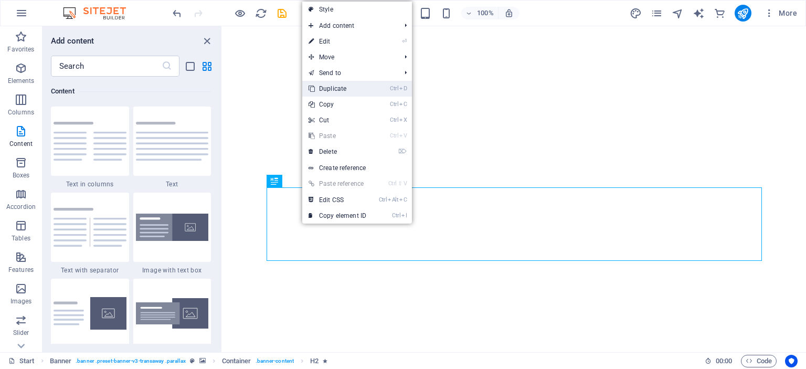
click at [347, 87] on link "Ctrl D Duplicate" at bounding box center [337, 89] width 70 height 16
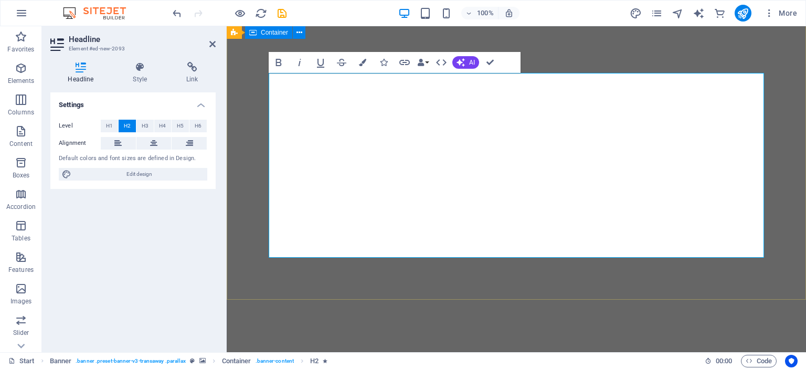
scroll to position [141, 0]
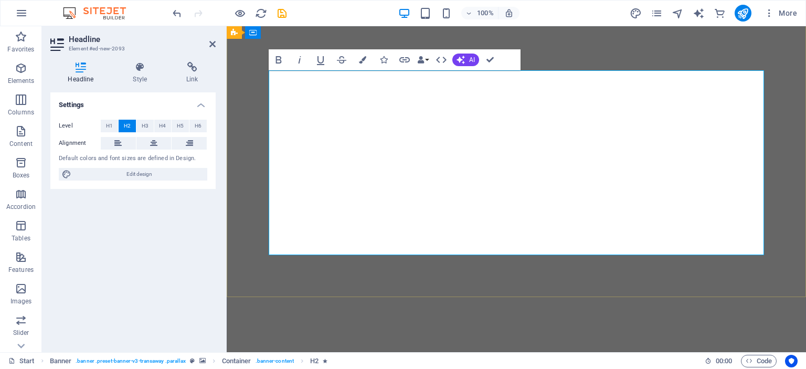
drag, startPoint x: 620, startPoint y: 238, endPoint x: 276, endPoint y: 98, distance: 371.8
click at [148, 124] on span "H3" at bounding box center [145, 126] width 7 height 13
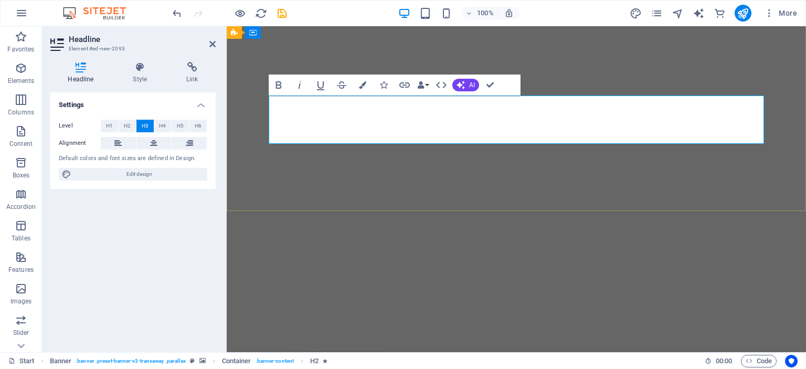
drag, startPoint x: 289, startPoint y: 117, endPoint x: 561, endPoint y: 134, distance: 272.0
click at [278, 81] on icon "button" at bounding box center [278, 85] width 13 height 13
click at [192, 139] on icon at bounding box center [189, 143] width 7 height 13
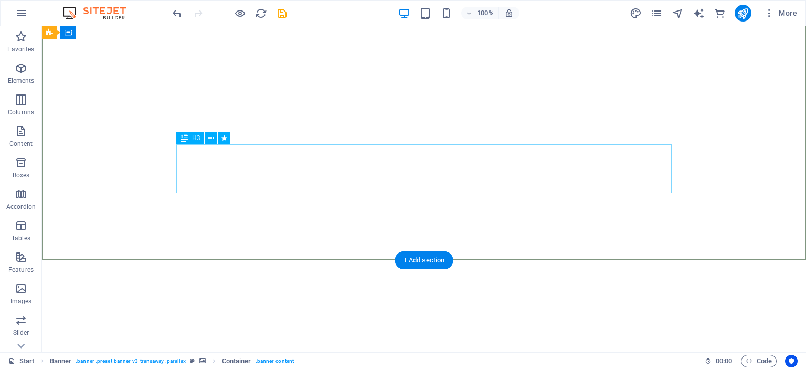
scroll to position [88, 0]
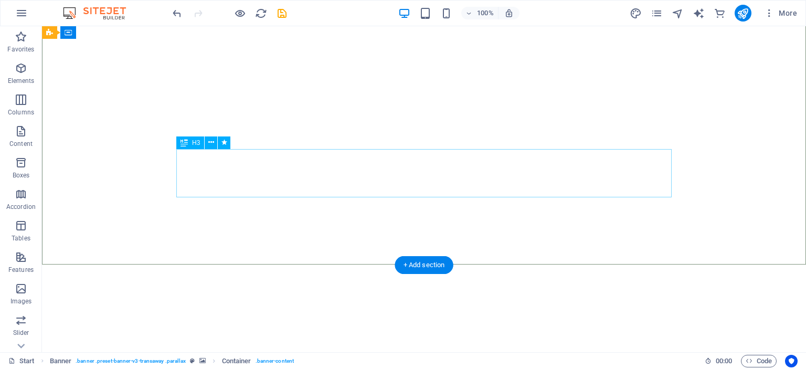
click at [186, 143] on icon at bounding box center [184, 142] width 7 height 13
click at [209, 142] on icon at bounding box center [211, 142] width 6 height 11
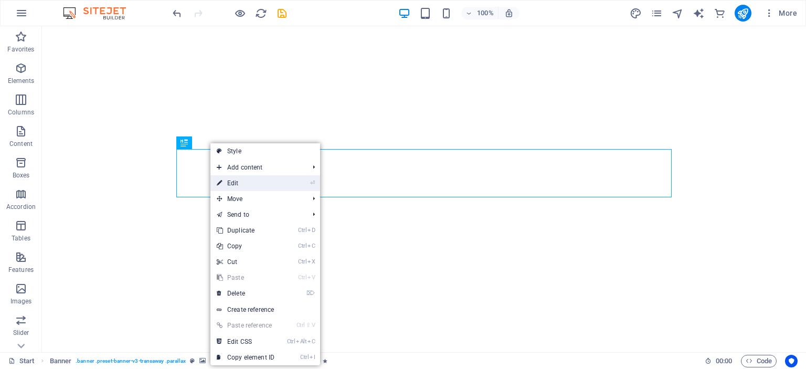
click at [245, 188] on link "⏎ Edit" at bounding box center [245, 183] width 70 height 16
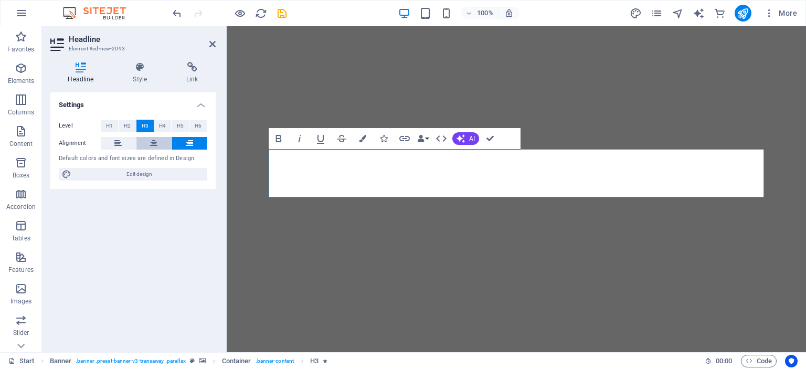
click at [152, 144] on icon at bounding box center [153, 143] width 7 height 13
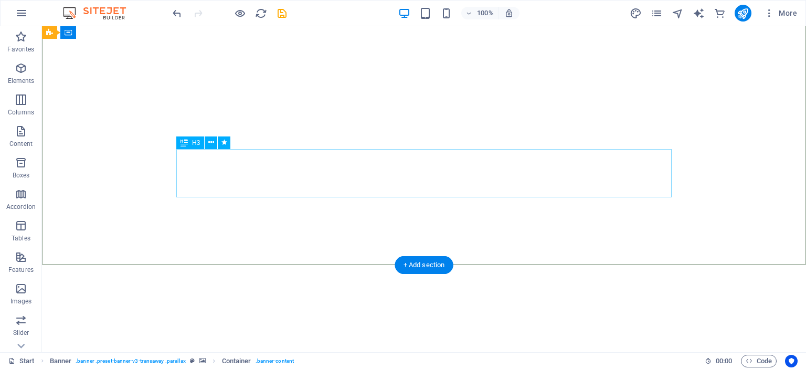
drag, startPoint x: 266, startPoint y: 184, endPoint x: 328, endPoint y: 184, distance: 61.9
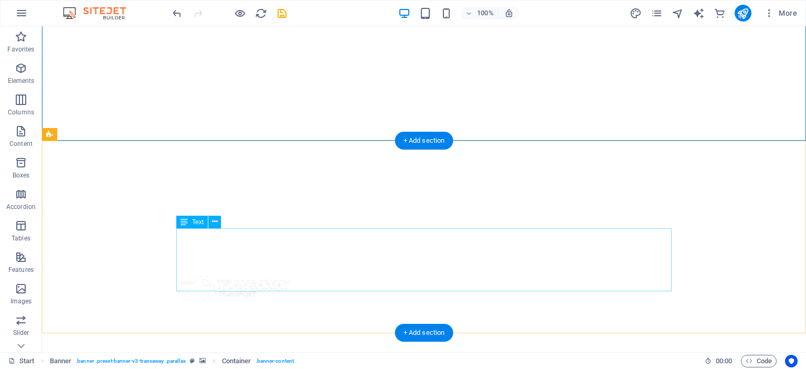
scroll to position [211, 0]
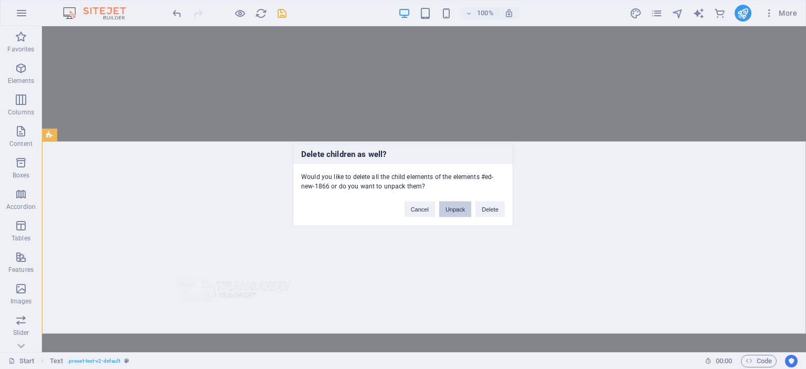
click at [466, 209] on button "Unpack" at bounding box center [455, 209] width 32 height 16
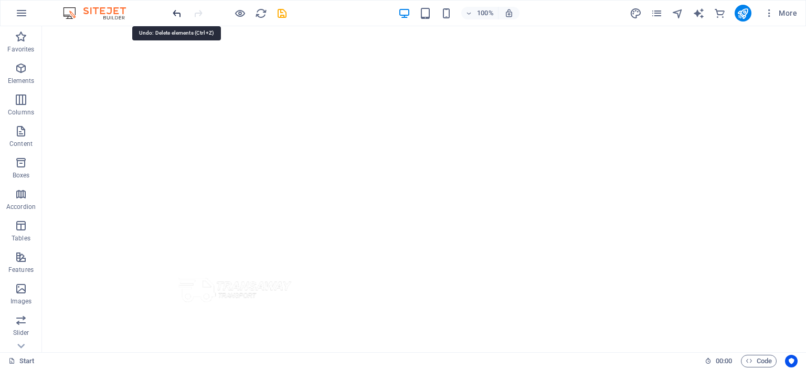
click at [177, 17] on icon "undo" at bounding box center [177, 13] width 12 height 12
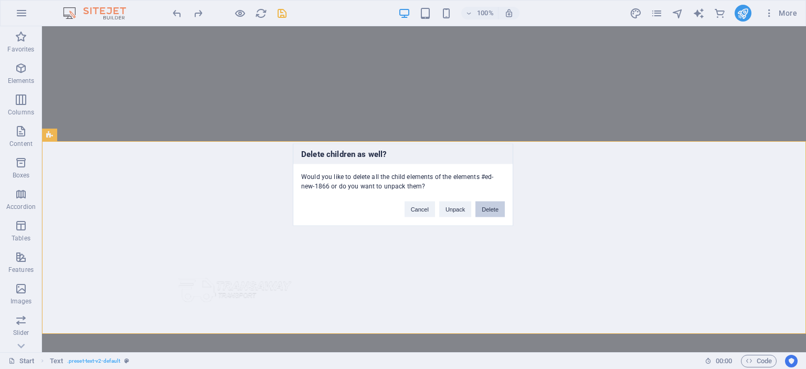
click at [489, 213] on button "Delete" at bounding box center [490, 209] width 29 height 16
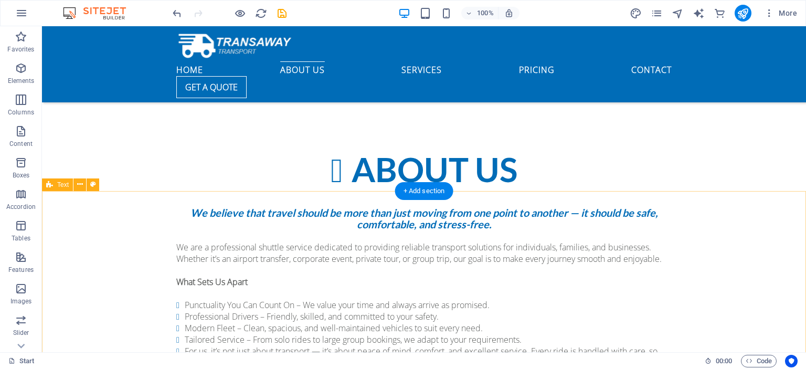
scroll to position [620, 0]
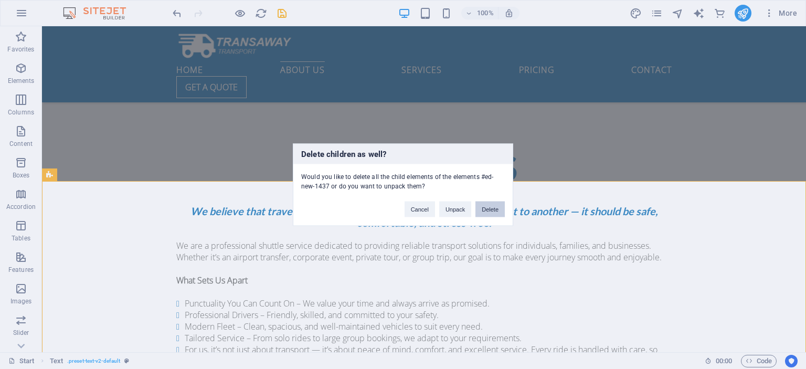
click at [485, 213] on button "Delete" at bounding box center [490, 209] width 29 height 16
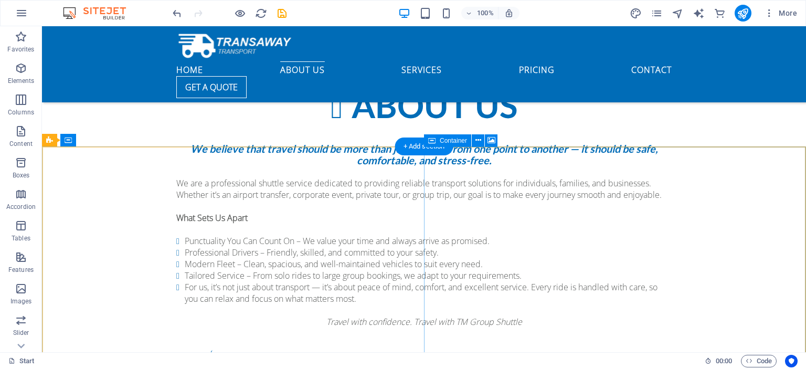
scroll to position [684, 0]
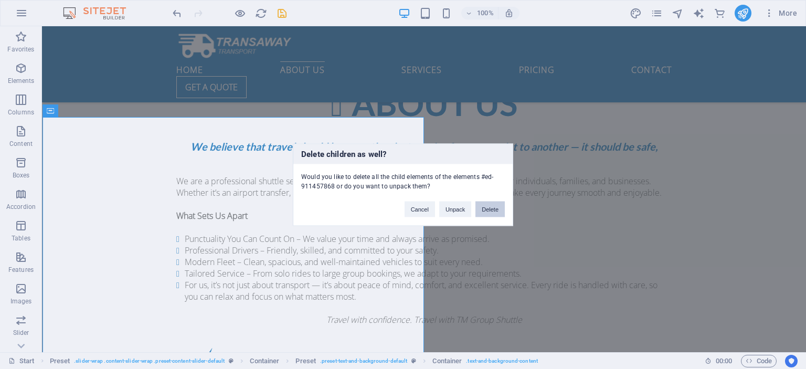
click at [492, 209] on button "Delete" at bounding box center [490, 209] width 29 height 16
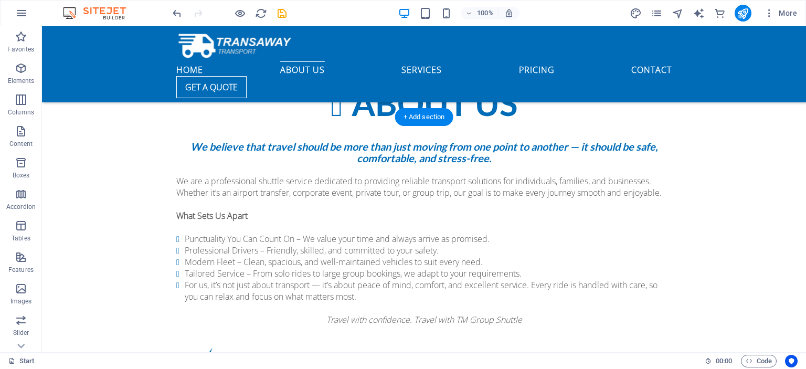
click at [41, 142] on span "Content" at bounding box center [21, 137] width 42 height 25
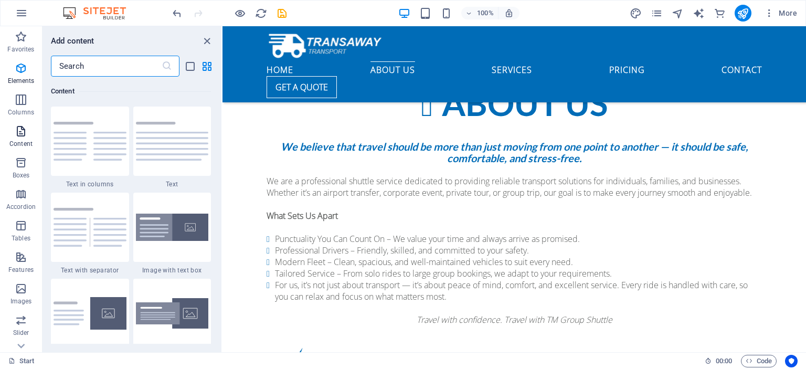
scroll to position [1846, 0]
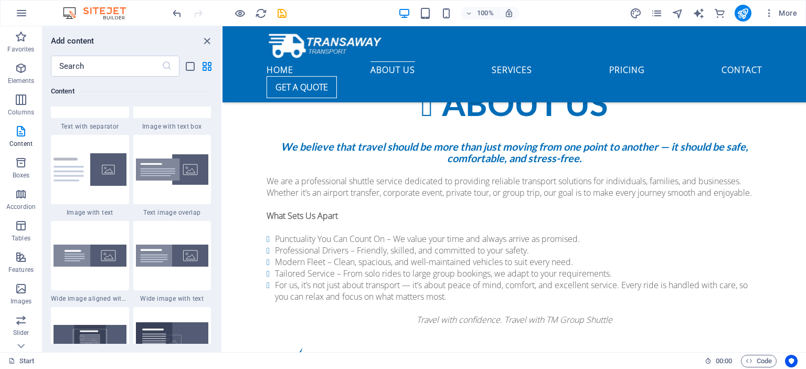
scroll to position [2068, 0]
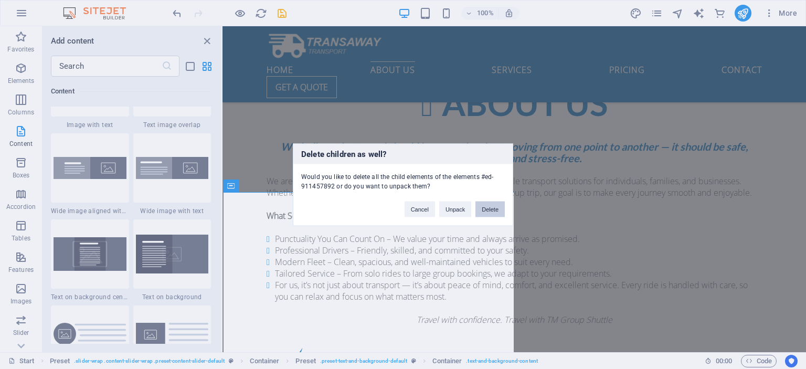
click at [490, 210] on button "Delete" at bounding box center [490, 209] width 29 height 16
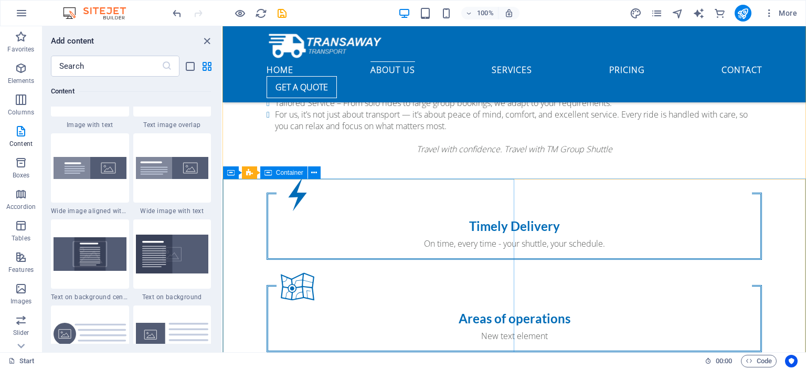
scroll to position [856, 0]
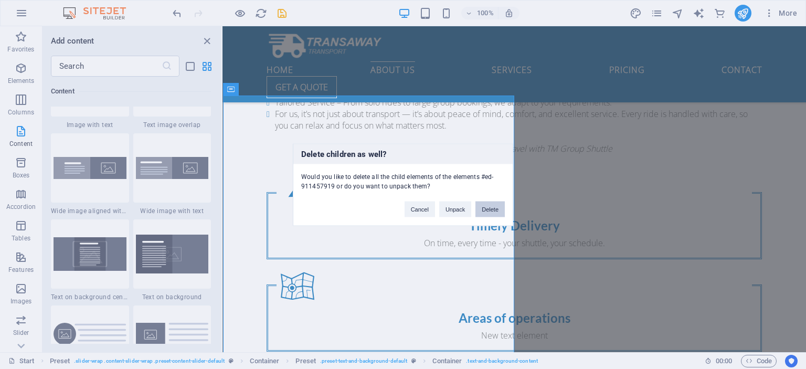
click at [496, 212] on button "Delete" at bounding box center [490, 209] width 29 height 16
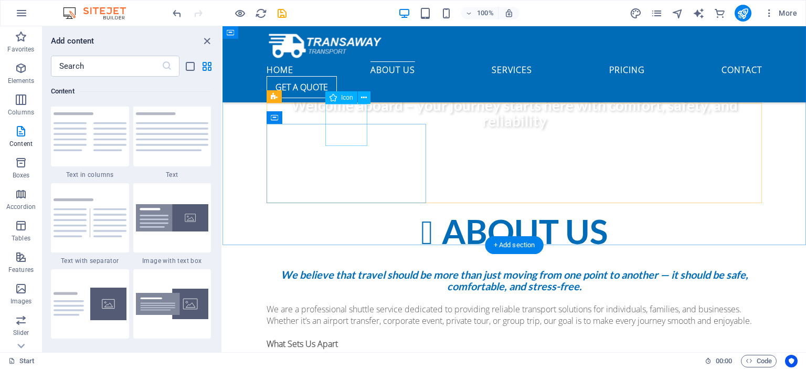
scroll to position [556, 0]
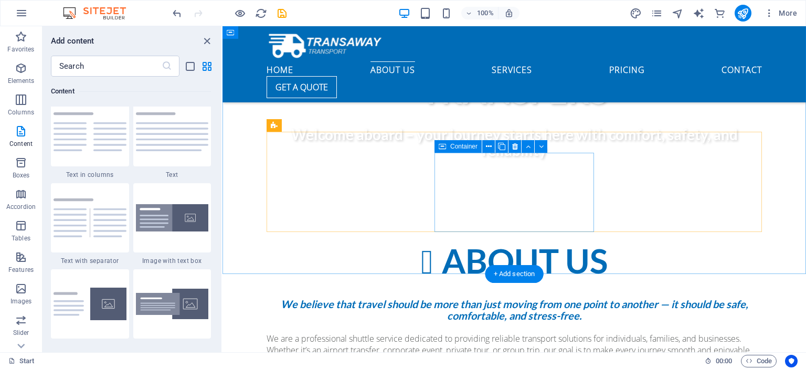
scroll to position [521, 0]
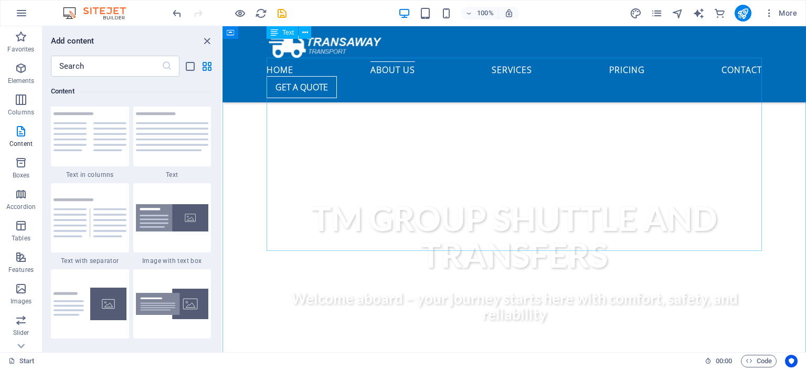
scroll to position [362, 0]
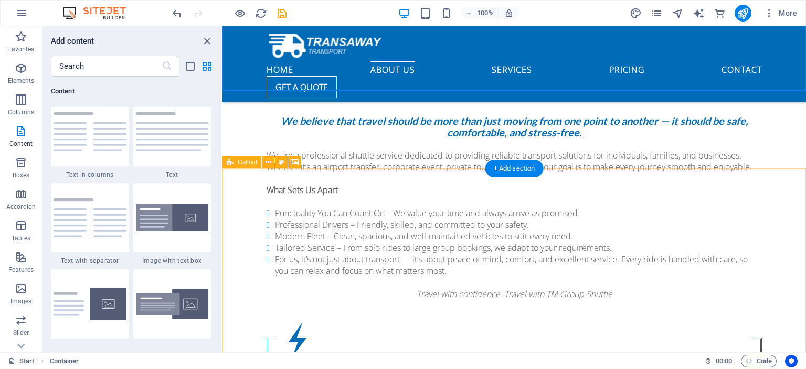
scroll to position [711, 0]
click at [206, 43] on icon "close panel" at bounding box center [207, 41] width 12 height 12
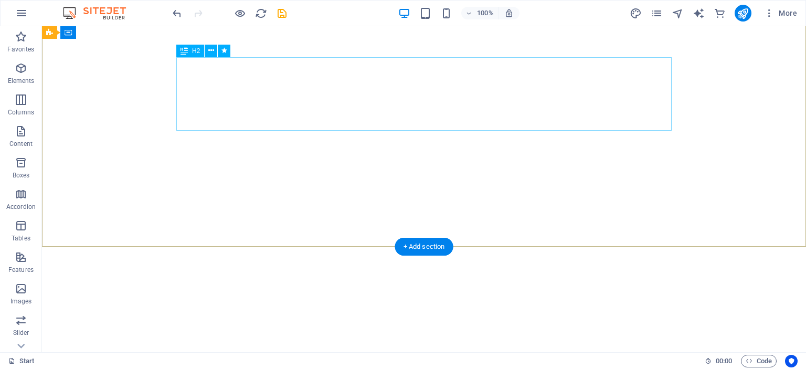
scroll to position [0, 0]
